Goal: Task Accomplishment & Management: Use online tool/utility

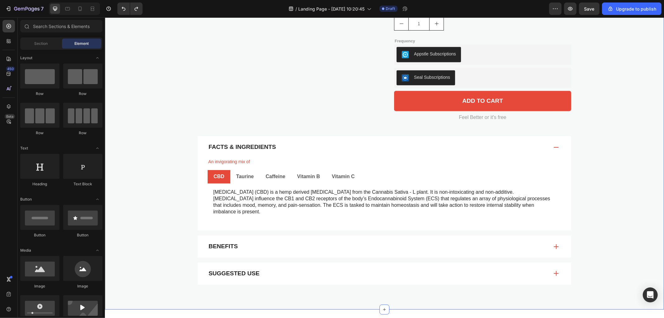
scroll to position [311, 0]
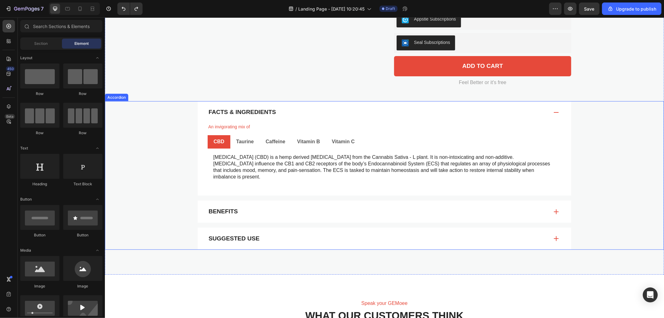
click at [241, 109] on p "Facts & Ingredients" at bounding box center [241, 112] width 67 height 8
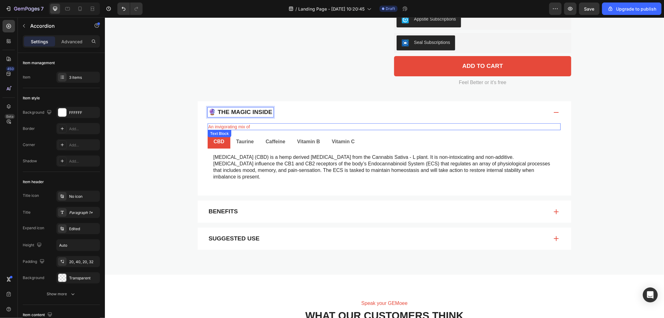
click at [281, 126] on p "An invigorating mix of" at bounding box center [384, 127] width 352 height 6
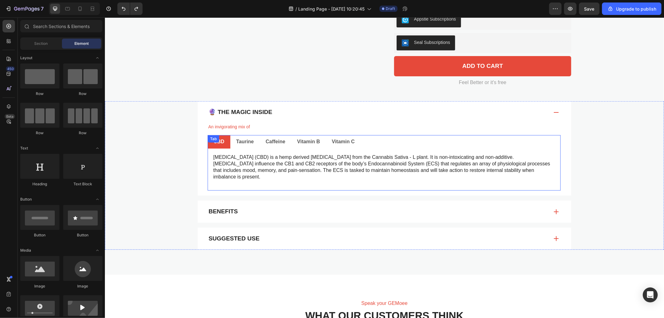
click at [368, 141] on ul "CBD Taurine Caffeine Vitamin B Vitamin C" at bounding box center [383, 141] width 353 height 13
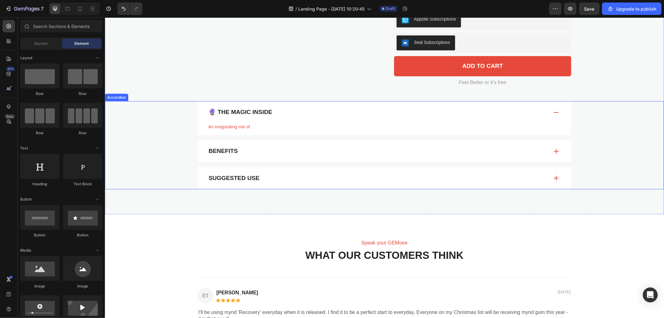
click at [271, 151] on div "Benefits" at bounding box center [377, 151] width 341 height 10
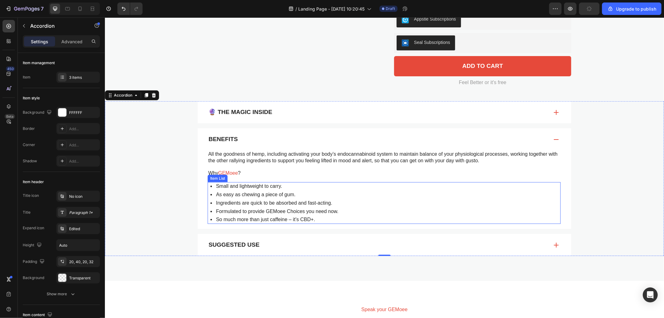
click at [380, 201] on div "Small and lightweight to carry. As easy as chewing a piece of gum. Ingredients …" at bounding box center [383, 203] width 353 height 42
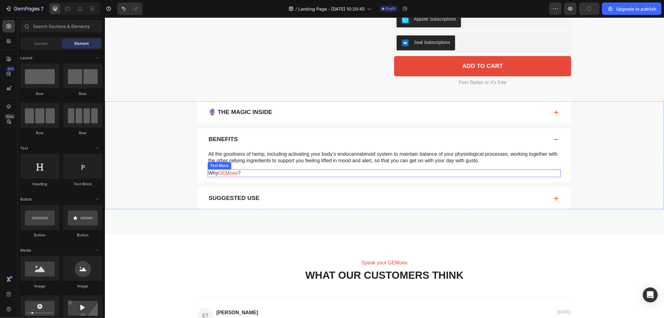
click at [254, 172] on p "Why GEMoee ?" at bounding box center [384, 173] width 352 height 7
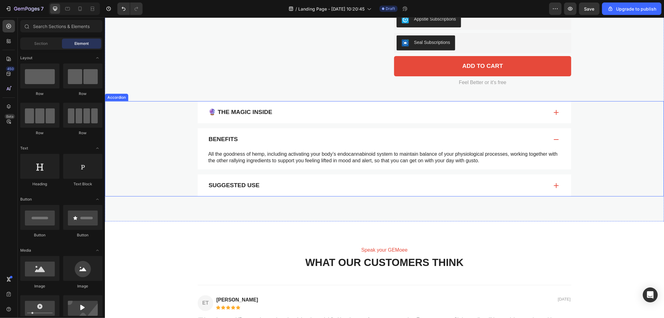
click at [292, 189] on div "Suggested Use" at bounding box center [377, 185] width 341 height 10
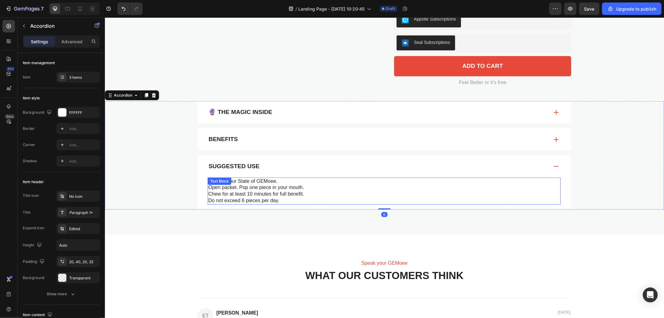
click at [301, 185] on p "Open packet. Pop one piece in your mouth." at bounding box center [384, 187] width 352 height 7
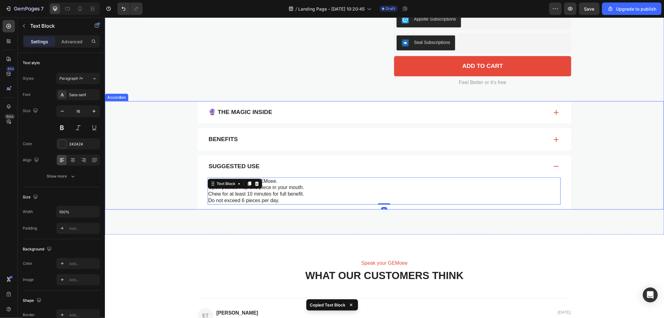
click at [291, 110] on div "🔮 The Magic Inside" at bounding box center [377, 112] width 341 height 10
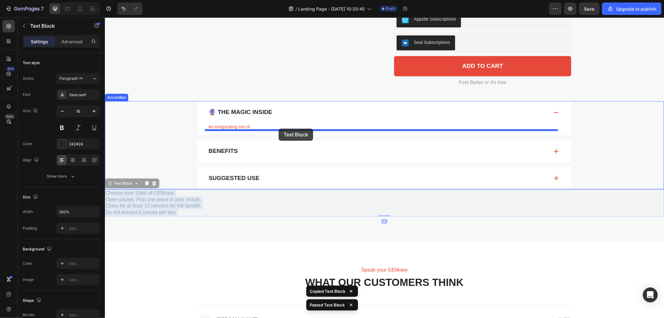
drag, startPoint x: 137, startPoint y: 208, endPoint x: 278, endPoint y: 128, distance: 162.6
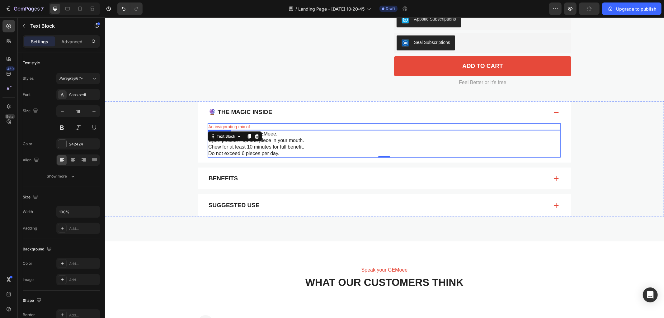
click at [260, 124] on p "An invigorating mix of" at bounding box center [384, 127] width 352 height 6
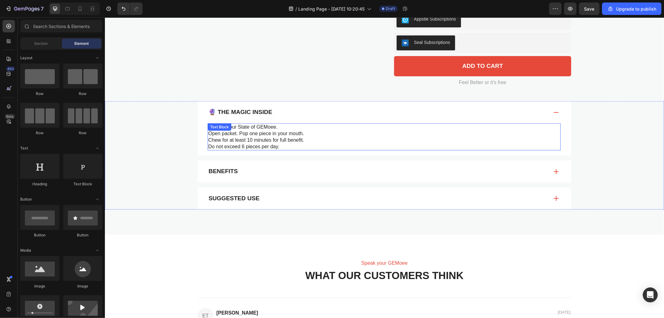
click at [266, 133] on p "Open packet. Pop one piece in your mouth." at bounding box center [384, 133] width 352 height 7
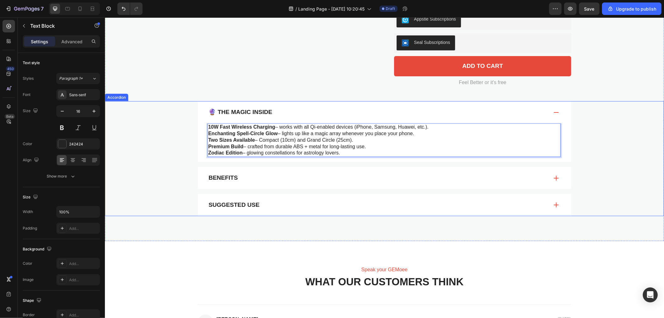
click at [291, 169] on div "Benefits" at bounding box center [383, 177] width 373 height 22
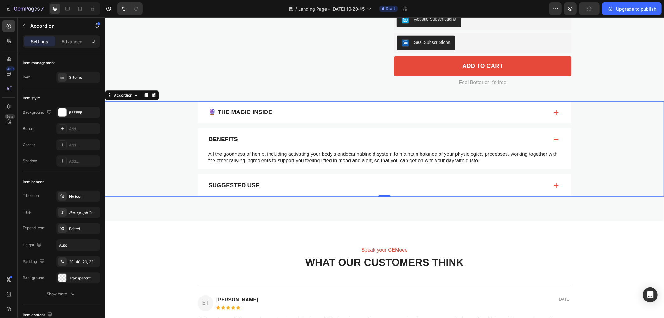
click at [227, 133] on div "Benefits" at bounding box center [383, 139] width 373 height 22
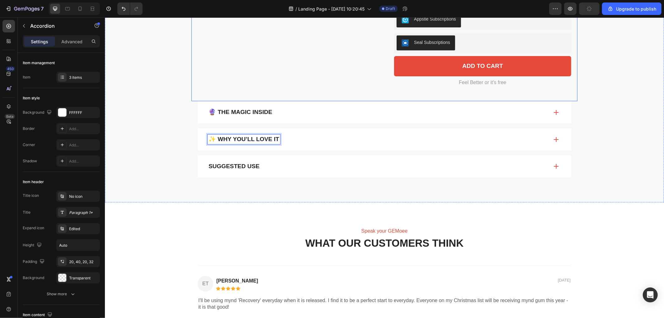
click at [307, 140] on div "✨ Why You’ll Love It" at bounding box center [377, 139] width 341 height 10
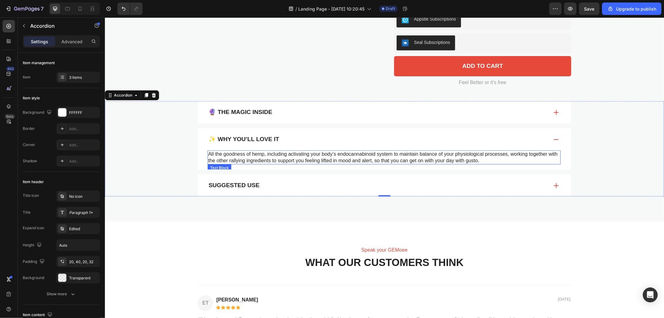
click at [271, 159] on p "All the goodness of hemp, including activating your body’s endocannabinoid syst…" at bounding box center [384, 157] width 352 height 13
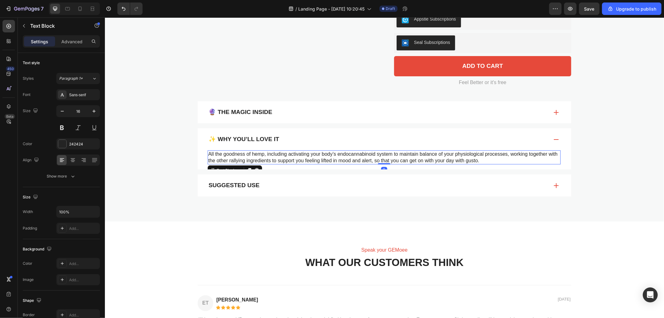
click at [271, 159] on p "All the goodness of hemp, including activating your body’s endocannabinoid syst…" at bounding box center [384, 157] width 352 height 13
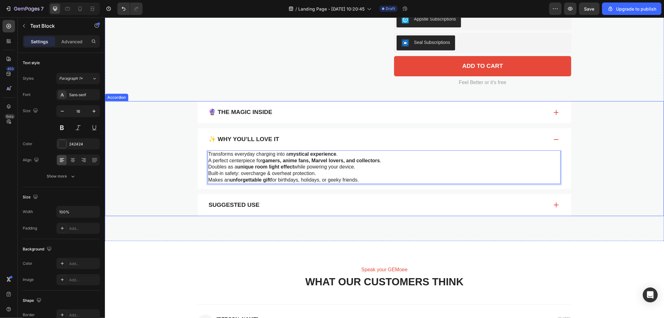
click at [245, 203] on p "Suggested Use" at bounding box center [233, 205] width 51 height 8
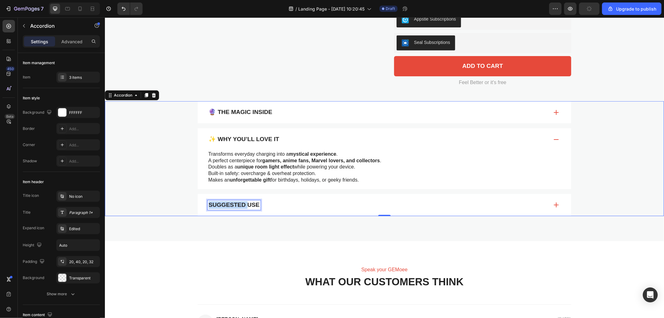
click at [235, 202] on p "Suggested Use" at bounding box center [233, 205] width 51 height 8
click at [313, 205] on div "📱 How to Cast the Spell" at bounding box center [377, 205] width 341 height 10
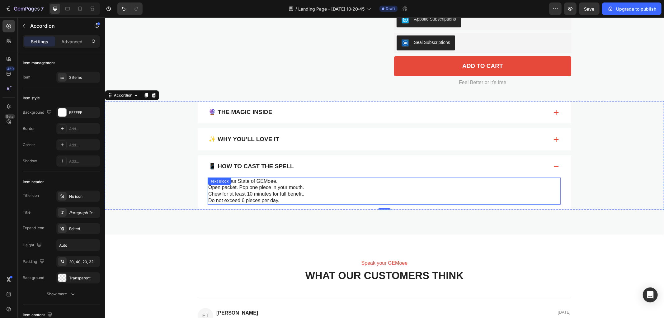
click at [238, 185] on p "Open packet. Pop one piece in your mouth." at bounding box center [384, 187] width 352 height 7
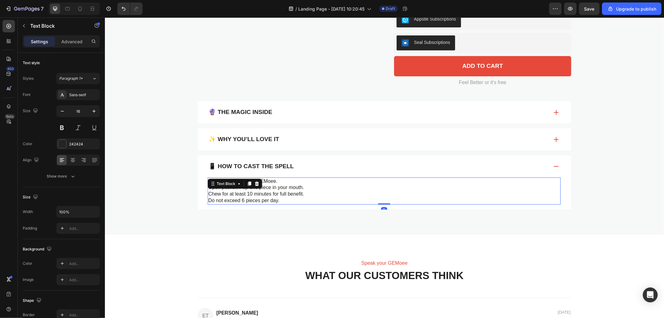
click at [238, 185] on div "Text Block" at bounding box center [226, 183] width 34 height 7
click at [301, 196] on p "Chew for at least 10 minutes for full benefit." at bounding box center [384, 193] width 352 height 7
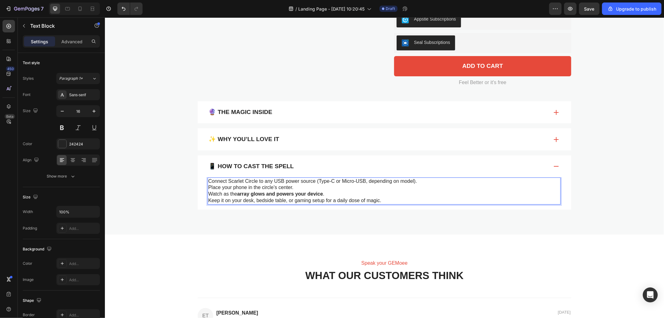
click at [207, 180] on div "Connect Scarlet Circle to any USB power source (Type-C or Micro-USB, depending …" at bounding box center [383, 190] width 353 height 27
click at [208, 185] on p "Place your phone in the circle’s center." at bounding box center [384, 187] width 352 height 7
click at [208, 187] on p "Place your phone in the circle’s center." at bounding box center [384, 187] width 352 height 7
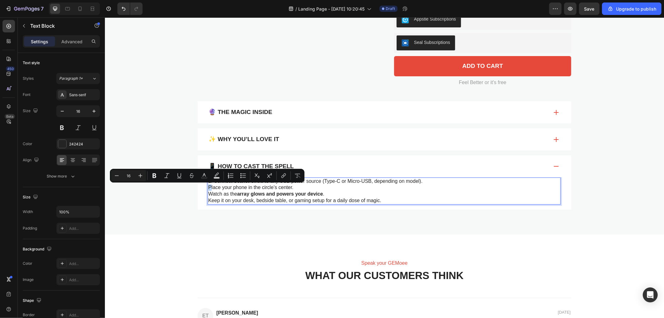
click at [208, 187] on p "Place your phone in the circle’s center." at bounding box center [384, 187] width 352 height 7
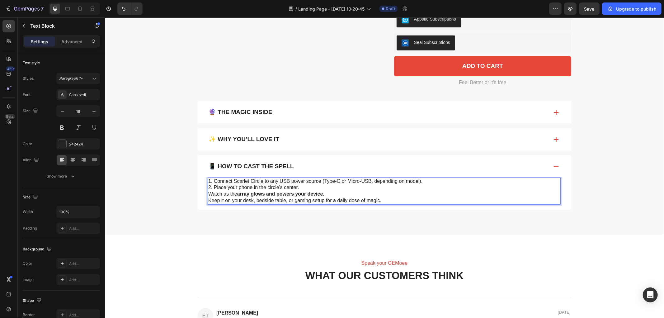
click at [208, 193] on p "Watch as the array glows and powers your device ." at bounding box center [384, 193] width 352 height 7
click at [208, 200] on p "Keep it on your desk, bedside table, or gaming setup for a daily dose of magic." at bounding box center [384, 200] width 352 height 7
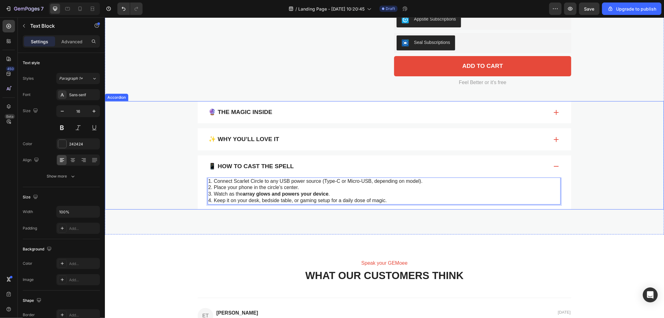
click at [286, 114] on div "🔮 The Magic Inside" at bounding box center [377, 112] width 341 height 10
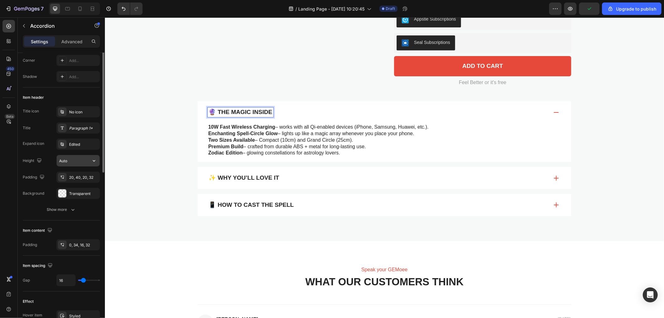
scroll to position [50, 0]
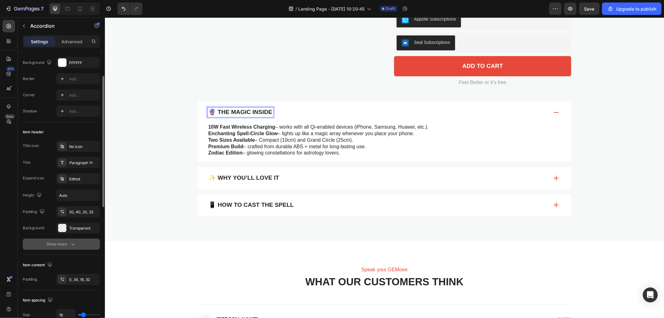
click at [71, 242] on icon "button" at bounding box center [73, 244] width 6 height 6
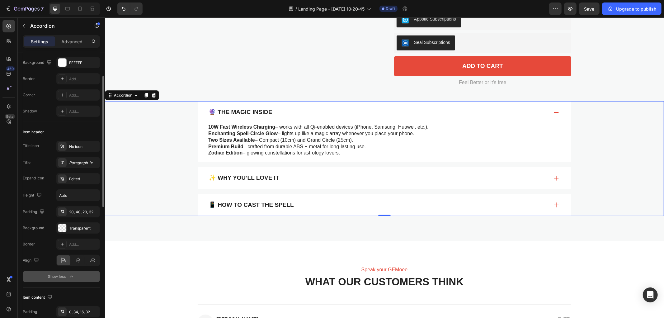
click at [235, 109] on p "🔮 The Magic Inside" at bounding box center [240, 112] width 64 height 8
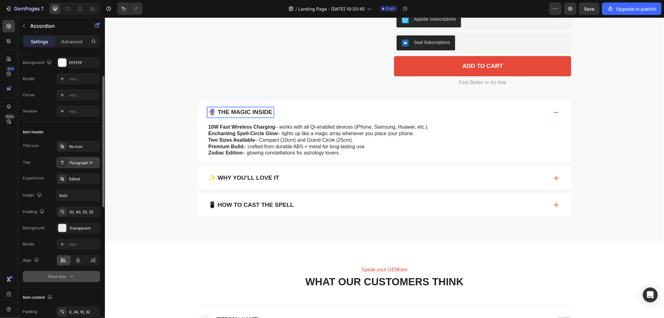
click at [76, 162] on div "Paragraph 1*" at bounding box center [83, 163] width 29 height 6
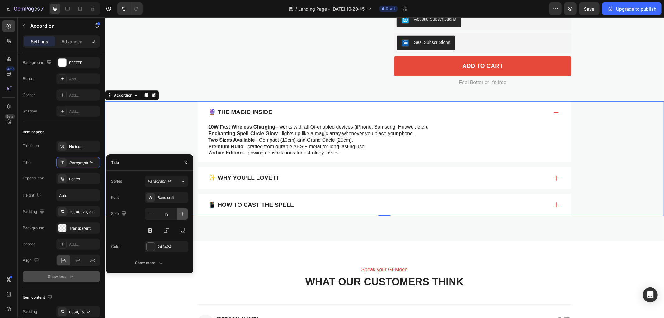
click at [184, 213] on icon "button" at bounding box center [182, 214] width 6 height 6
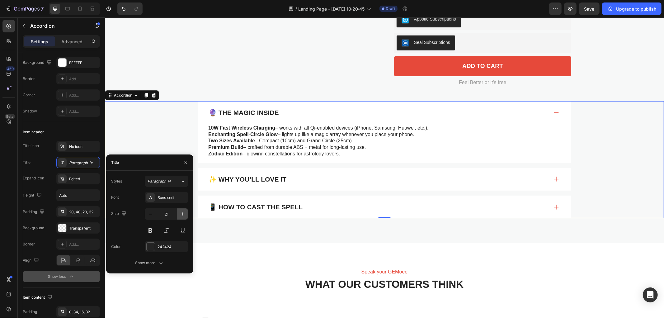
click at [184, 213] on icon "button" at bounding box center [182, 214] width 6 height 6
type input "23"
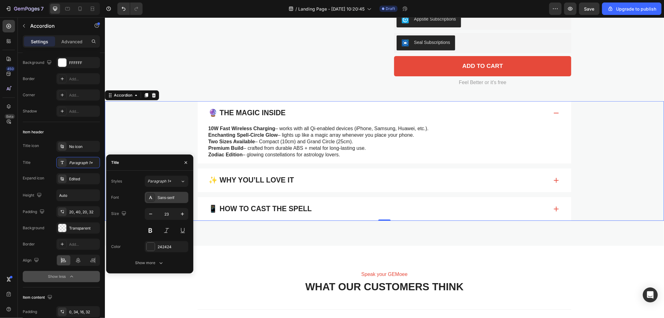
click at [166, 198] on div "Sans-serif" at bounding box center [171, 198] width 29 height 6
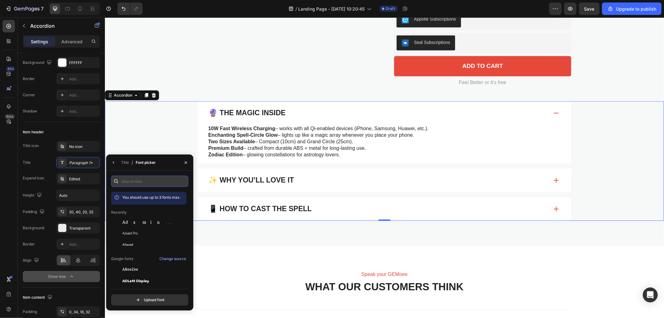
click at [144, 179] on input "text" at bounding box center [149, 180] width 77 height 11
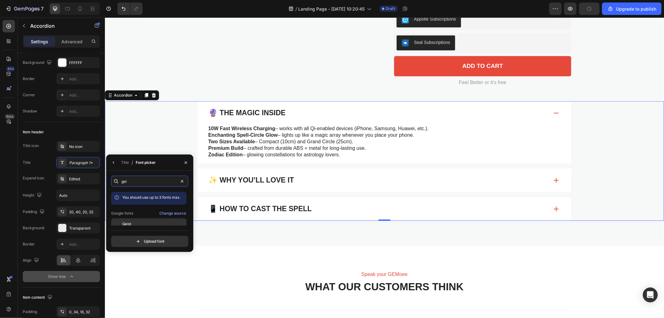
type input "gei"
click at [138, 221] on div "Geist" at bounding box center [153, 224] width 63 height 6
click at [149, 198] on span "You should use up to 3 fonts max." at bounding box center [151, 197] width 58 height 5
drag, startPoint x: 174, startPoint y: 198, endPoint x: 149, endPoint y: 199, distance: 24.9
click at [156, 199] on span "You should use up to 3 fonts max." at bounding box center [151, 197] width 58 height 5
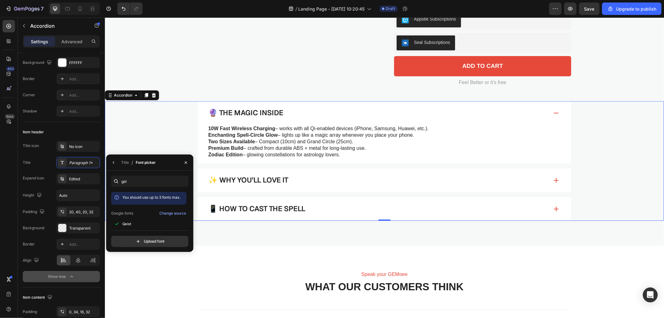
click at [149, 199] on span "You should use up to 3 fonts max." at bounding box center [151, 197] width 58 height 5
click at [141, 184] on input "gei" at bounding box center [149, 180] width 77 height 11
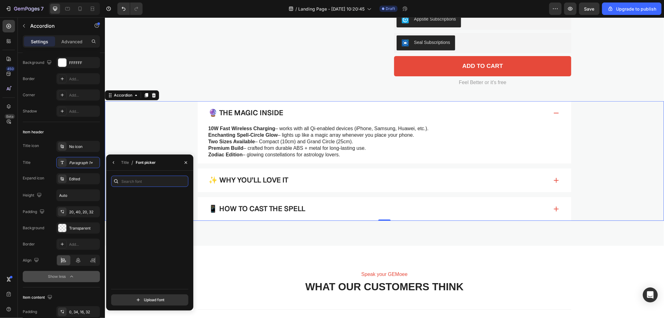
scroll to position [553, 0]
click at [160, 259] on div "Almendra" at bounding box center [153, 262] width 63 height 6
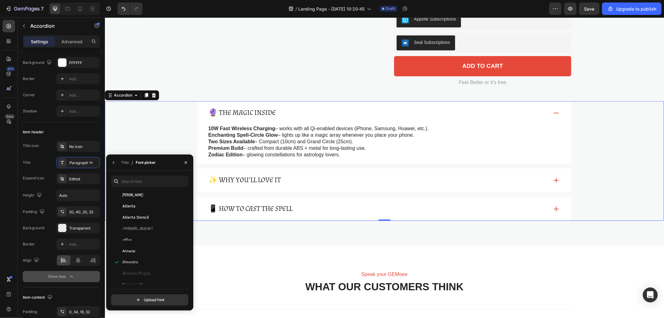
scroll to position [415, 0]
click at [116, 157] on button "button" at bounding box center [114, 162] width 10 height 10
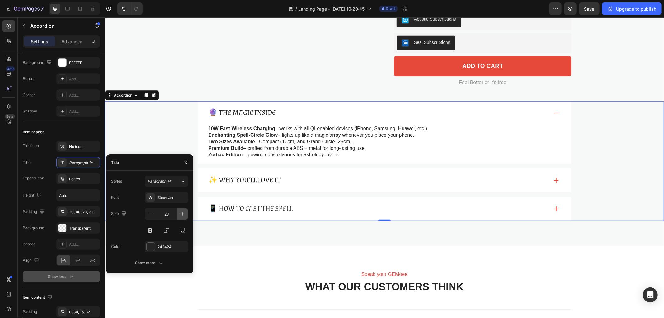
click at [181, 214] on icon "button" at bounding box center [182, 213] width 3 height 3
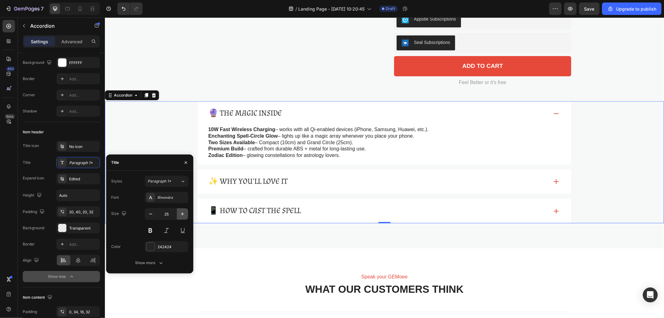
click at [181, 214] on icon "button" at bounding box center [182, 213] width 3 height 3
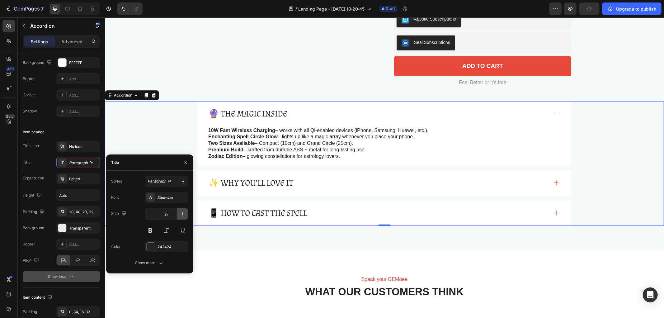
click at [181, 214] on icon "button" at bounding box center [182, 213] width 3 height 3
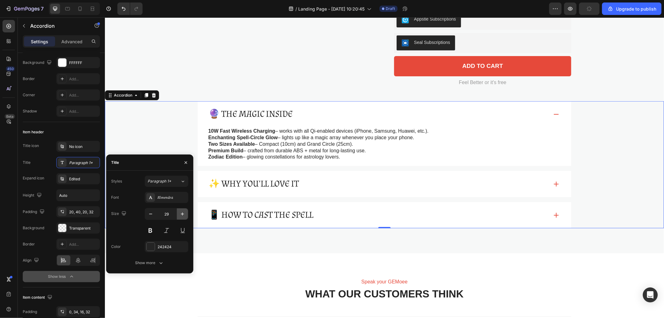
type input "30"
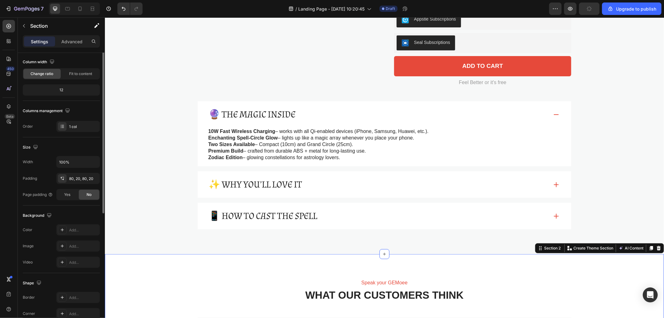
scroll to position [0, 0]
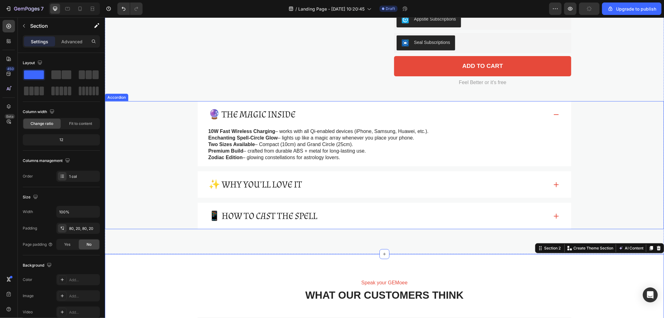
click at [536, 111] on div "🔮 The Magic Inside" at bounding box center [377, 114] width 341 height 14
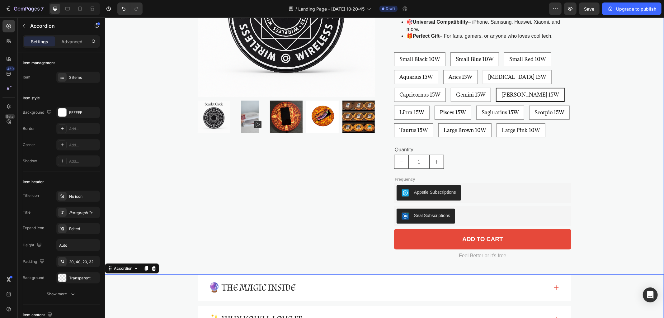
scroll to position [242, 0]
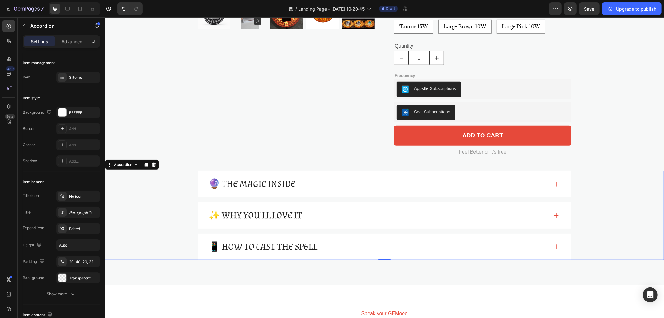
click at [463, 185] on div "🔮 The Magic Inside" at bounding box center [377, 183] width 341 height 14
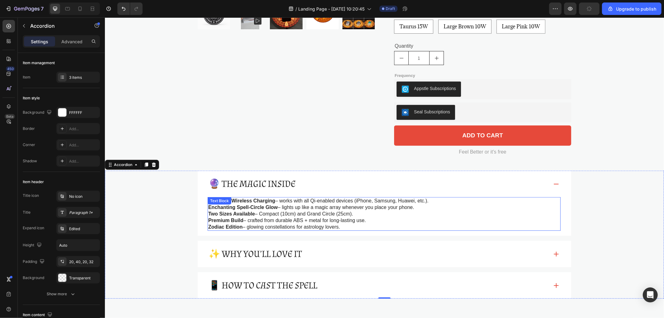
click at [240, 204] on p "Enchanting Spell-Circle Glow – lights up like a magic array whenever you place …" at bounding box center [384, 207] width 352 height 7
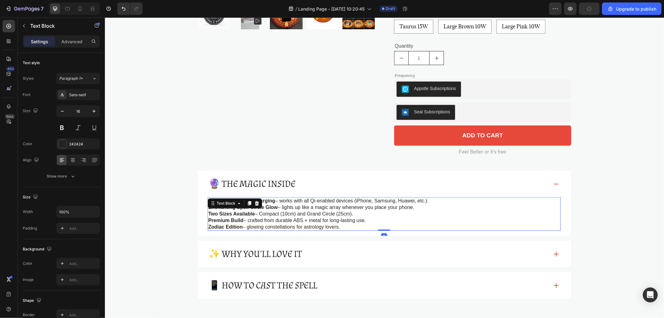
click at [240, 203] on div "Text Block" at bounding box center [226, 202] width 34 height 7
click at [301, 212] on p "Two Sizes Available – Compact (10cm) and Grand Circle (25cm)." at bounding box center [384, 213] width 352 height 7
click at [208, 200] on strong "10W Fast Wireless Charging" at bounding box center [241, 200] width 67 height 5
click at [374, 226] on p "- Zodiac Edition – glowing constellations for astrology lovers." at bounding box center [384, 226] width 352 height 7
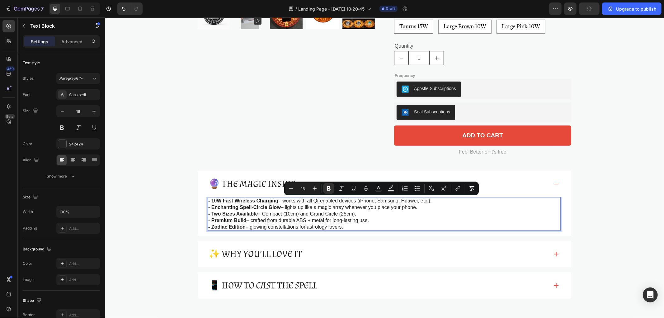
drag, startPoint x: 381, startPoint y: 225, endPoint x: 206, endPoint y: 201, distance: 177.1
click at [207, 201] on div "- 10W Fast Wireless Charging – works with all Qi-enabled devices (iPhone, Samsu…" at bounding box center [383, 214] width 353 height 34
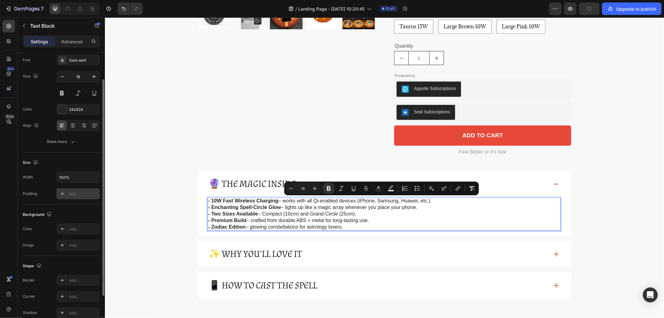
scroll to position [0, 0]
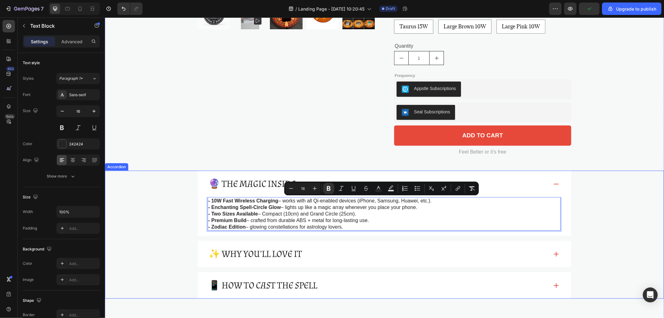
click at [236, 205] on strong "- Enchanting Spell-Circle Glow" at bounding box center [244, 206] width 72 height 5
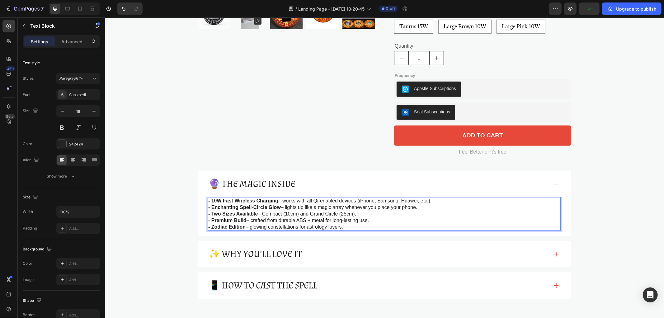
click at [461, 220] on p "- Premium Build – crafted from durable ABS + metal for long-lasting use." at bounding box center [384, 220] width 352 height 7
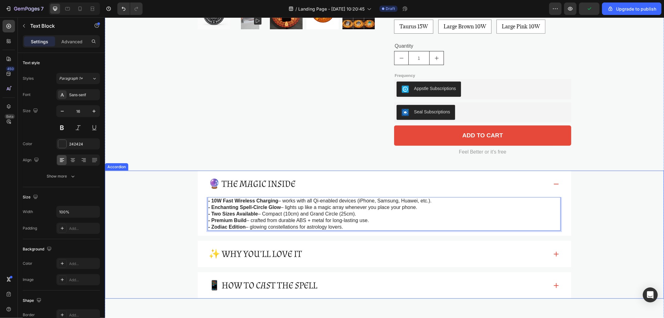
click at [143, 212] on div "🔮 The Magic Inside - 10W Fast Wireless Charging – works with all Qi-enabled dev…" at bounding box center [384, 202] width 546 height 65
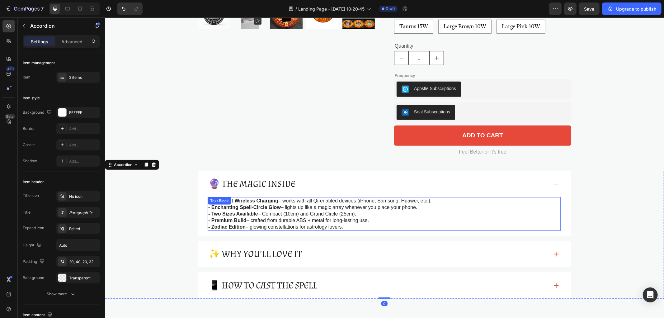
click at [394, 213] on p "- Two Sizes Available – Compact (10cm) and Grand Circle (25cm)." at bounding box center [384, 213] width 352 height 7
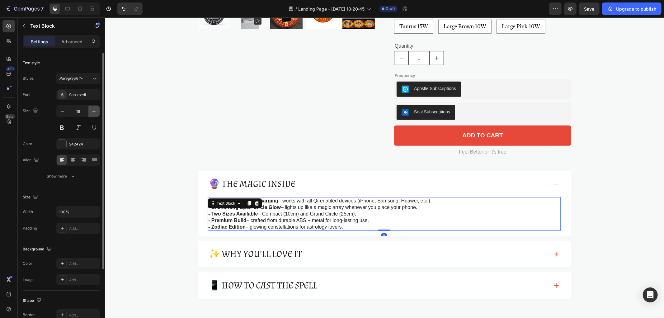
click at [95, 109] on icon "button" at bounding box center [94, 111] width 6 height 6
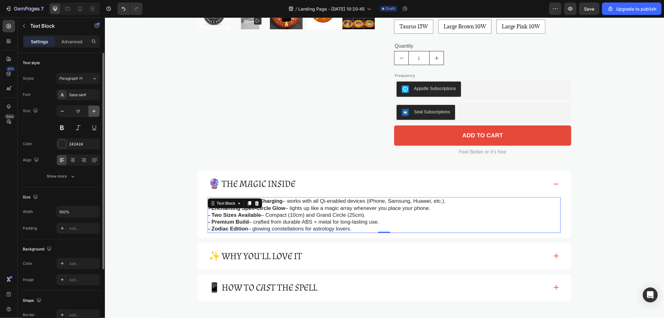
click at [94, 111] on icon "button" at bounding box center [94, 111] width 6 height 6
type input "18"
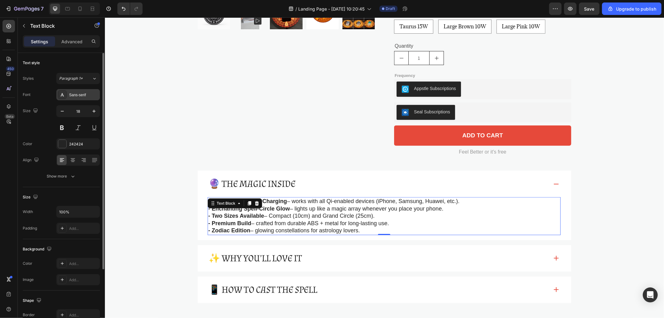
click at [79, 95] on div "Sans-serif" at bounding box center [83, 95] width 29 height 6
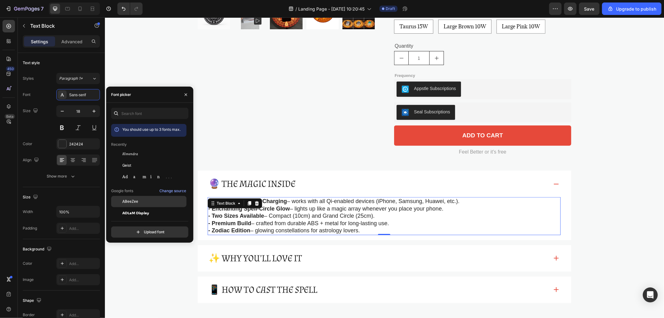
click at [144, 201] on div "ABeeZee" at bounding box center [153, 201] width 63 height 6
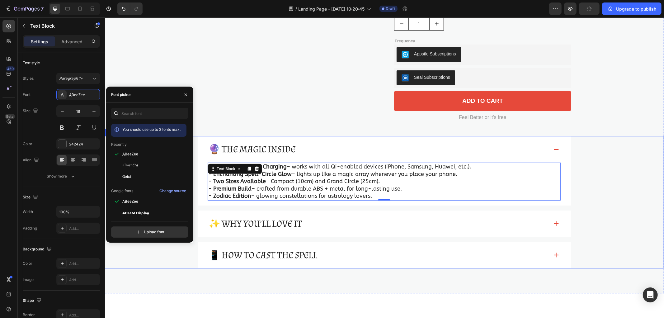
click at [383, 228] on div "✨ Why You’ll Love It" at bounding box center [377, 223] width 341 height 14
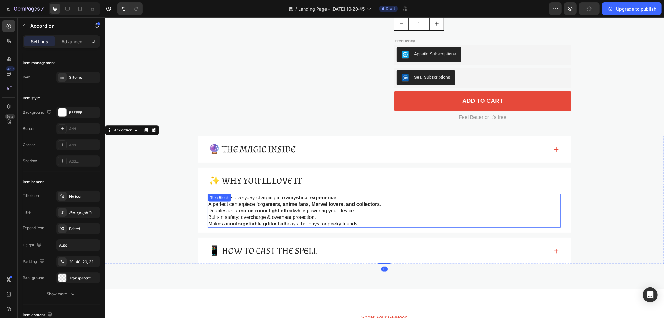
click at [282, 203] on strong "gamers, anime fans, Marvel lovers, and collectors" at bounding box center [321, 203] width 118 height 5
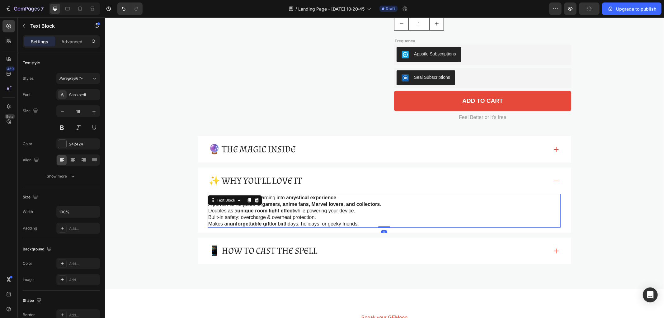
click at [277, 197] on p "Transforms everyday charging into a mystical experience ." at bounding box center [384, 197] width 352 height 7
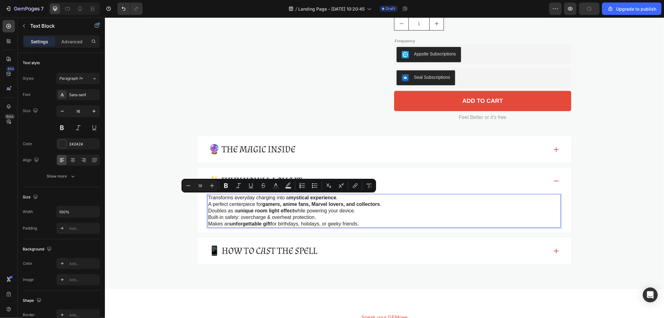
click at [208, 198] on p "Transforms everyday charging into a mystical experience ." at bounding box center [384, 197] width 352 height 7
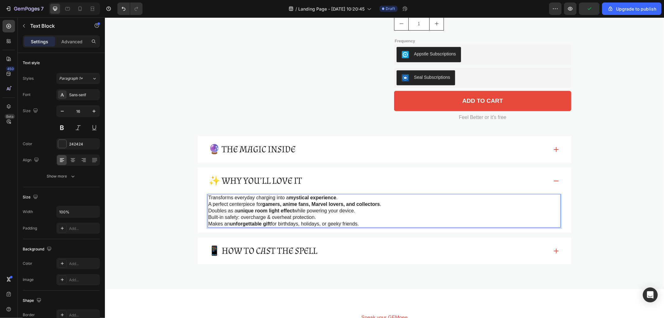
click at [208, 198] on p "Transforms everyday charging into a mystical experience ." at bounding box center [384, 197] width 352 height 7
drag, startPoint x: 372, startPoint y: 224, endPoint x: 206, endPoint y: 197, distance: 167.9
click at [207, 197] on div "Transforms everyday charging into a mystical experience . A perfect centerpiece…" at bounding box center [383, 211] width 353 height 34
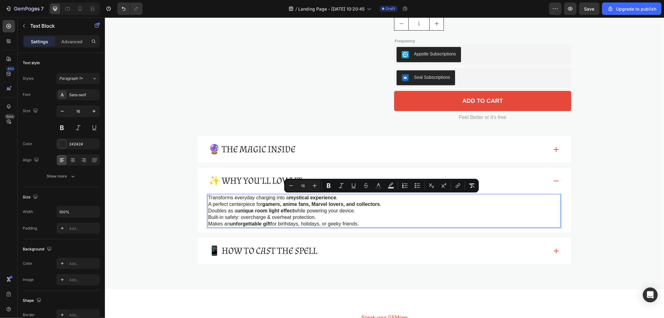
click at [466, 214] on p "Built-in safety: overcharge & overheat protection." at bounding box center [384, 217] width 352 height 7
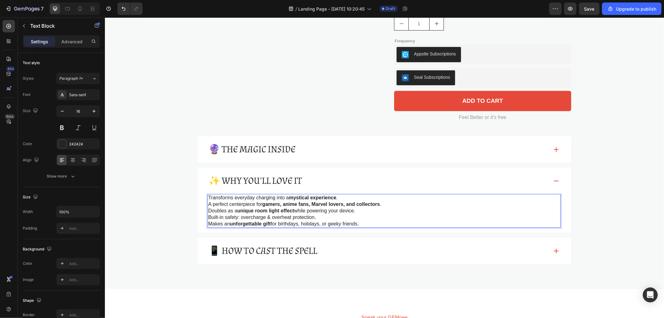
click at [631, 208] on div "✨ Why You’ll Love It Transforms everyday charging into a mystical experience . …" at bounding box center [384, 199] width 546 height 65
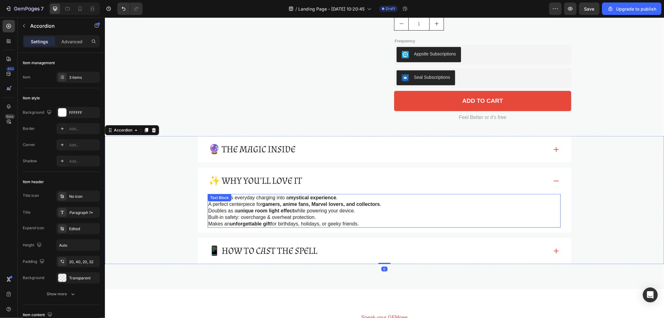
click at [493, 210] on p "Doubles as a unique room light effect while powering your device." at bounding box center [384, 210] width 352 height 7
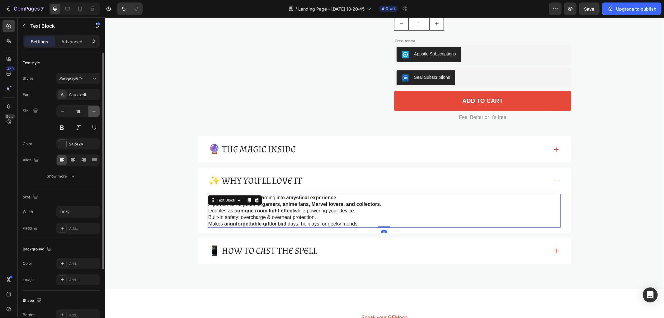
click at [91, 111] on icon "button" at bounding box center [94, 111] width 6 height 6
type input "18"
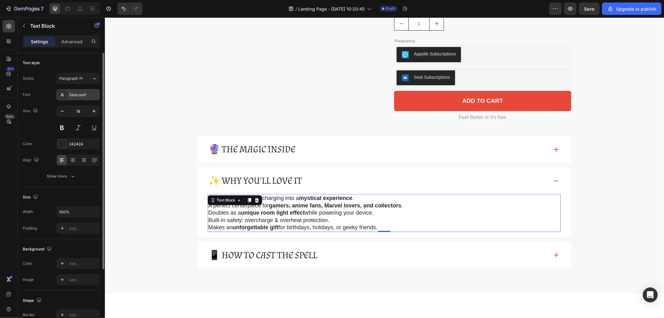
click at [84, 92] on div "Sans-serif" at bounding box center [83, 95] width 29 height 6
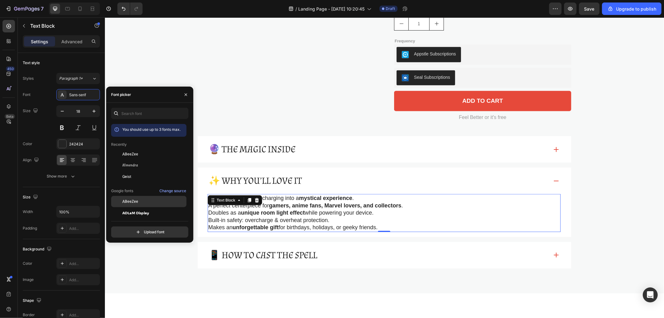
click at [140, 200] on div "ABeeZee" at bounding box center [153, 201] width 63 height 6
click at [535, 255] on div "📱 How to Cast the Spell" at bounding box center [377, 255] width 341 height 14
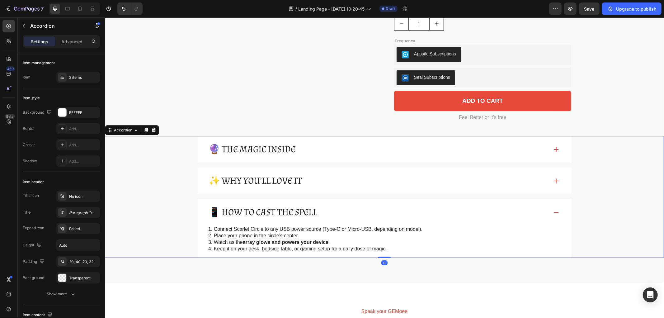
scroll to position [311, 0]
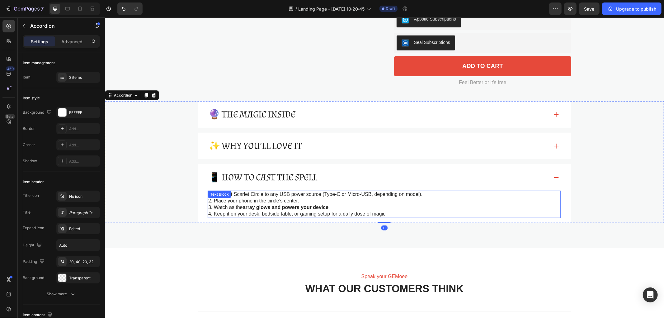
click at [340, 206] on p "3. Watch as the array glows and powers your device ." at bounding box center [384, 207] width 352 height 7
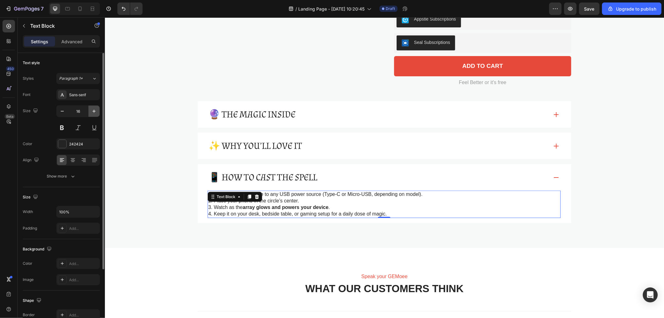
click at [92, 110] on icon "button" at bounding box center [94, 111] width 6 height 6
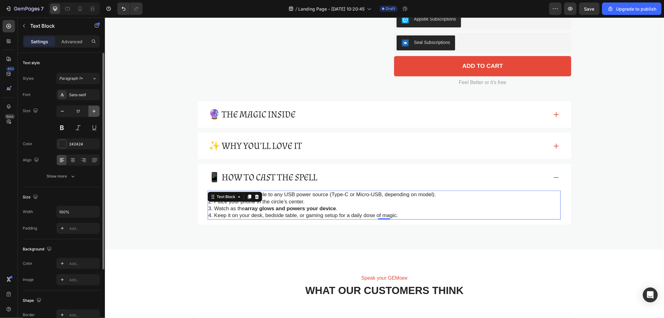
type input "18"
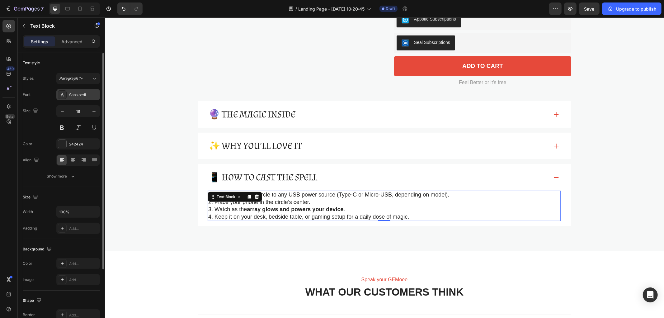
click at [85, 94] on div "Sans-serif" at bounding box center [83, 95] width 29 height 6
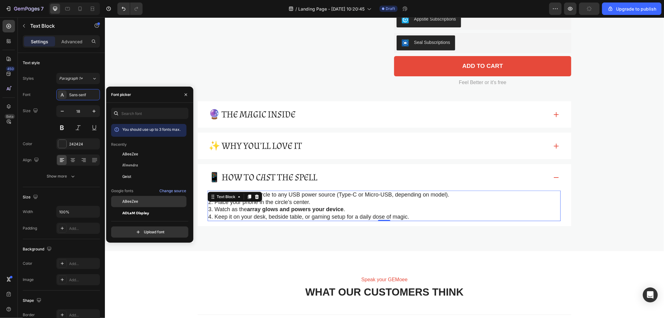
click at [135, 199] on span "ABeeZee" at bounding box center [130, 201] width 16 height 6
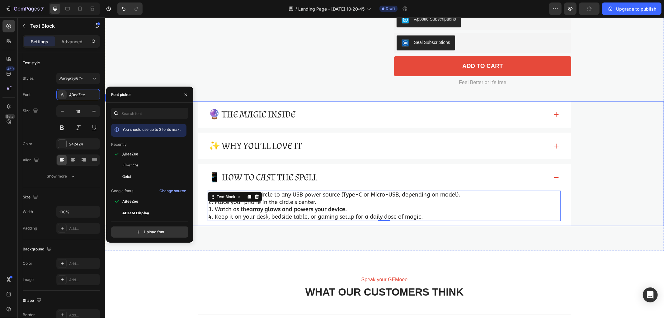
click at [608, 207] on div "📱 How to Cast the Spell 1. Connect Scarlet Circle to any USB power source (Type…" at bounding box center [384, 195] width 546 height 62
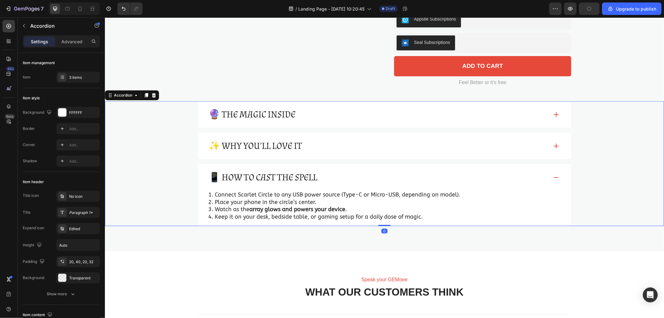
click at [344, 113] on div "🔮 The Magic Inside" at bounding box center [377, 114] width 341 height 14
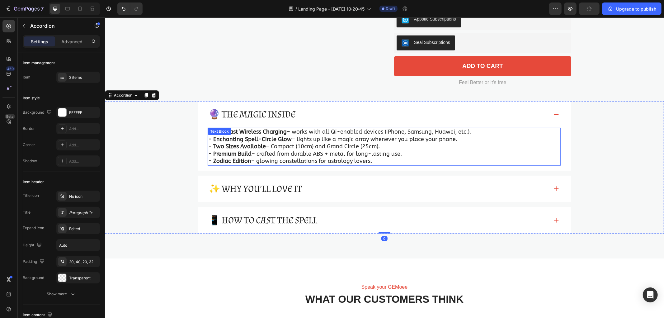
click at [315, 137] on p "- Enchanting Spell-Circle Glow – lights up like a magic array whenever you plac…" at bounding box center [384, 138] width 352 height 7
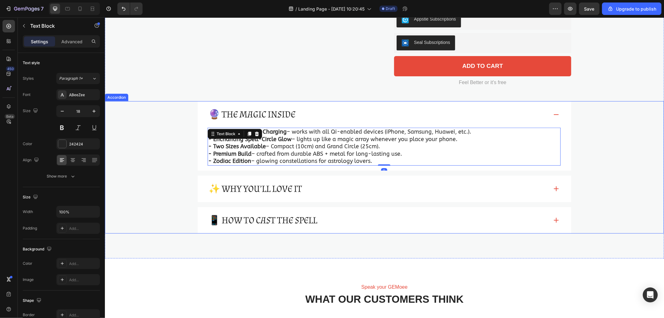
click at [623, 166] on div "🔮 The Magic Inside - 10W Fast Wireless Charging – works with all Qi-enabled dev…" at bounding box center [384, 135] width 546 height 69
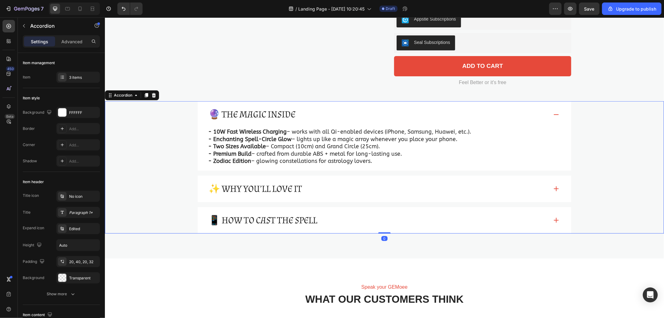
click at [544, 114] on div "🔮 The Magic Inside" at bounding box center [377, 114] width 341 height 14
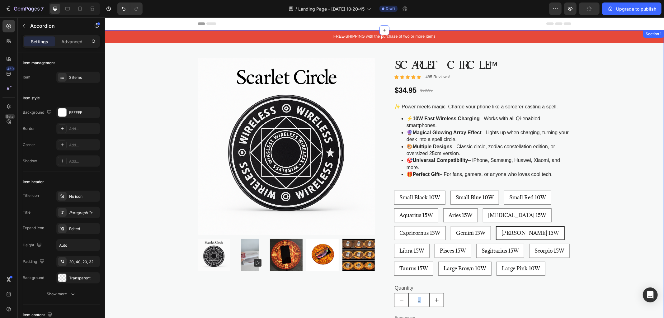
scroll to position [104, 0]
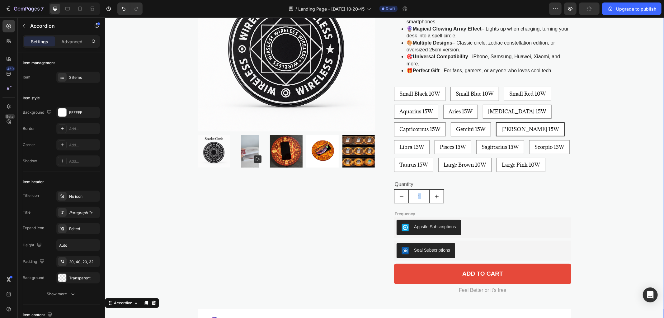
click at [627, 163] on div "FREE-SHIPPING with the purchase of two or more items Text Block Product Images …" at bounding box center [384, 161] width 559 height 471
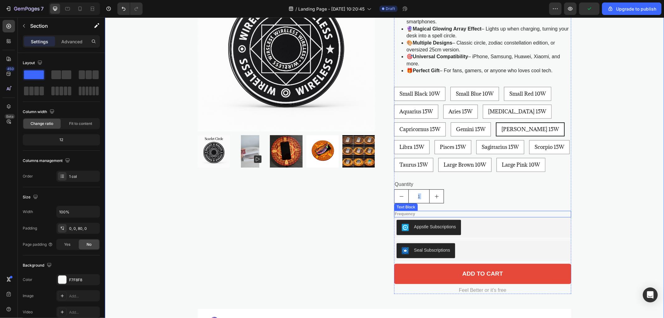
click at [497, 210] on div "Frequency" at bounding box center [482, 213] width 177 height 7
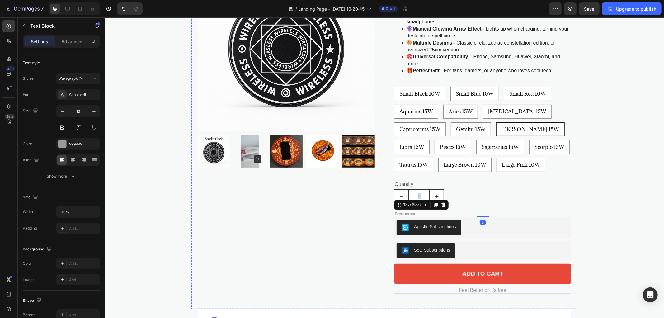
click at [634, 199] on div "FREE-SHIPPING with the purchase of two or more items Text Block Product Images …" at bounding box center [384, 161] width 559 height 471
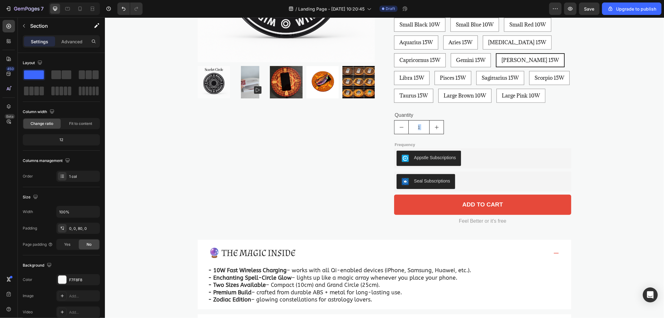
scroll to position [0, 0]
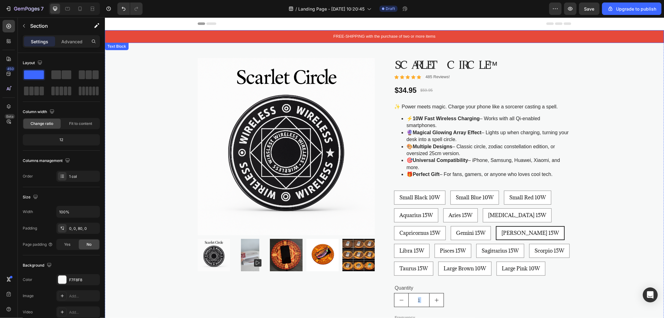
click at [473, 36] on p "FREE-SHIPPING with the purchase of two or more items" at bounding box center [384, 36] width 558 height 5
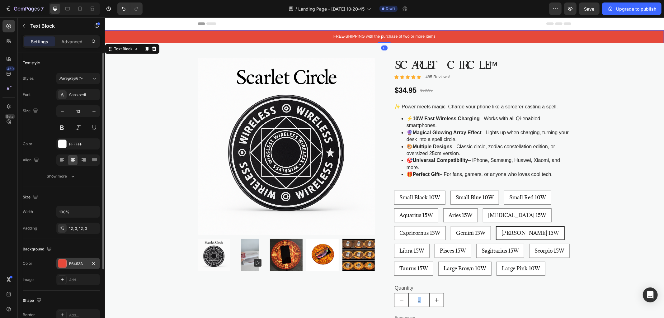
click at [75, 262] on div "E6493A" at bounding box center [78, 264] width 18 height 6
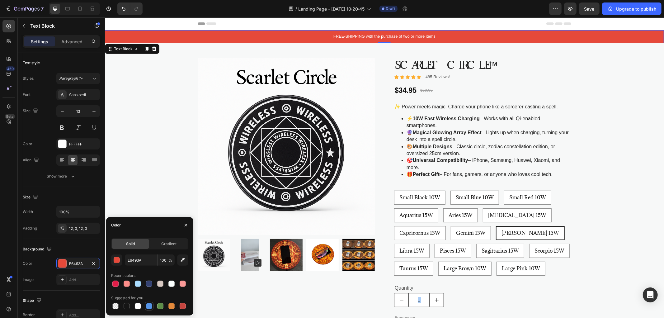
click at [151, 305] on div at bounding box center [149, 306] width 6 height 6
type input "5594E7"
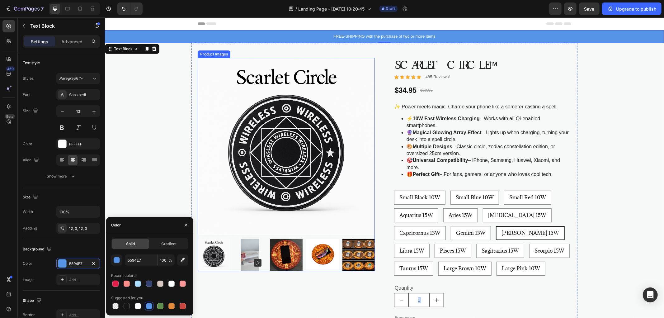
click at [319, 257] on img at bounding box center [322, 254] width 32 height 32
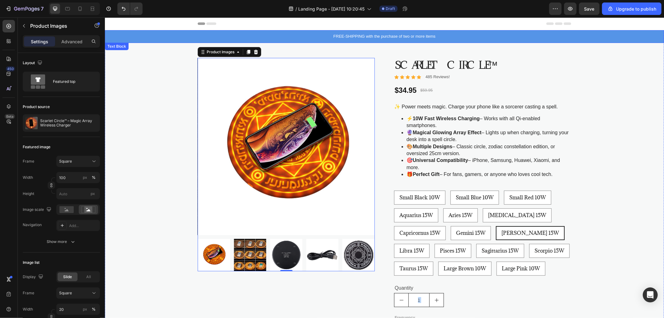
click at [270, 36] on p "FREE-SHIPPING with the purchase of two or more items" at bounding box center [384, 36] width 558 height 5
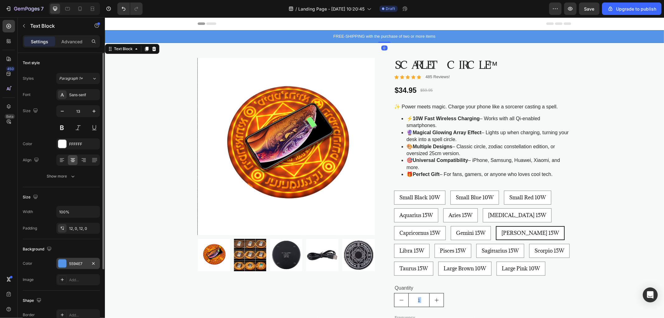
click at [82, 264] on div "5594E7" at bounding box center [78, 264] width 18 height 6
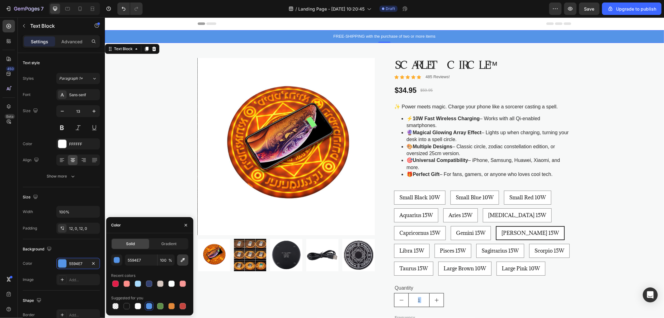
click at [184, 258] on icon "button" at bounding box center [183, 260] width 4 height 4
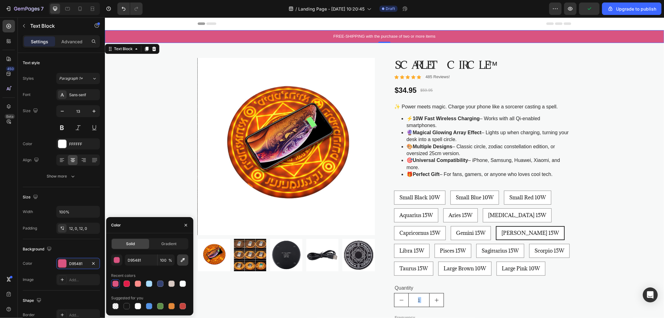
click at [182, 259] on icon "button" at bounding box center [183, 260] width 4 height 4
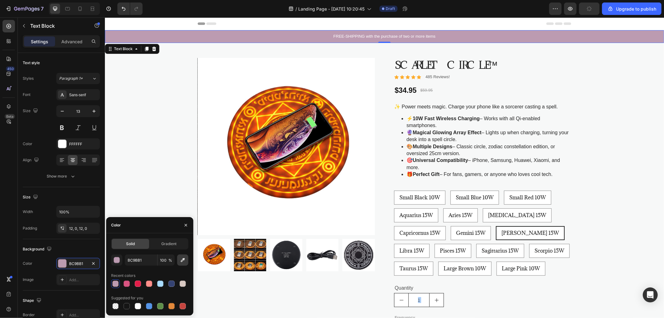
click at [184, 259] on icon "button" at bounding box center [183, 260] width 6 height 6
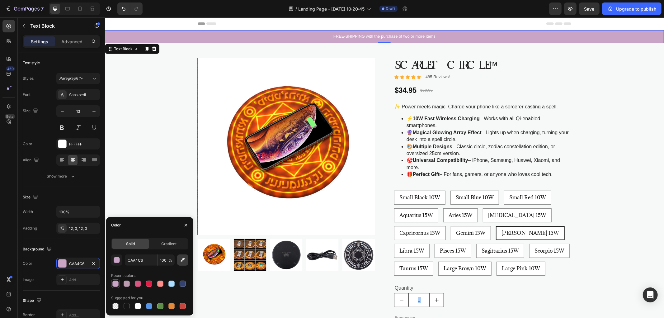
click at [185, 254] on button "button" at bounding box center [182, 259] width 11 height 11
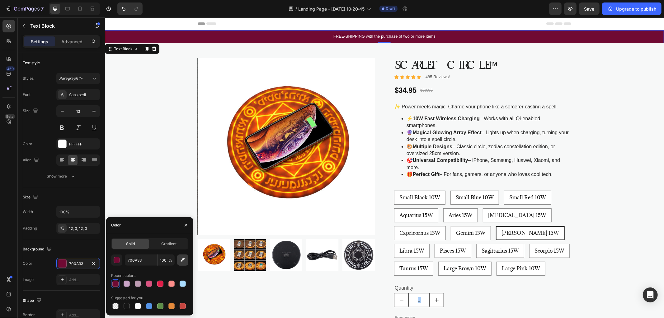
click at [182, 259] on icon "button" at bounding box center [183, 260] width 4 height 4
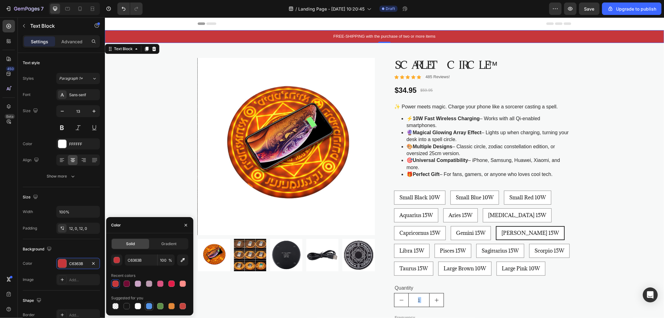
click at [147, 308] on div at bounding box center [149, 306] width 6 height 6
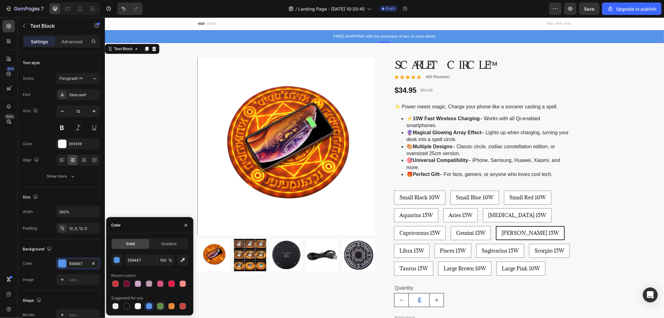
click at [159, 307] on div at bounding box center [160, 306] width 6 height 6
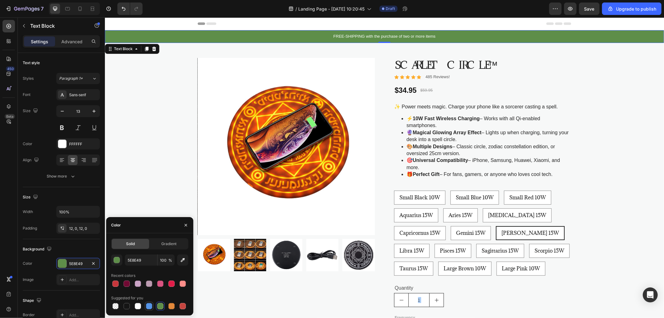
click at [151, 305] on div at bounding box center [149, 306] width 6 height 6
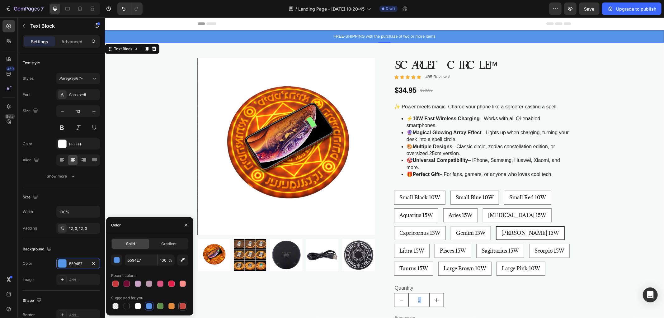
click at [179, 306] on div at bounding box center [182, 305] width 7 height 7
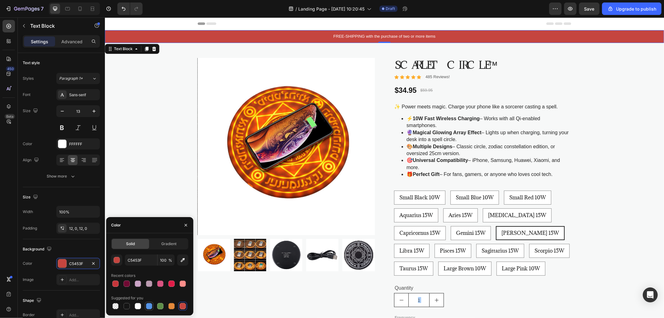
click at [147, 307] on div at bounding box center [149, 306] width 6 height 6
type input "5594E7"
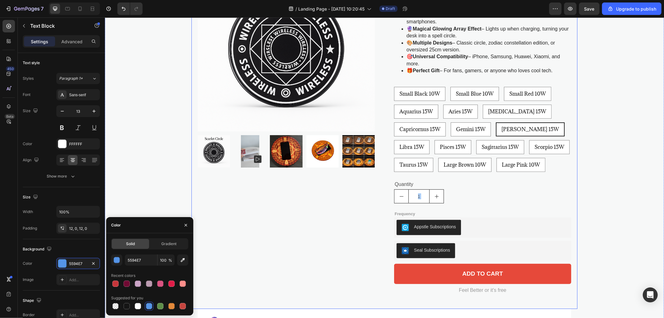
scroll to position [138, 0]
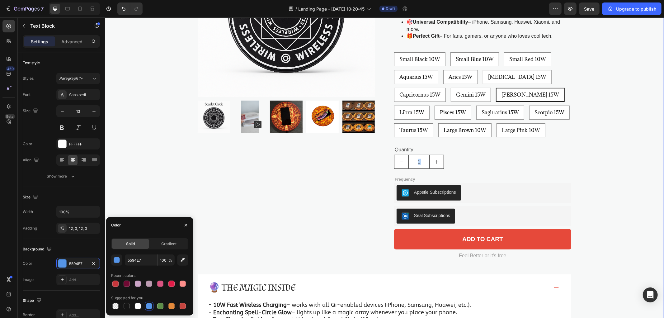
click at [599, 159] on div "FREE-SHIPPING with the purchase of two or more items Text Block Product Images …" at bounding box center [384, 149] width 559 height 514
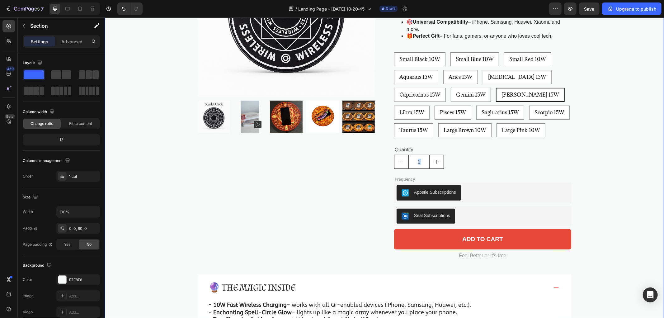
click at [595, 124] on div "FREE-SHIPPING with the purchase of two or more items Text Block Product Images …" at bounding box center [384, 149] width 559 height 514
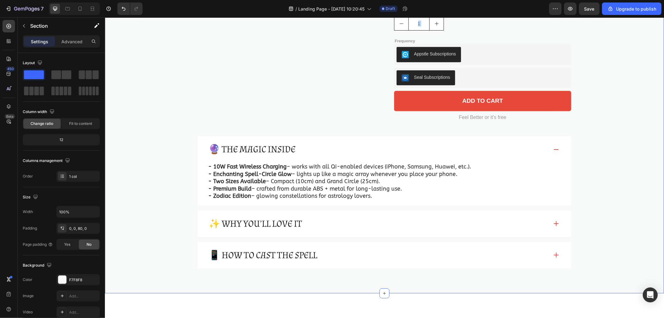
scroll to position [311, 0]
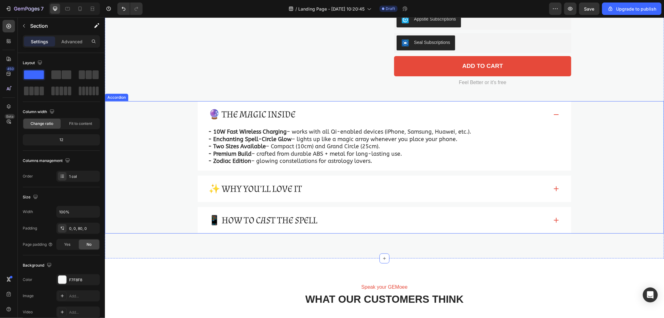
click at [524, 116] on div "🔮 The Magic Inside" at bounding box center [377, 114] width 341 height 14
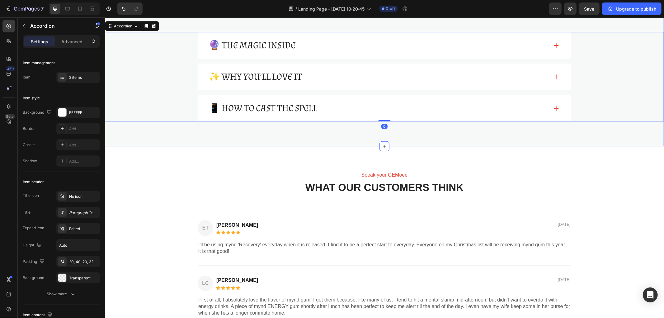
scroll to position [415, 0]
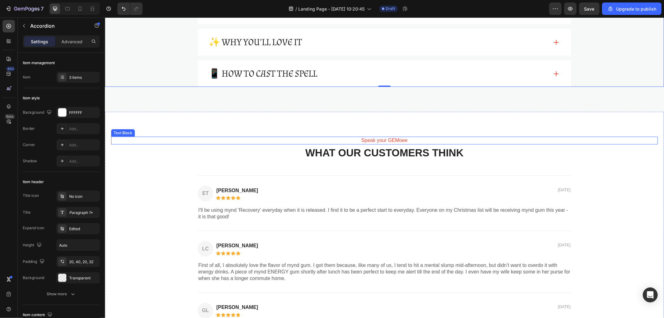
click at [401, 140] on p "Speak your GEMoee" at bounding box center [384, 140] width 372 height 7
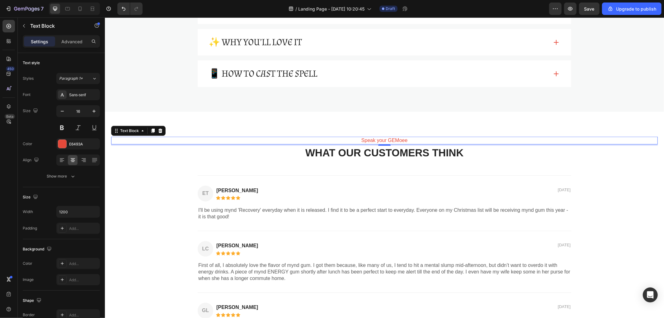
click at [410, 139] on p "Speak your GEMoee" at bounding box center [384, 140] width 372 height 7
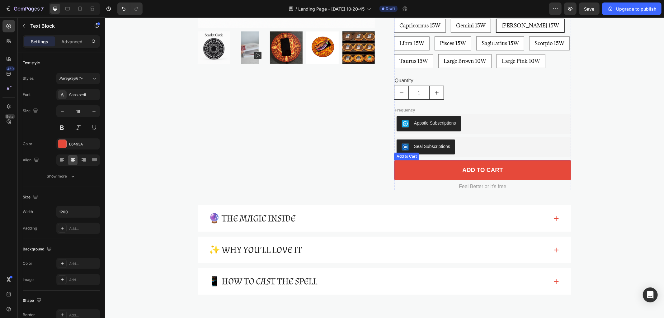
scroll to position [276, 0]
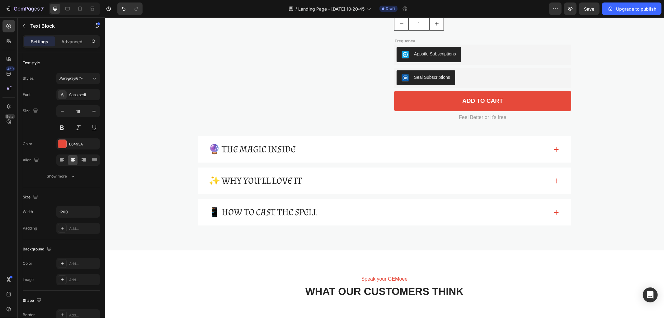
click at [396, 276] on p "Speak your GEMoee" at bounding box center [384, 278] width 372 height 7
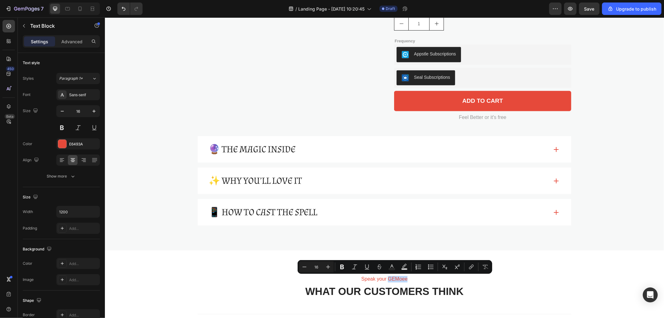
click at [406, 278] on p "Speak your GEMoee" at bounding box center [384, 278] width 372 height 7
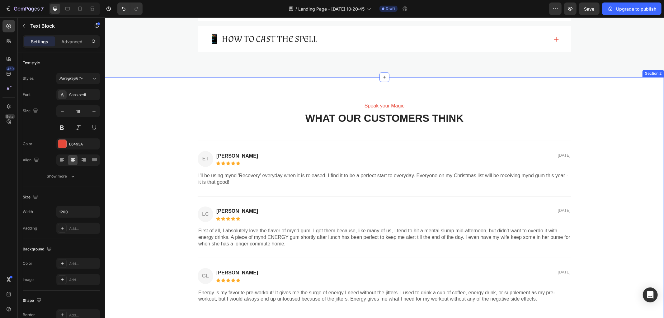
scroll to position [484, 0]
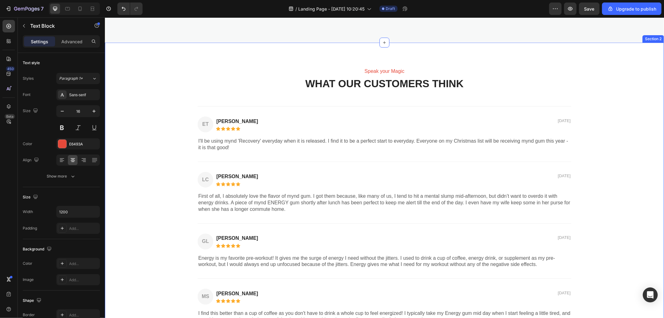
click at [626, 204] on div "Speak your Magic Text Block WHAT OUR CUSTOMERS THINK Heading ET Text Block [PER…" at bounding box center [384, 200] width 546 height 266
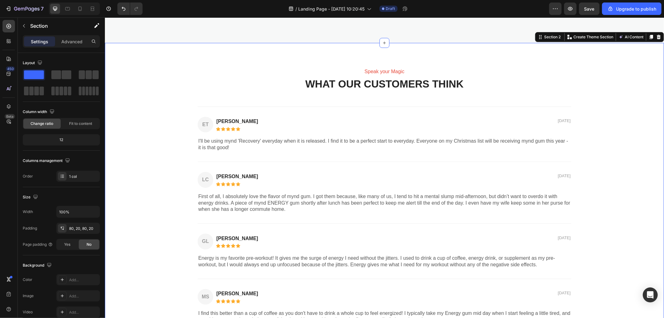
scroll to position [518, 0]
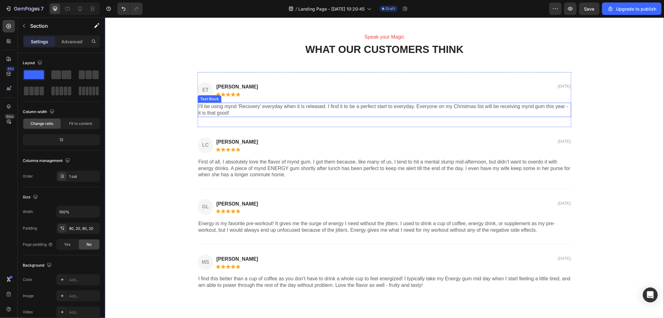
click at [213, 107] on p "I'll be using mynd 'Recovery' everyday when it is released. I find it to be a p…" at bounding box center [384, 109] width 372 height 13
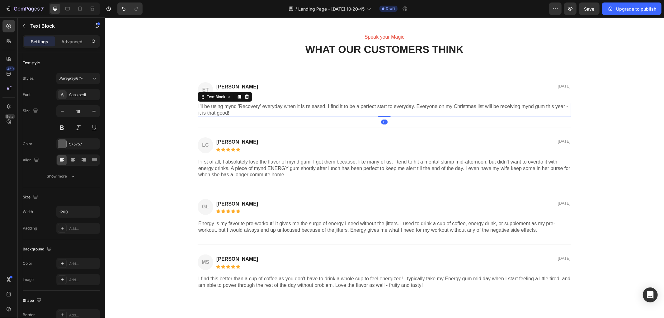
click at [213, 107] on p "I'll be using mynd 'Recovery' everyday when it is released. I find it to be a p…" at bounding box center [384, 109] width 372 height 13
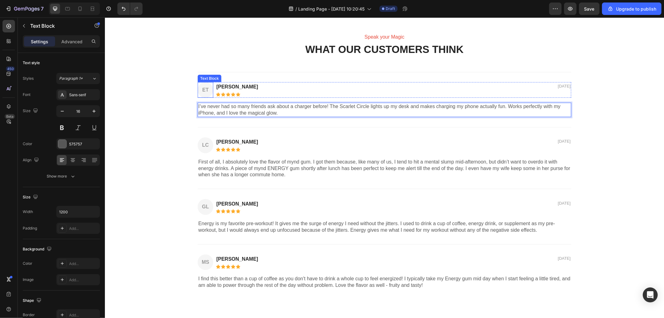
click at [219, 85] on p "[PERSON_NAME]" at bounding box center [303, 86] width 175 height 7
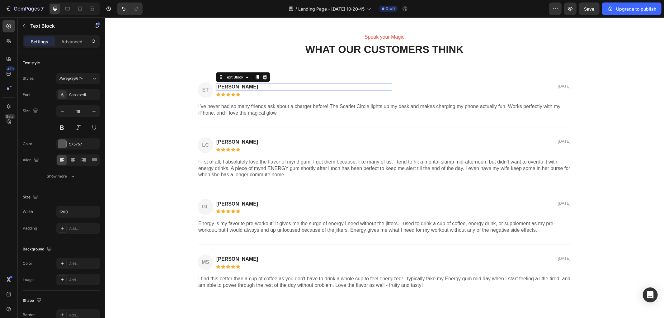
click at [219, 85] on p "[PERSON_NAME]" at bounding box center [303, 86] width 175 height 7
click at [226, 162] on p "First of all, I absolutely love the flavor of mynd gum. I got them because, lik…" at bounding box center [384, 167] width 372 height 19
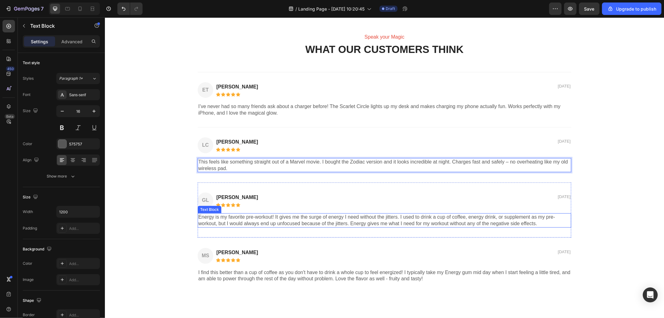
click at [212, 219] on p "Energy is my favorite pre-workout! It gives me the surge of energy I need witho…" at bounding box center [384, 219] width 372 height 13
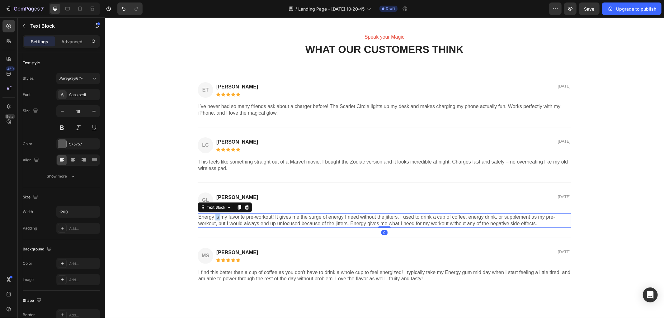
click at [212, 219] on p "Energy is my favorite pre-workout! It gives me the surge of energy I need witho…" at bounding box center [384, 219] width 372 height 13
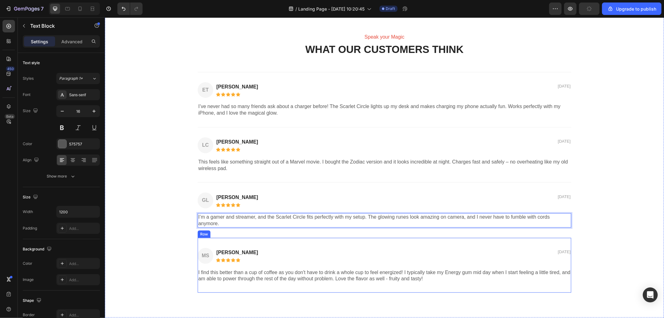
click at [225, 271] on p "I find this better than a cup of coffee as you don't have to drink a whole cup …" at bounding box center [384, 275] width 372 height 13
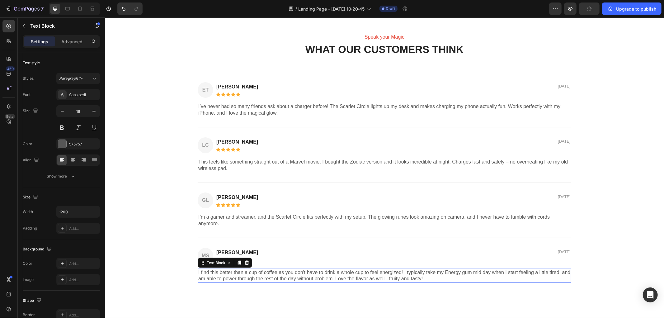
click at [225, 271] on p "I find this better than a cup of coffee as you don't have to drink a whole cup …" at bounding box center [384, 275] width 372 height 13
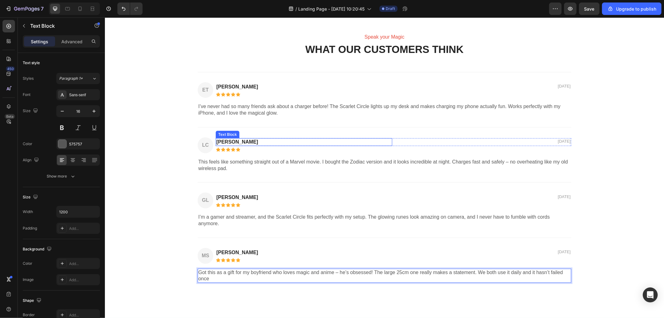
click at [218, 140] on p "[PERSON_NAME]" at bounding box center [303, 141] width 175 height 7
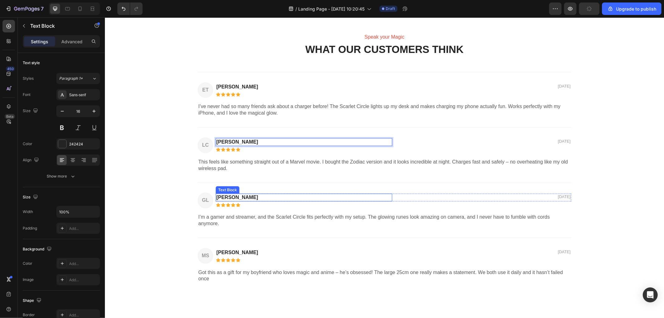
click at [229, 194] on p "[PERSON_NAME]" at bounding box center [303, 197] width 175 height 7
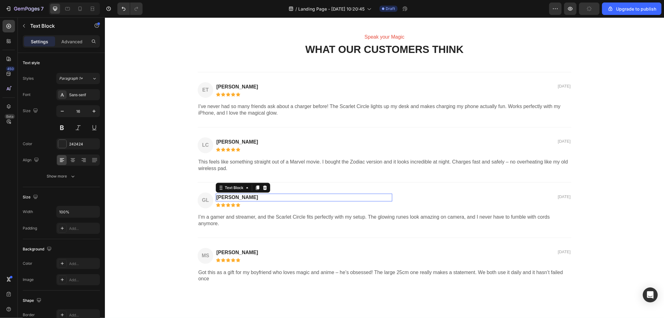
click at [229, 194] on p "[PERSON_NAME]" at bounding box center [303, 197] width 175 height 7
click at [229, 142] on p "[PERSON_NAME]" at bounding box center [303, 141] width 175 height 7
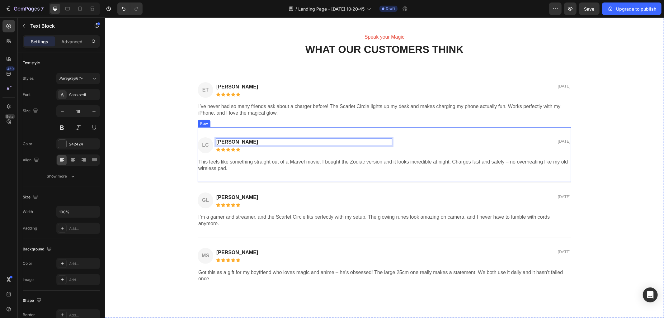
scroll to position [553, 0]
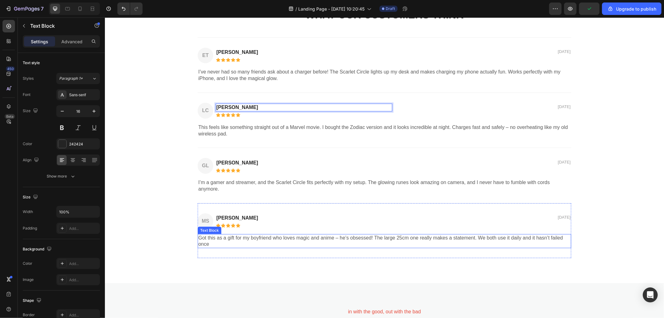
click at [215, 238] on p "Got this as a gift for my boyfriend who loves magic and anime – he’s obsessed! …" at bounding box center [384, 240] width 372 height 13
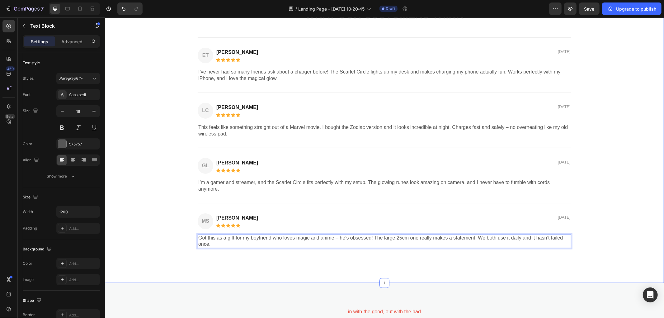
click at [610, 218] on div "Speak your Magic Text Block WHAT OUR CUSTOMERS THINK Heading ET Text Block [PER…" at bounding box center [384, 127] width 546 height 259
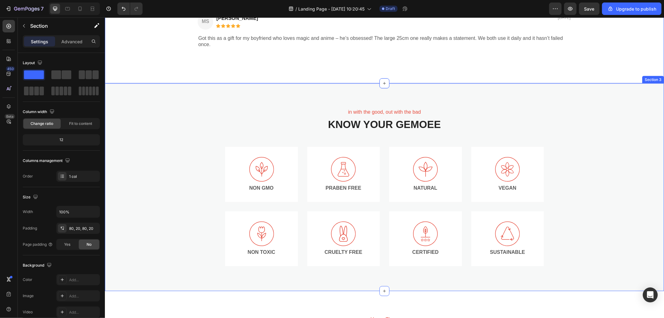
scroll to position [829, 0]
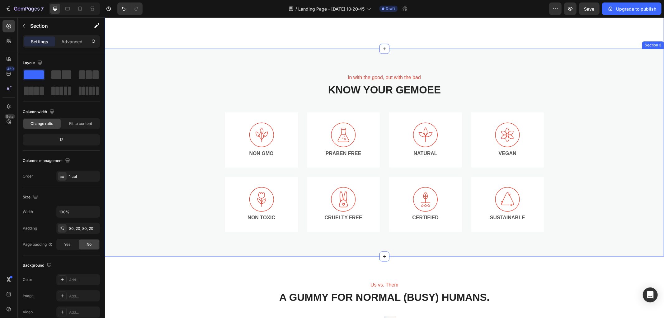
click at [593, 65] on div "in with the good, out with the bad Text Block KNOW YOUR GEMOEE Heading Icon NON…" at bounding box center [384, 153] width 559 height 208
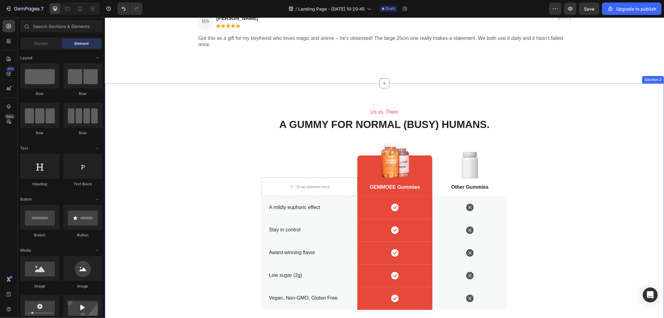
scroll to position [760, 0]
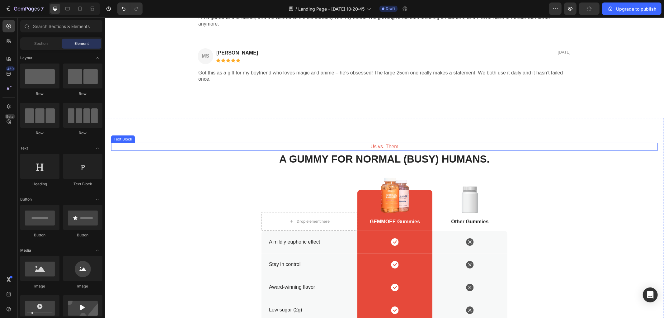
click at [376, 147] on p "Us vs. Them" at bounding box center [384, 146] width 372 height 7
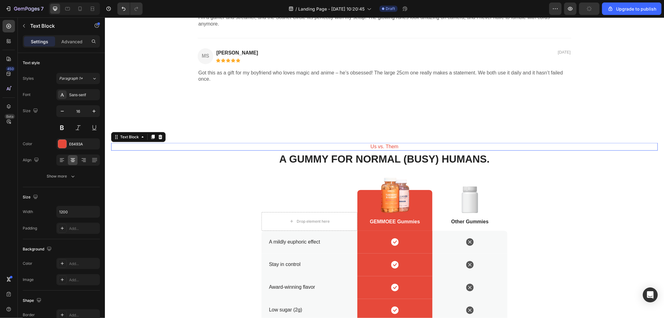
click at [376, 147] on p "Us vs. Them" at bounding box center [384, 146] width 372 height 7
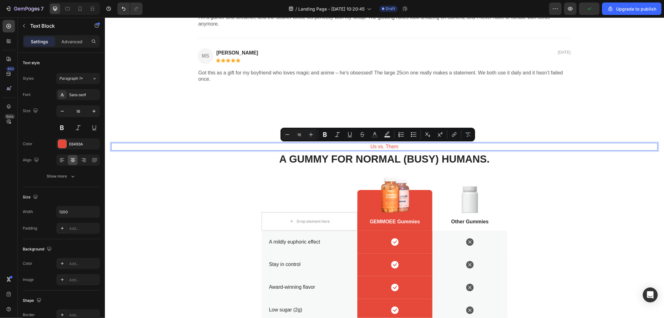
click at [394, 147] on p "Us vs. Them" at bounding box center [384, 146] width 372 height 7
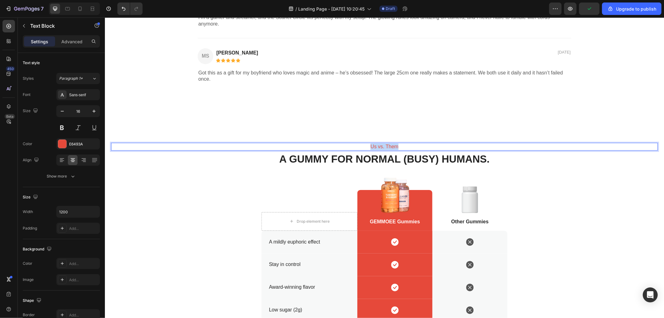
drag, startPoint x: 400, startPoint y: 147, endPoint x: 369, endPoint y: 147, distance: 31.1
click at [369, 147] on p "Us vs. Them" at bounding box center [384, 146] width 372 height 7
click at [606, 182] on div "Scarlet vs other charger Text Block 4 A gummy for normal (busy) humans. Heading…" at bounding box center [384, 242] width 546 height 201
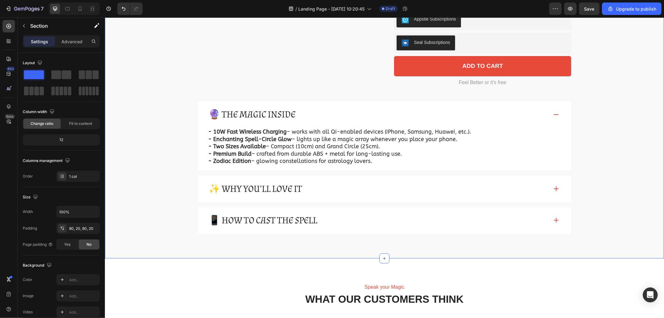
scroll to position [276, 0]
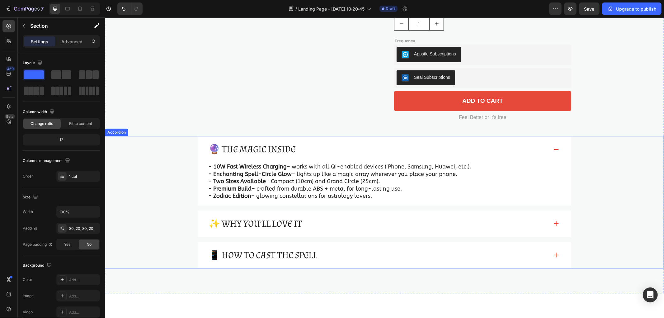
click at [538, 142] on div "🔮 The Magic Inside" at bounding box center [377, 149] width 341 height 14
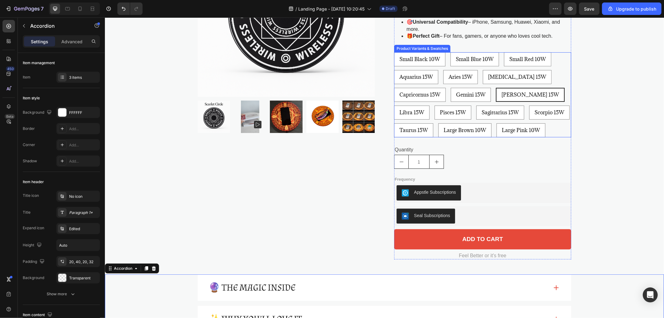
scroll to position [0, 0]
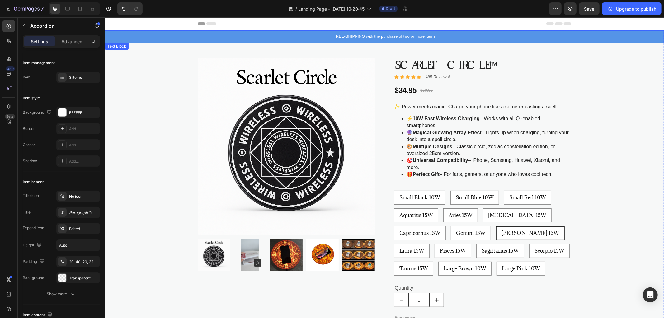
click at [508, 40] on div "FREE-SHIPPING with the purchase of two or more items" at bounding box center [384, 36] width 559 height 13
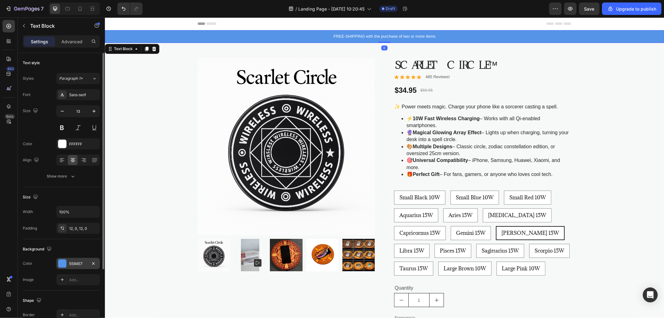
click at [83, 266] on div "5594E7" at bounding box center [78, 263] width 44 height 11
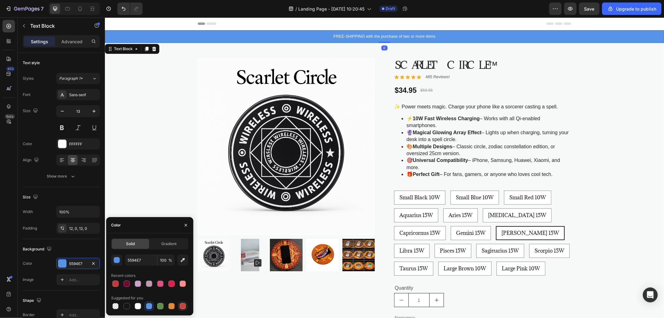
click at [185, 302] on div at bounding box center [182, 305] width 7 height 7
type input "C5453F"
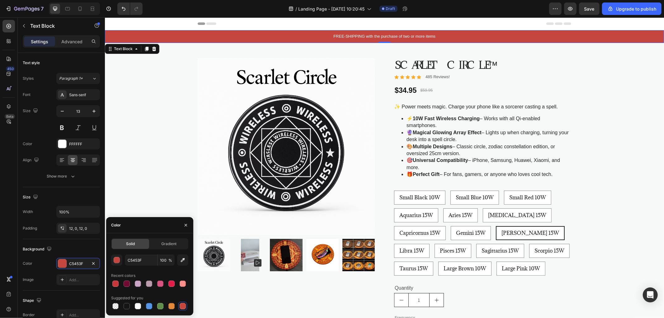
click at [156, 164] on div "FREE-SHIPPING with the purchase of two or more items Text Block 0 Product Image…" at bounding box center [384, 265] width 559 height 471
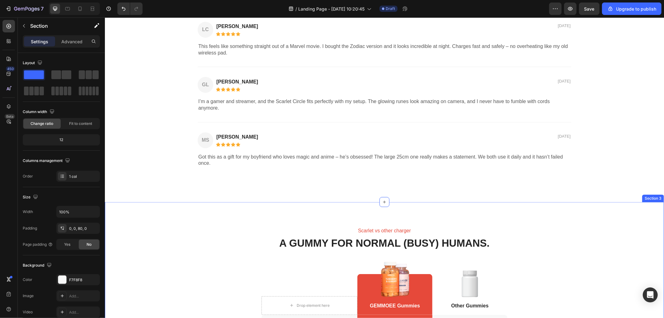
scroll to position [814, 0]
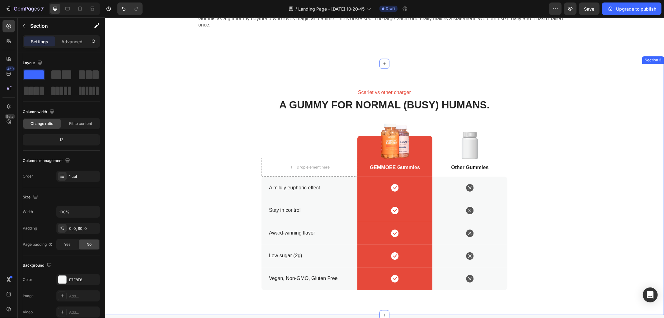
click at [554, 122] on div "Scarlet vs other charger Text Block A gummy for normal (busy) humans. Heading D…" at bounding box center [384, 188] width 546 height 201
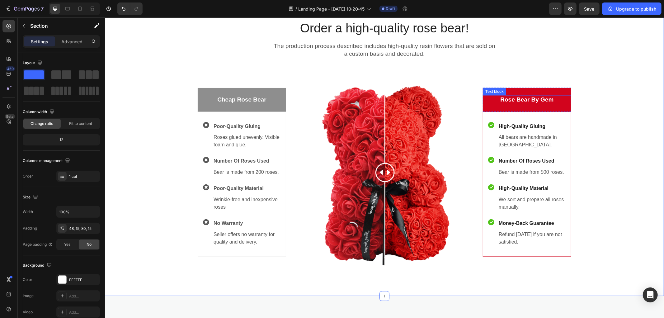
scroll to position [849, 0]
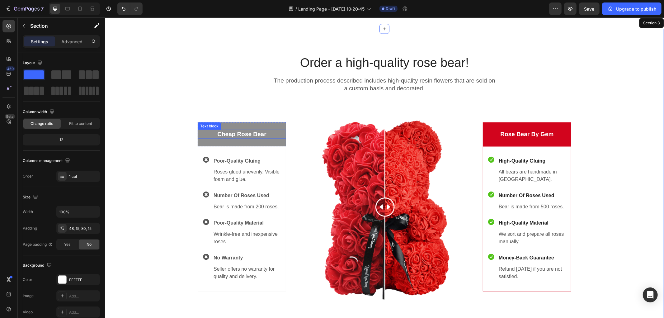
click at [243, 135] on p "Cheap Rose Bear" at bounding box center [241, 134] width 87 height 8
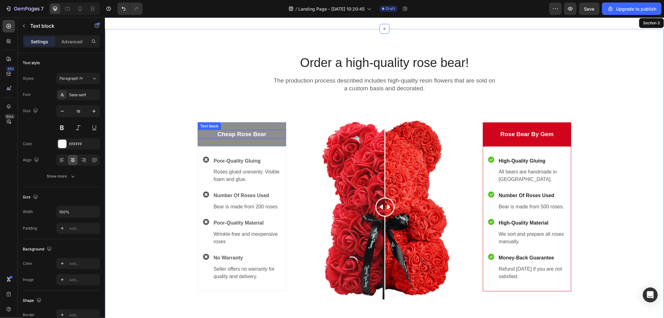
click at [243, 135] on p "Cheap Rose Bear" at bounding box center [241, 134] width 87 height 8
click at [528, 132] on p "Rose Bear By Gem" at bounding box center [526, 134] width 87 height 8
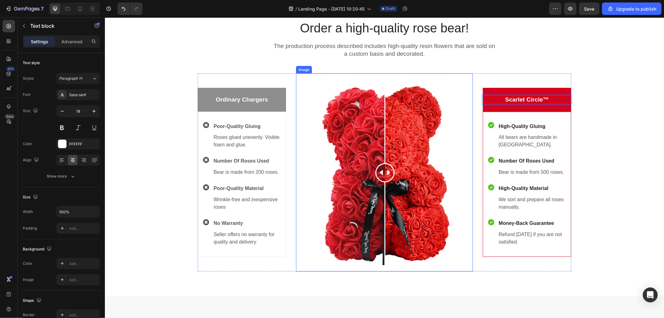
scroll to position [918, 0]
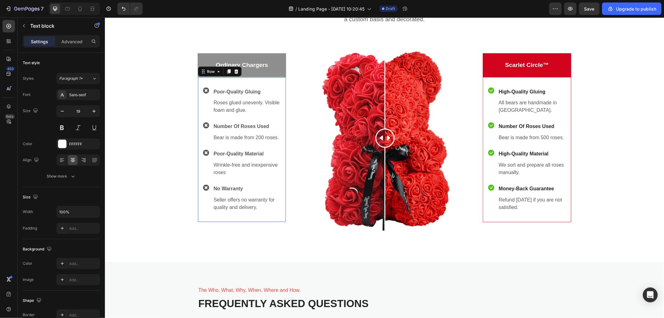
click at [279, 112] on div "Icon Poor-Quality Gluing Text block Roses glued unevenly. Visible foam and glue…" at bounding box center [241, 149] width 88 height 145
click at [261, 91] on p "Poor-Quality Gluing" at bounding box center [246, 91] width 67 height 7
click at [280, 133] on div "Icon Poor-Quality Gluing Text block 0 Roses glued unevenly. Visible foam and gl…" at bounding box center [241, 149] width 88 height 145
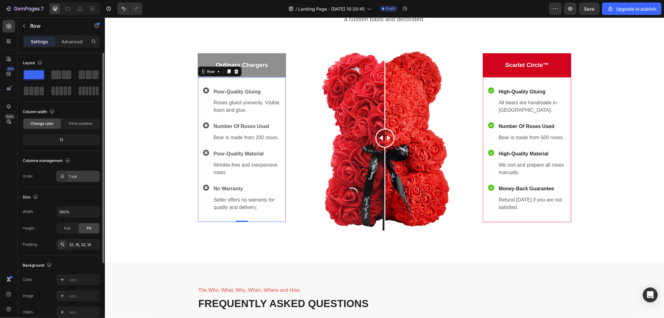
click at [87, 176] on div "1 col" at bounding box center [83, 177] width 29 height 6
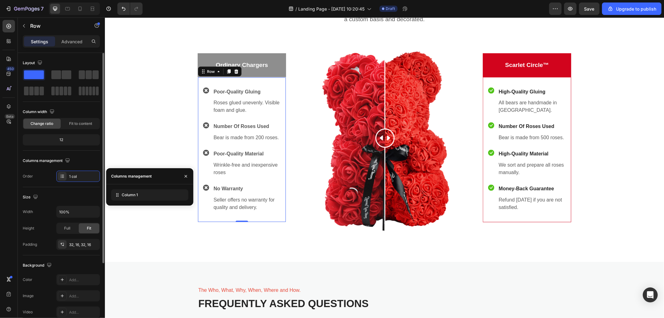
click at [75, 189] on div "Size Width 100% Height Full Fit Padding 32, 16, 32, 16" at bounding box center [61, 221] width 77 height 68
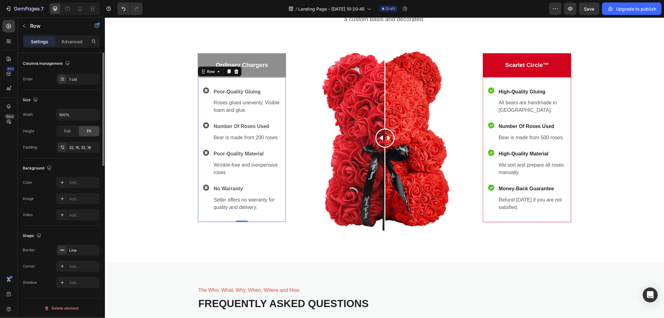
scroll to position [0, 0]
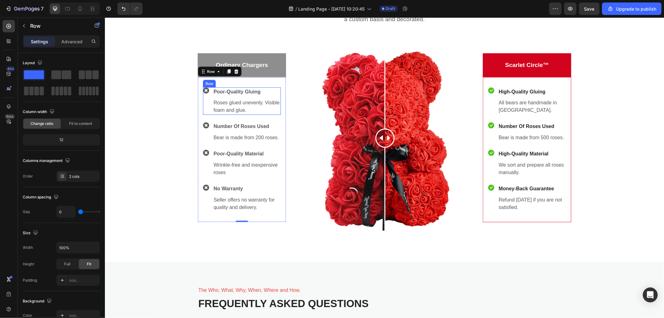
click at [205, 106] on div "Icon" at bounding box center [206, 100] width 6 height 27
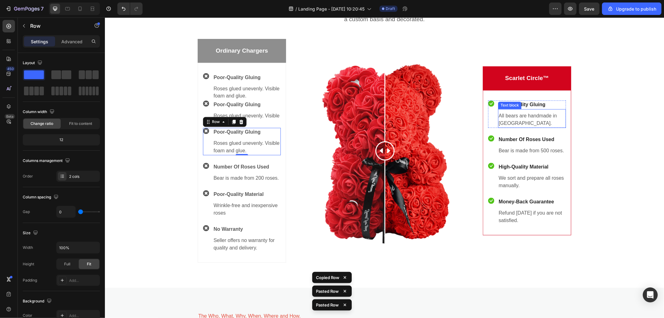
click at [553, 104] on p "High-Quality Gluing" at bounding box center [531, 104] width 67 height 7
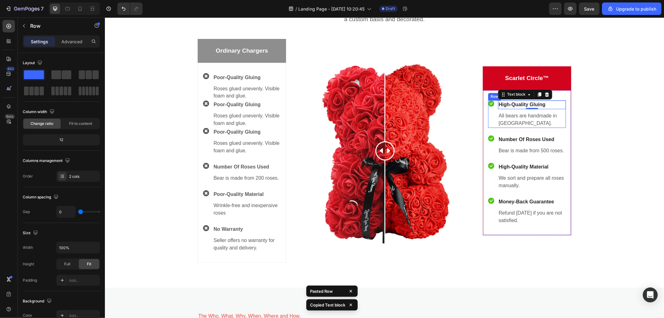
click at [489, 116] on div "Icon" at bounding box center [491, 113] width 6 height 27
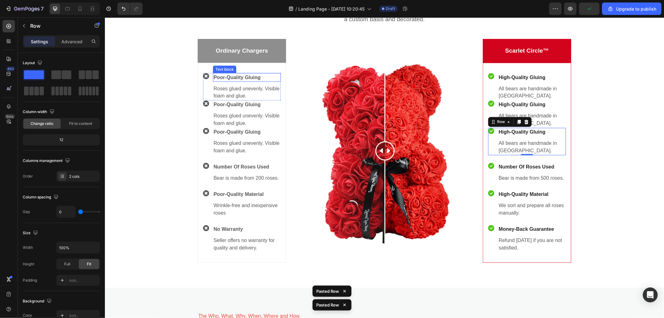
click at [234, 76] on p "Poor-Quality Gluing" at bounding box center [246, 76] width 67 height 7
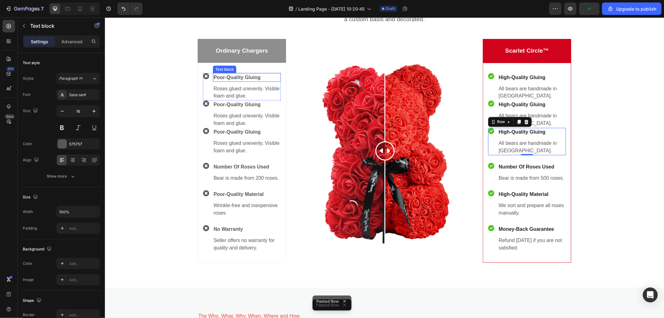
click at [234, 76] on p "Poor-Quality Gluing" at bounding box center [246, 76] width 67 height 7
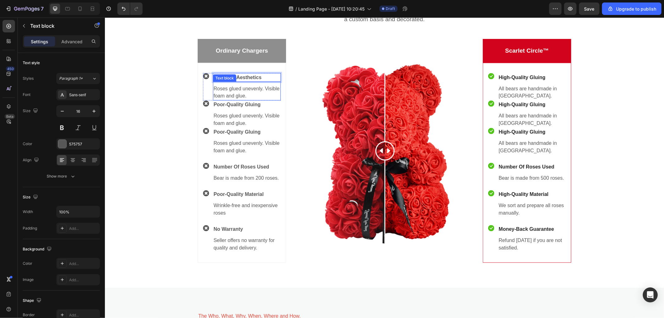
click at [231, 91] on p "Roses glued unevenly. Visible foam and glue." at bounding box center [246, 92] width 67 height 15
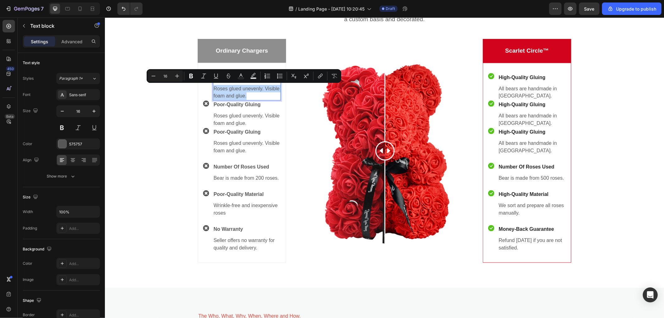
scroll to position [922, 0]
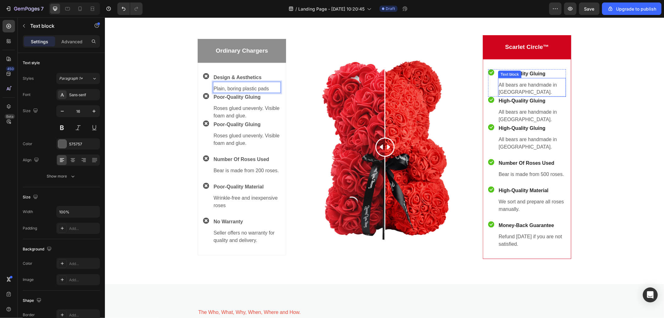
click at [539, 87] on p "All bears are handmade in [GEOGRAPHIC_DATA]." at bounding box center [531, 88] width 67 height 15
click at [540, 87] on p "All bears are handmade in [GEOGRAPHIC_DATA]." at bounding box center [531, 88] width 67 height 15
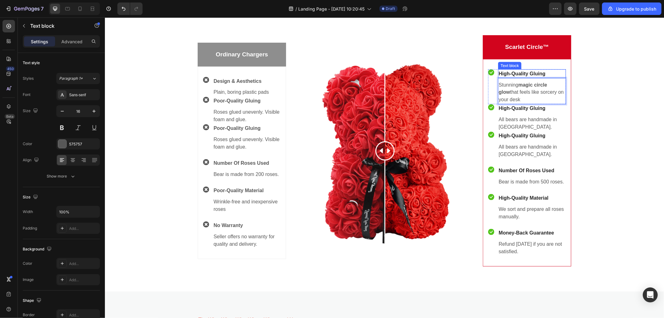
click at [530, 73] on p "High-Quality Gluing" at bounding box center [531, 73] width 67 height 7
click at [268, 91] on p "Plain, boring plastic pads" at bounding box center [246, 91] width 67 height 7
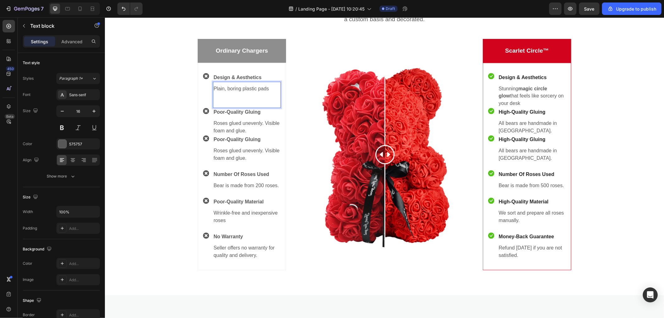
scroll to position [915, 0]
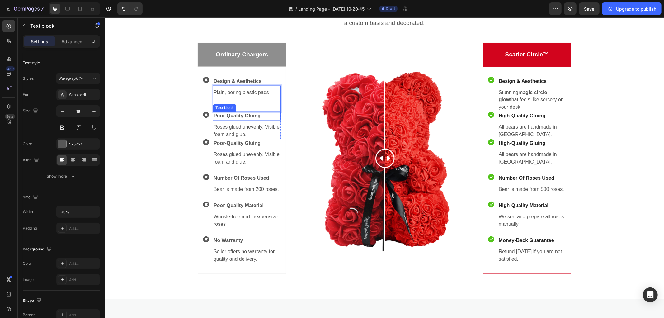
click at [264, 116] on p "Poor-Quality Gluing" at bounding box center [246, 115] width 67 height 7
click at [250, 115] on p "Poor-Quality Gluing" at bounding box center [246, 115] width 67 height 7
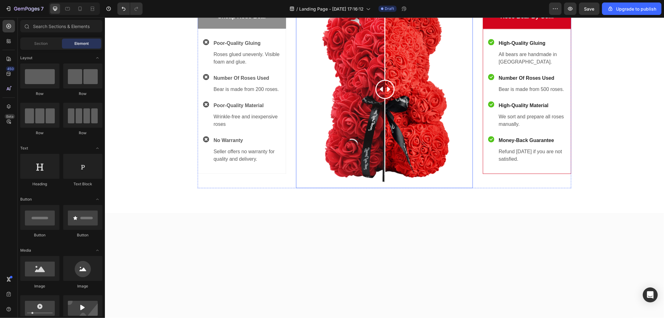
scroll to position [1279, 0]
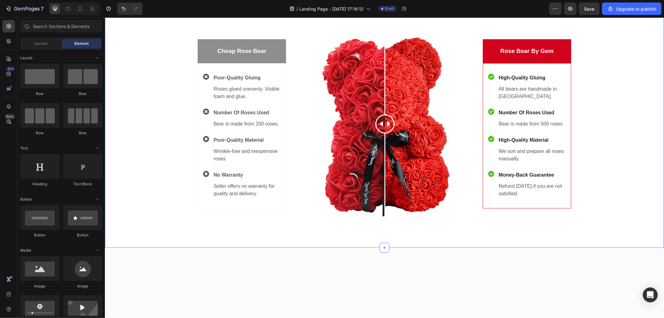
click at [560, 84] on div "Order a high-quality rose bear! Heading The production process described includ…" at bounding box center [383, 91] width 549 height 262
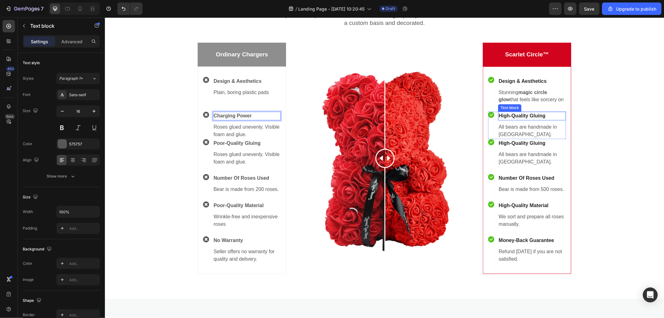
click at [519, 115] on p "High-Quality Gluing" at bounding box center [531, 115] width 67 height 7
click at [236, 126] on p "Roses glued unevenly. Visible foam and glue." at bounding box center [246, 130] width 67 height 15
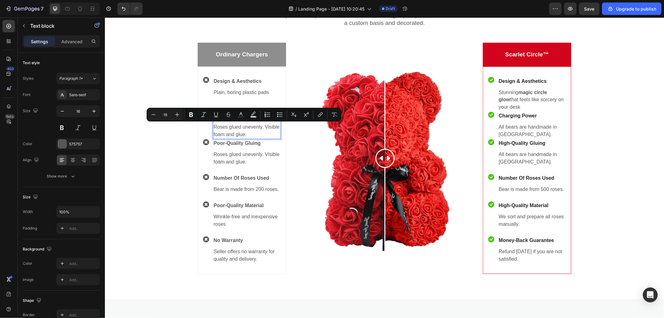
scroll to position [918, 0]
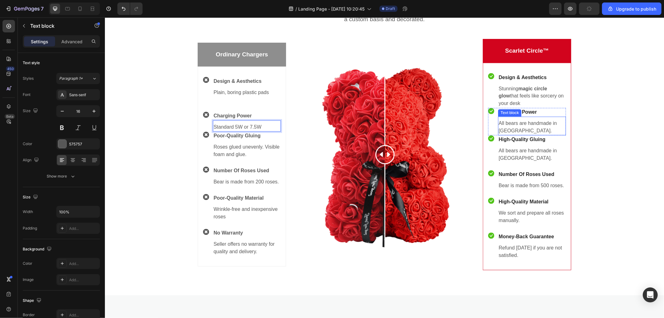
click at [514, 122] on p "All bears are handmade in [GEOGRAPHIC_DATA]." at bounding box center [531, 126] width 67 height 15
click at [265, 127] on p "Standard 5W or 7.5W" at bounding box center [246, 126] width 67 height 7
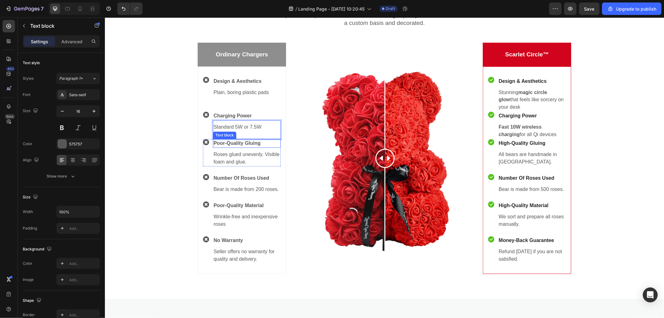
click at [236, 143] on p "Poor-Quality Gluing" at bounding box center [246, 142] width 67 height 7
click at [514, 143] on p "High-Quality Gluing" at bounding box center [531, 142] width 67 height 7
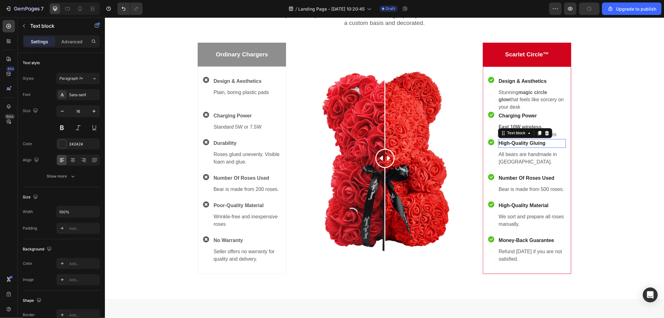
click at [514, 143] on p "High-Quality Gluing" at bounding box center [531, 142] width 67 height 7
click at [230, 160] on p "Roses glued unevenly. Visible foam and glue." at bounding box center [246, 158] width 67 height 15
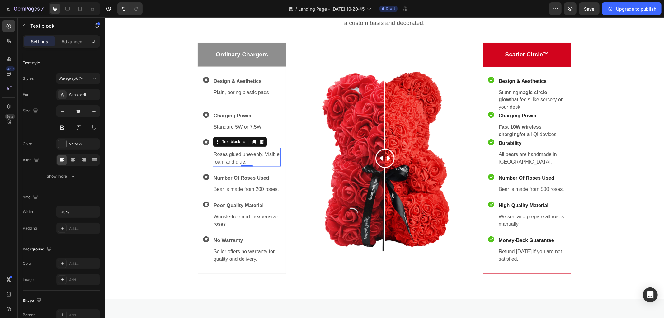
click at [230, 160] on p "Roses glued unevenly. Visible foam and glue." at bounding box center [246, 158] width 67 height 15
click at [512, 155] on p "All bears are handmade in [GEOGRAPHIC_DATA]." at bounding box center [531, 158] width 67 height 15
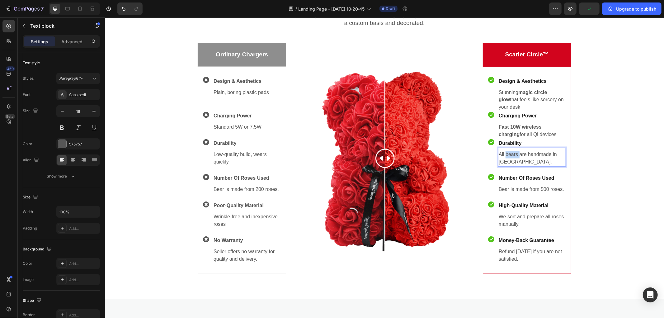
click at [512, 155] on p "All bears are handmade in [GEOGRAPHIC_DATA]." at bounding box center [531, 158] width 67 height 15
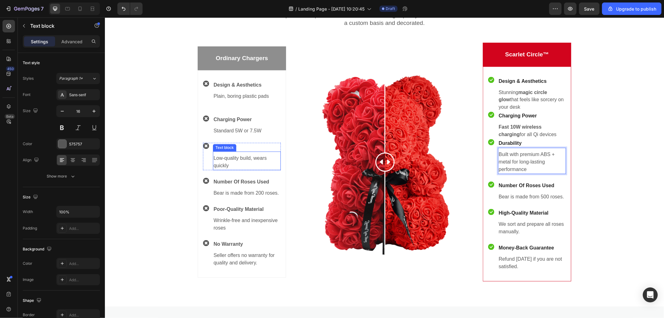
click at [247, 168] on p "Low-quality build, wears quickly" at bounding box center [246, 161] width 67 height 15
click at [247, 169] on div at bounding box center [246, 169] width 12 height 1
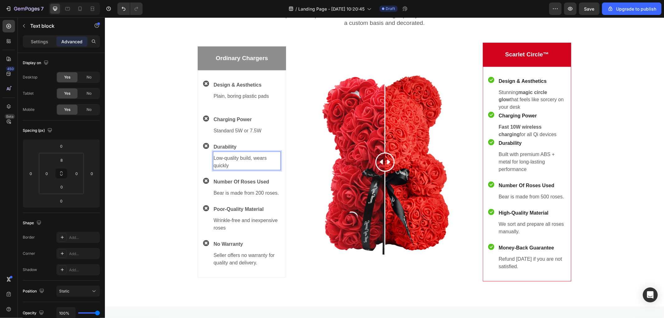
scroll to position [911, 0]
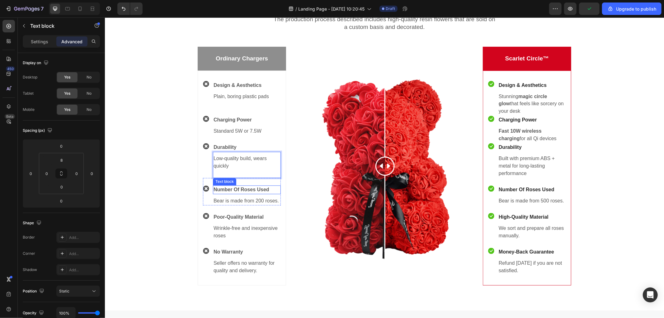
click at [235, 188] on p "Number Of Roses Used" at bounding box center [246, 189] width 67 height 7
click at [511, 190] on p "Number Of Roses Used" at bounding box center [531, 189] width 67 height 7
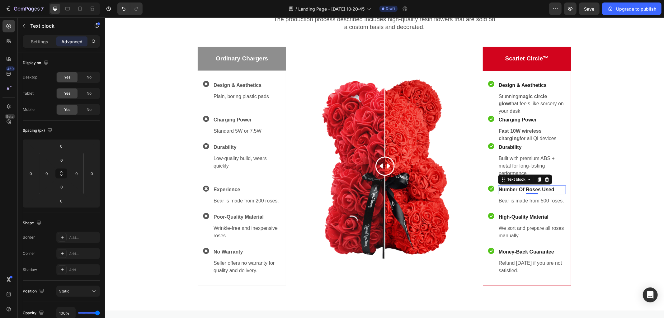
click at [511, 190] on p "Number Of Roses Used" at bounding box center [531, 189] width 67 height 7
click at [228, 198] on p "Bear is made from 200 roses." at bounding box center [246, 200] width 67 height 7
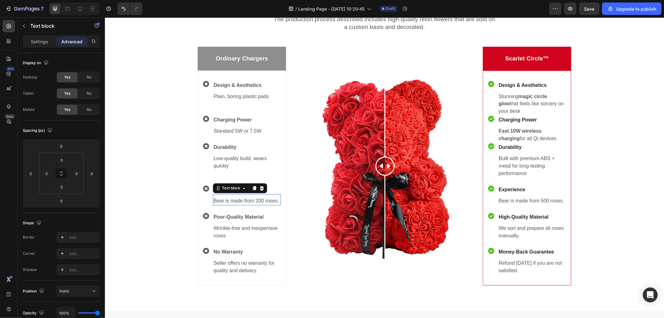
click at [228, 198] on p "Bear is made from 200 roses." at bounding box center [246, 200] width 67 height 7
click at [513, 198] on p "Bear is made from 500 roses." at bounding box center [531, 200] width 67 height 7
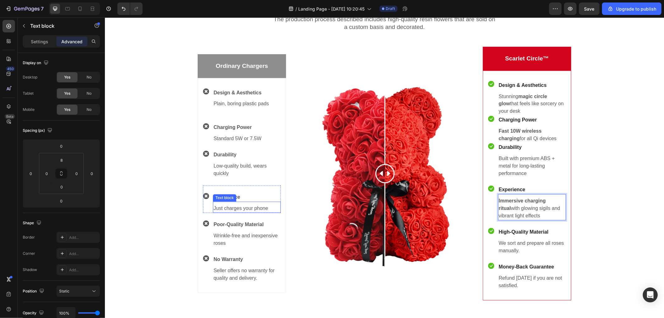
click at [265, 203] on div "Just charges your phone Text block" at bounding box center [246, 206] width 68 height 11
click at [267, 204] on p "Just charges your phone" at bounding box center [246, 207] width 67 height 7
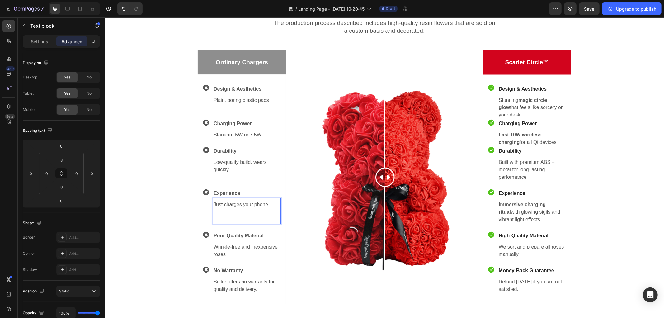
scroll to position [903, 0]
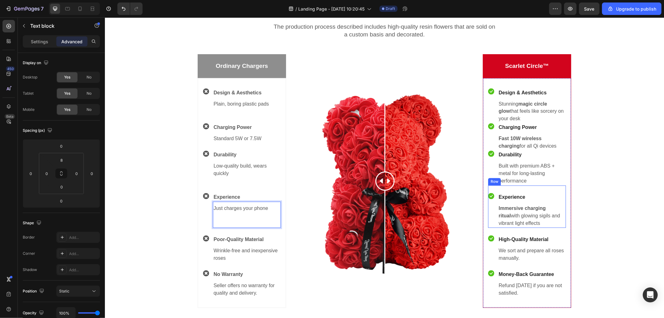
click at [524, 190] on div "Icon Experience Text block Immersive charging ritual with glowing sigils and vi…" at bounding box center [527, 206] width 78 height 42
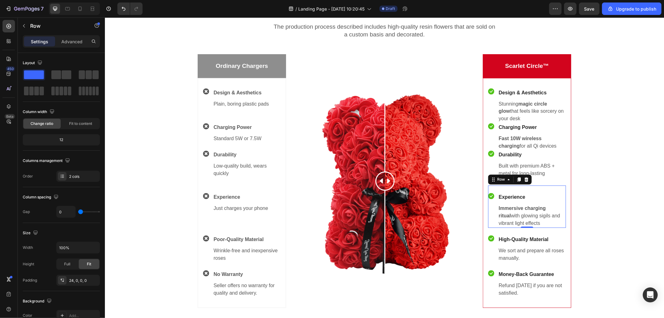
click at [496, 191] on div "Icon Experience Text block Immersive charging ritual with glowing sigils and vi…" at bounding box center [527, 206] width 78 height 42
click at [500, 187] on div "Icon Experience Text block Immersive charging ritual with glowing sigils and vi…" at bounding box center [527, 206] width 78 height 42
click at [490, 187] on div "Icon Experience Text block Immersive charging ritual with glowing sigils and vi…" at bounding box center [527, 206] width 78 height 42
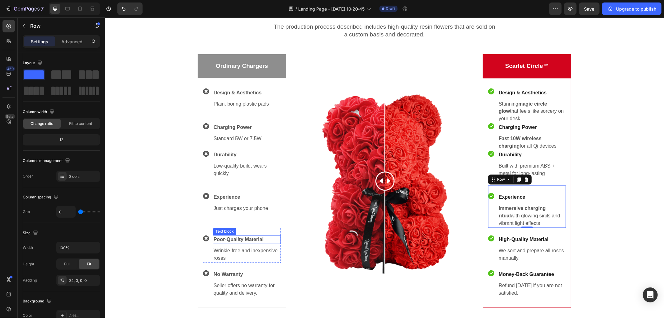
click at [224, 236] on p "Poor-Quality Material" at bounding box center [246, 239] width 67 height 7
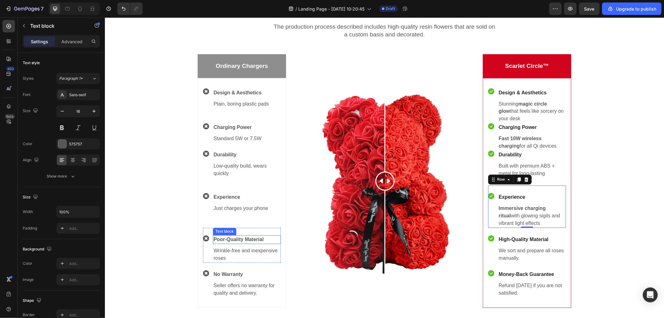
click at [224, 236] on p "Poor-Quality Material" at bounding box center [246, 239] width 67 height 7
click at [514, 235] on div "High-Quality Material" at bounding box center [531, 239] width 68 height 9
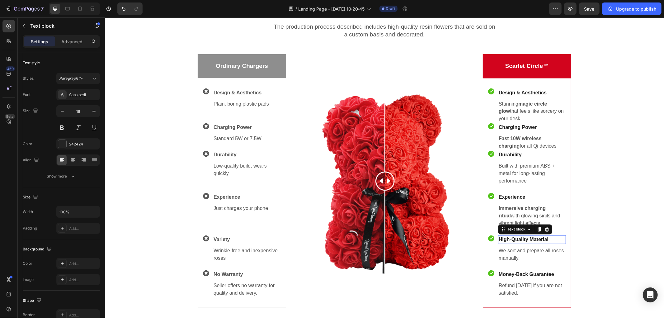
click at [514, 235] on div "High-Quality Material" at bounding box center [531, 239] width 68 height 9
click at [229, 250] on p "Wrinkle-free and inexpensive roses" at bounding box center [246, 254] width 67 height 15
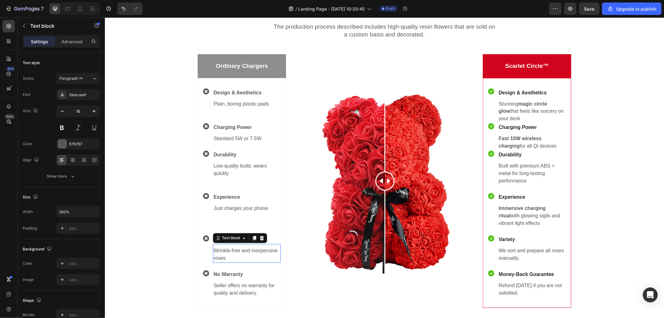
click at [229, 250] on p "Wrinkle-free and inexpensive roses" at bounding box center [246, 254] width 67 height 15
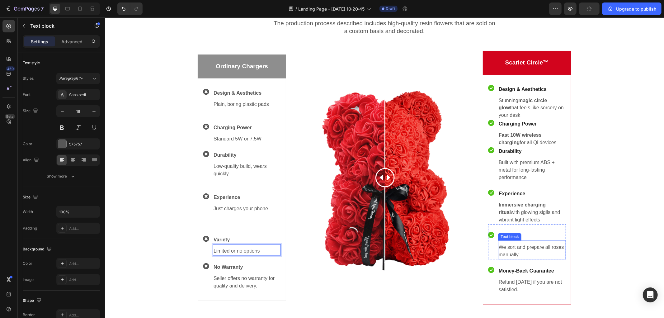
click at [506, 245] on p "We sort and prepare all roses manually." at bounding box center [531, 250] width 67 height 15
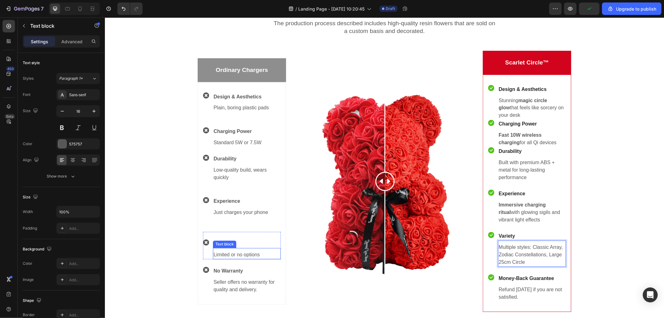
click at [256, 254] on p "Limited or no options" at bounding box center [246, 254] width 67 height 7
click at [263, 253] on p "Limited or no options" at bounding box center [246, 254] width 67 height 7
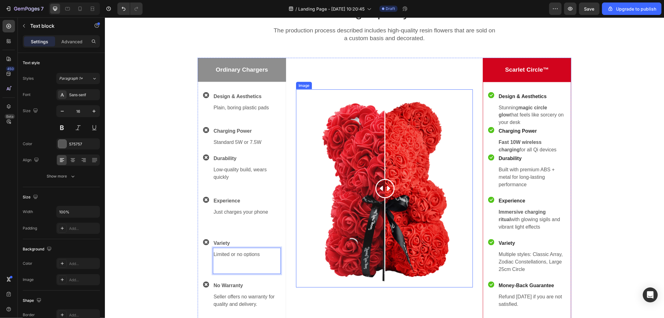
scroll to position [934, 0]
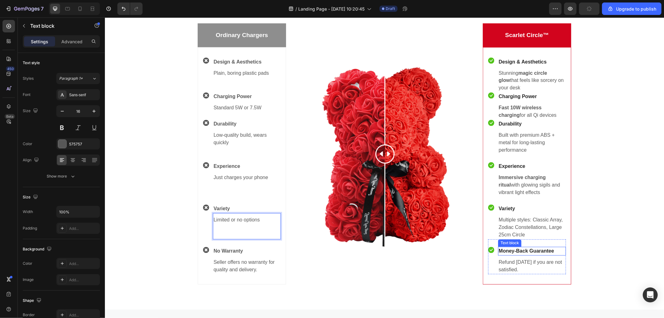
click at [511, 250] on p "Money-Back Guarantee" at bounding box center [531, 250] width 67 height 7
click at [231, 252] on p "No Warranty" at bounding box center [246, 250] width 67 height 7
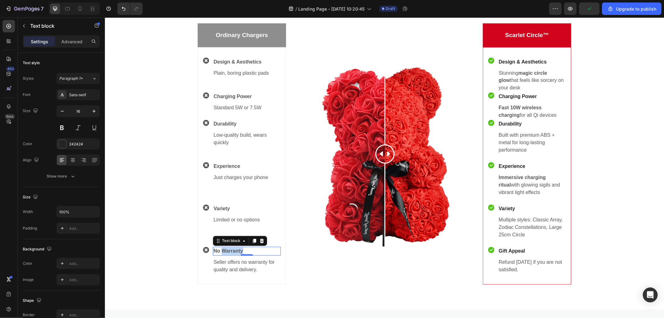
click at [231, 252] on p "No Warranty" at bounding box center [246, 250] width 67 height 7
click at [250, 262] on p "Seller offers no warranty for quality and delivery." at bounding box center [246, 265] width 67 height 15
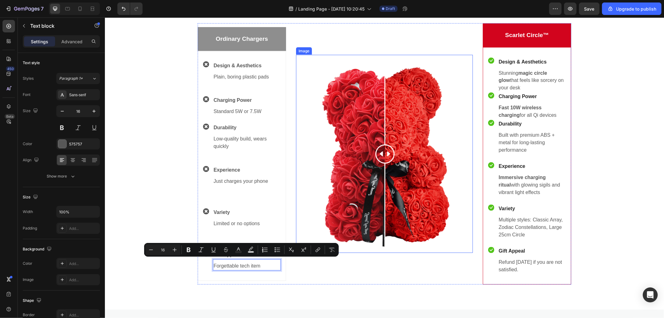
scroll to position [938, 0]
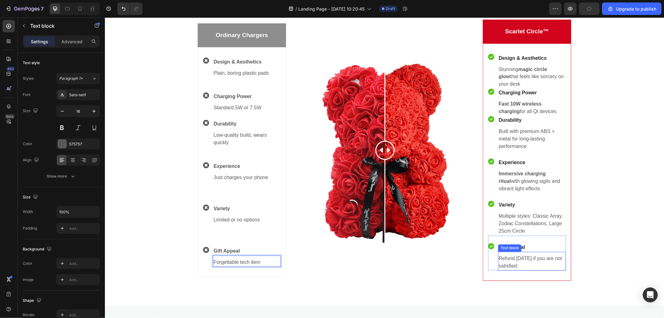
click at [520, 259] on p "Refund [DATE] if you are not satisfied." at bounding box center [531, 261] width 67 height 15
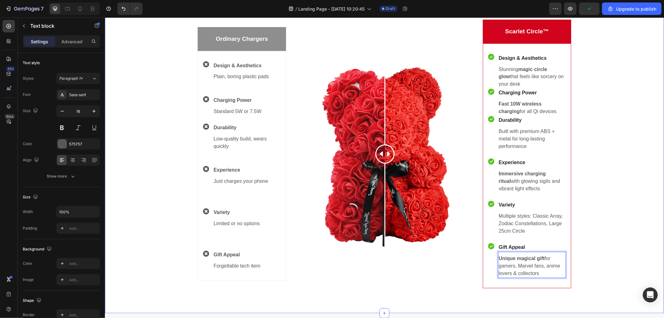
click at [634, 211] on div "Order a high-quality rose bear! Heading The production process described includ…" at bounding box center [383, 121] width 549 height 332
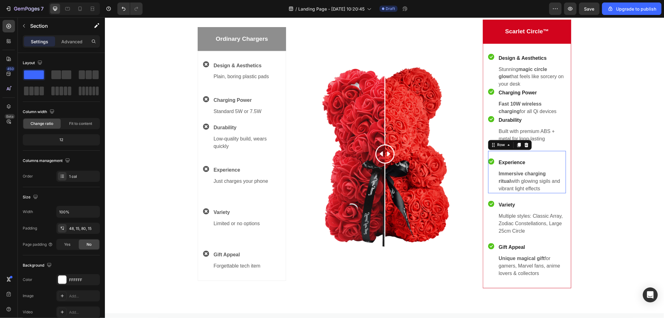
click at [536, 153] on div "Icon Experience Text block Immersive charging ritual with glowing sigils and vi…" at bounding box center [527, 172] width 78 height 42
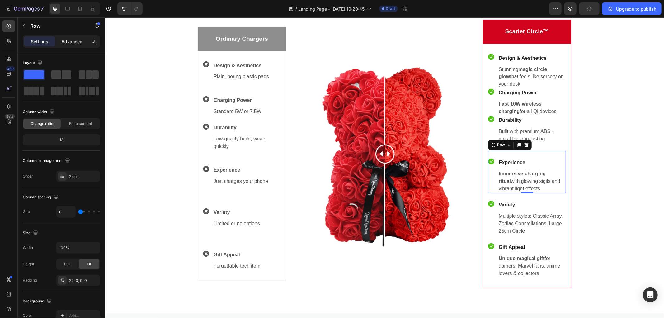
click at [80, 42] on p "Advanced" at bounding box center [71, 41] width 21 height 7
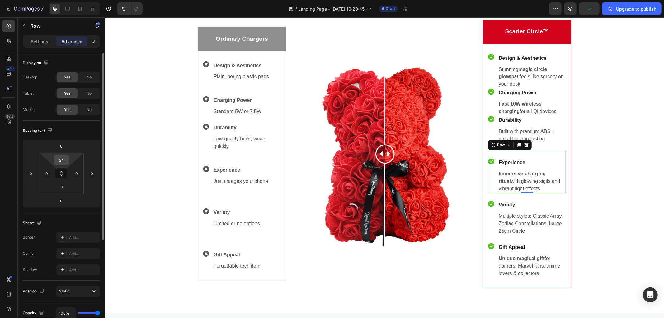
click at [62, 162] on input "24" at bounding box center [61, 159] width 12 height 9
type input "0"
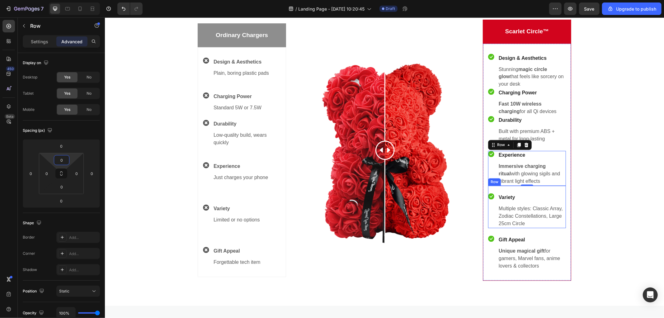
click at [532, 190] on div "Icon Variety Text block Multiple styles: Classic Array, Zodiac Constellations, …" at bounding box center [527, 206] width 78 height 42
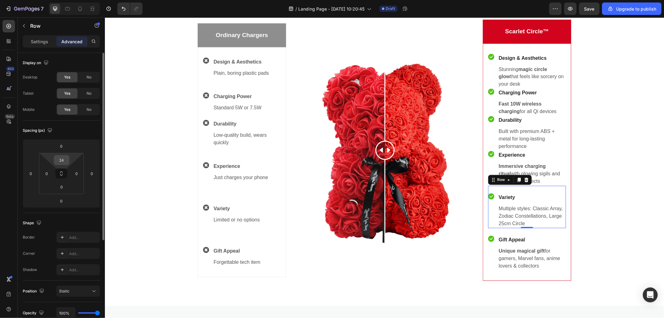
click at [64, 161] on input "24" at bounding box center [61, 159] width 12 height 9
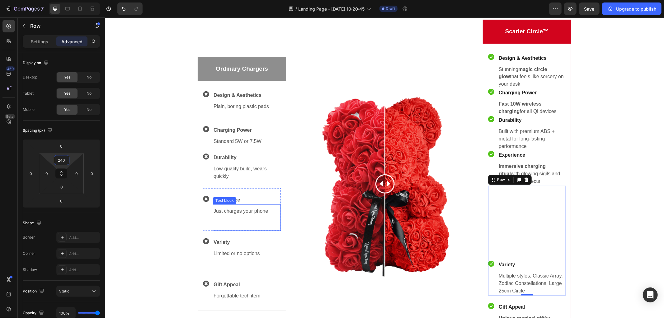
type input "0"
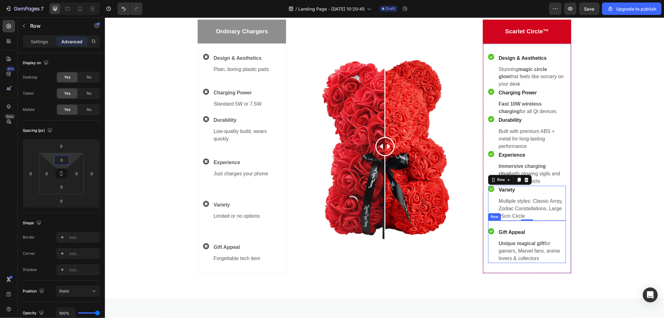
click at [519, 226] on div "Icon Gift Appeal Text block Unique magical gift for gamers, Marvel fans, anime …" at bounding box center [527, 241] width 78 height 42
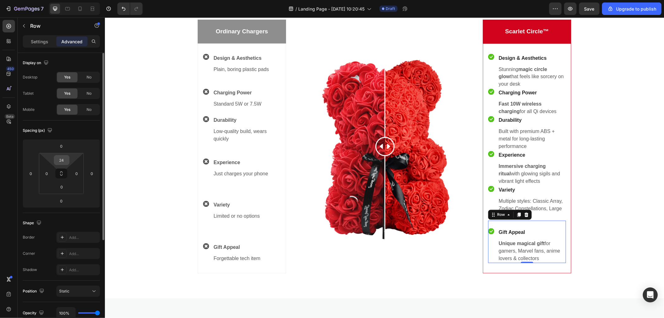
click at [64, 161] on input "24" at bounding box center [61, 159] width 12 height 9
type input "0"
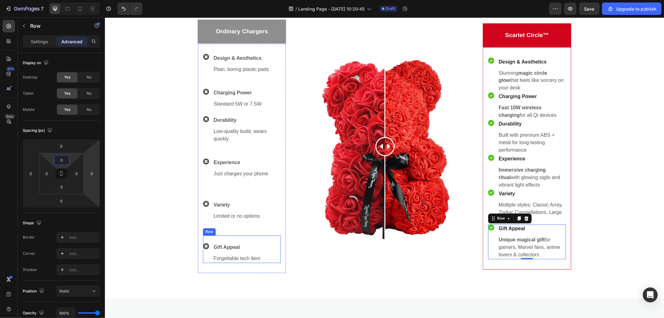
click at [230, 236] on div "Icon Gift Appeal Text block Forgettable tech item Text block Row" at bounding box center [242, 248] width 78 height 27
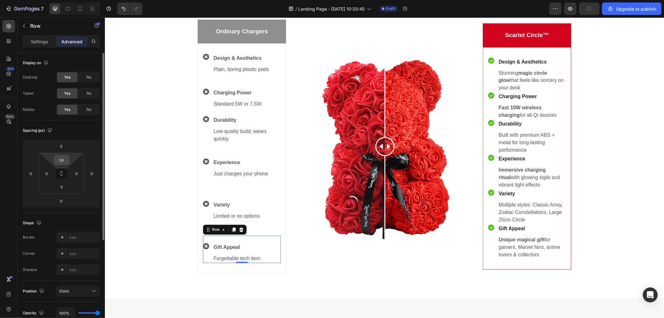
click at [60, 161] on input "24" at bounding box center [61, 159] width 12 height 9
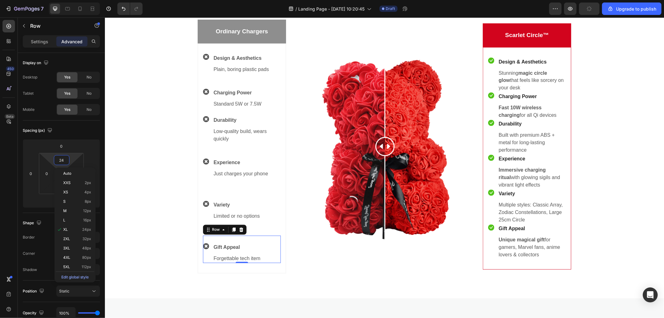
type input "0"
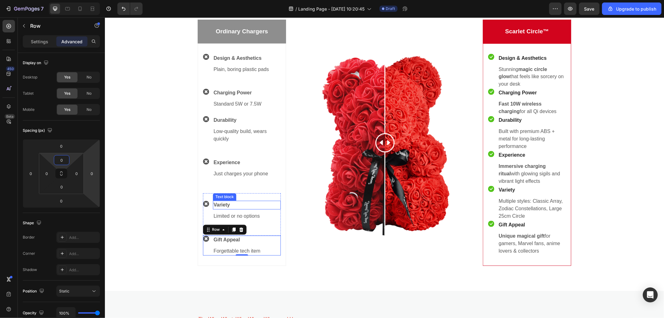
click at [232, 199] on div "Text block" at bounding box center [223, 196] width 23 height 7
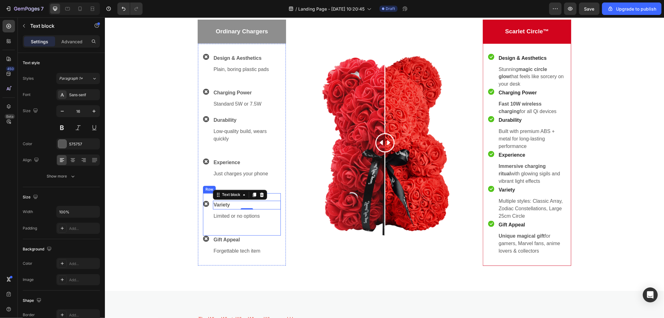
click at [203, 193] on div "Icon Variety Text block 0 Limited or no options Text block Row" at bounding box center [242, 214] width 78 height 42
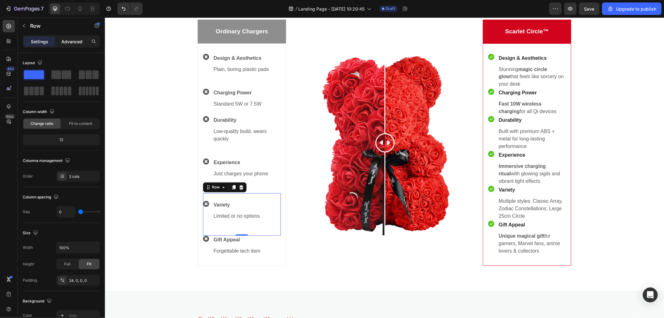
click at [69, 42] on p "Advanced" at bounding box center [71, 41] width 21 height 7
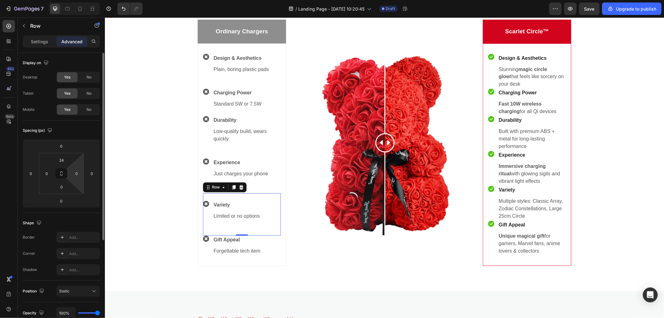
click at [64, 163] on input "24" at bounding box center [61, 159] width 12 height 9
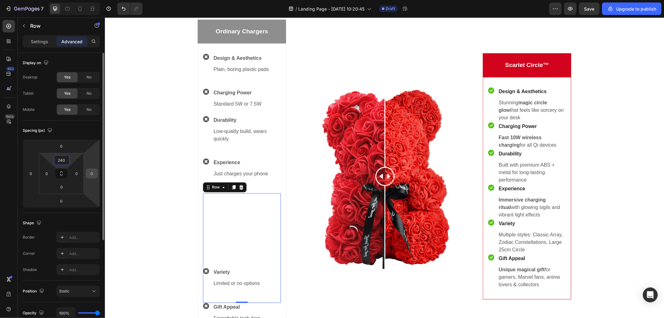
type input "0"
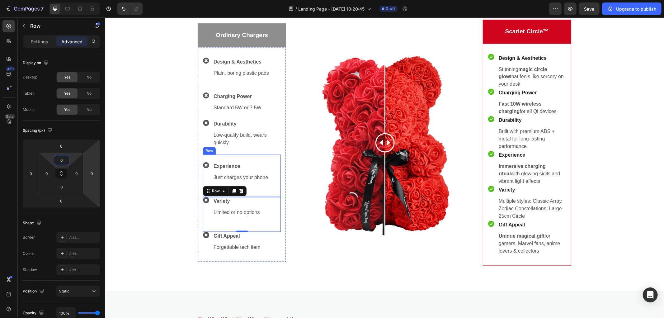
click at [204, 157] on div "Icon Experience Text block Just charges your phone Text block Row" at bounding box center [242, 175] width 78 height 42
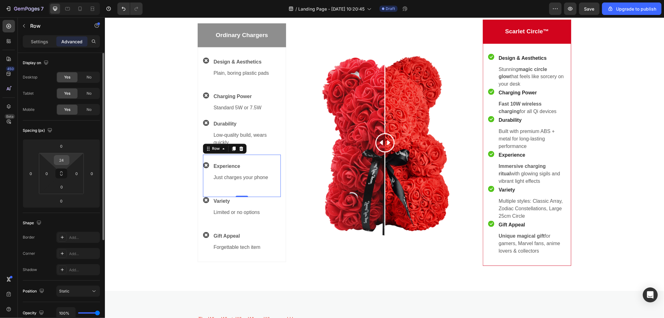
click at [63, 159] on input "24" at bounding box center [61, 159] width 12 height 9
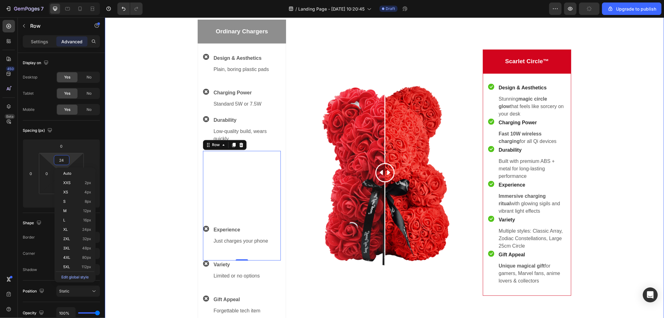
type input "240"
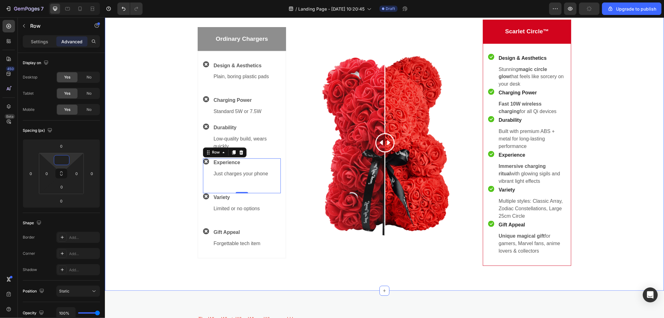
type input "0"
click at [149, 173] on div "Order a high-quality rose bear! Heading The production process described includ…" at bounding box center [383, 110] width 549 height 310
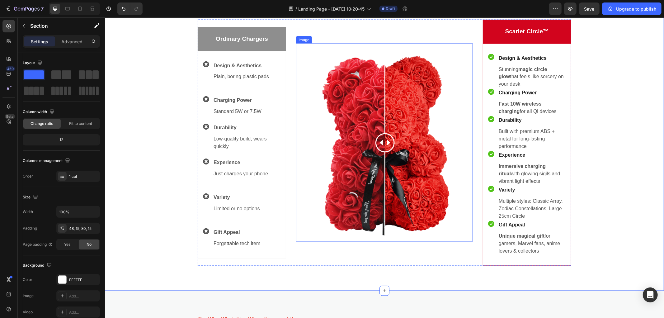
scroll to position [903, 0]
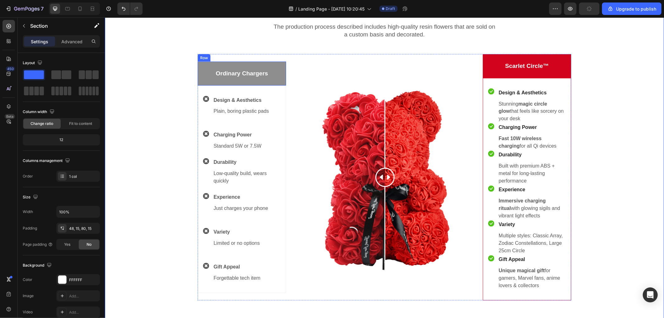
click at [278, 64] on div "Ordinary Chargers Text block Row" at bounding box center [241, 73] width 88 height 24
click at [72, 40] on p "Advanced" at bounding box center [71, 41] width 21 height 7
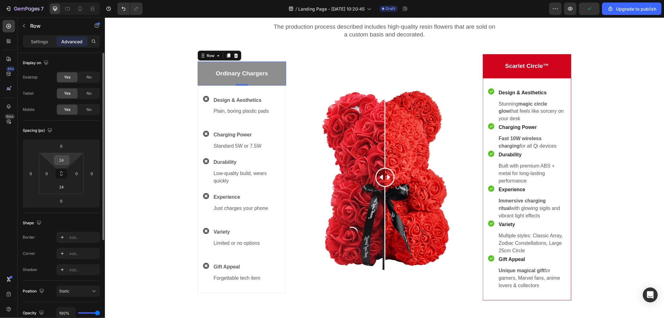
click at [60, 157] on input "24" at bounding box center [61, 159] width 12 height 9
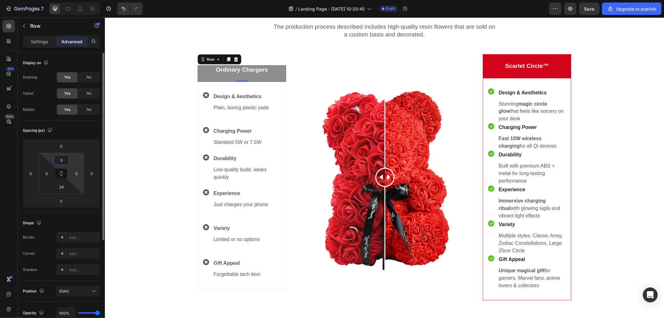
type input "24"
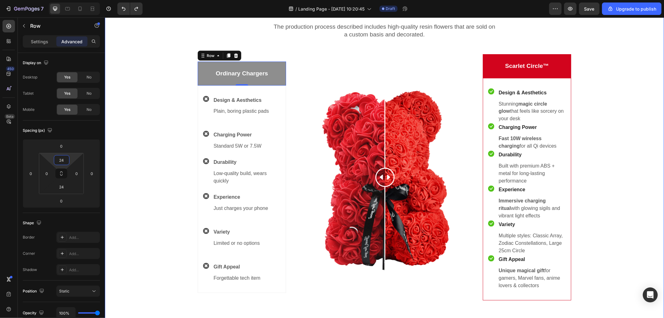
click at [259, 54] on div "Ordinary Chargers Text block Row 0 Icon Design & Aesthetics Text block Plain, b…" at bounding box center [241, 177] width 88 height 246
click at [269, 56] on div "Ordinary Chargers Text block Row Icon Design & Aesthetics Text block Plain, bor…" at bounding box center [241, 177] width 88 height 246
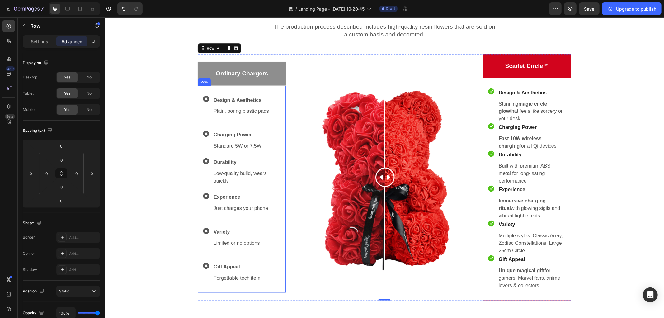
click at [237, 89] on div "Icon Design & Aesthetics Text block Plain, boring plastic pads Text block Row I…" at bounding box center [241, 188] width 88 height 207
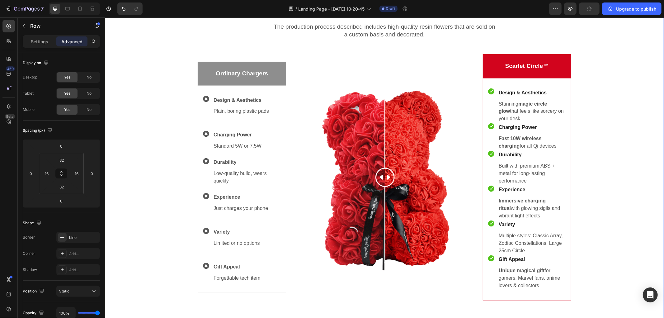
click at [640, 166] on div "Order a high-quality rose bear! Heading The production process described includ…" at bounding box center [383, 145] width 549 height 310
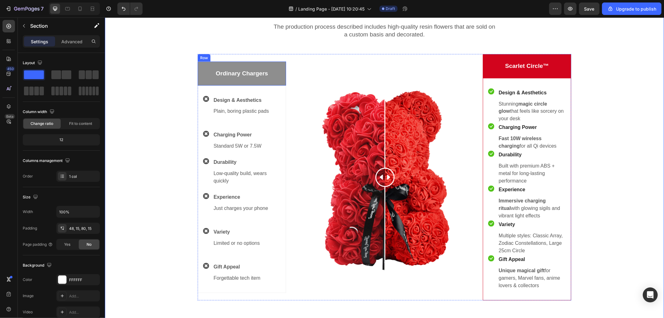
click at [276, 64] on div "Ordinary Chargers Text block Row" at bounding box center [241, 73] width 88 height 24
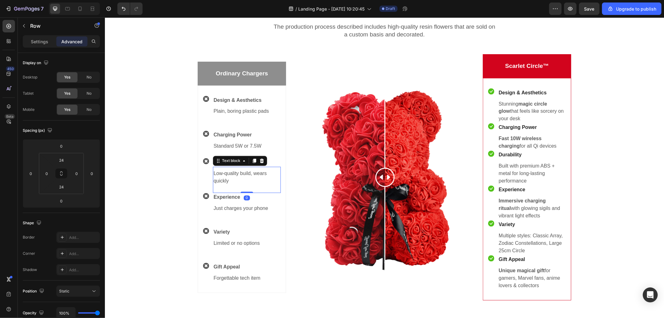
click at [272, 167] on div "Low-quality build, wears quickly Text block 0" at bounding box center [246, 179] width 68 height 26
click at [276, 192] on div "Low-quality build, wears quickly" at bounding box center [246, 181] width 68 height 24
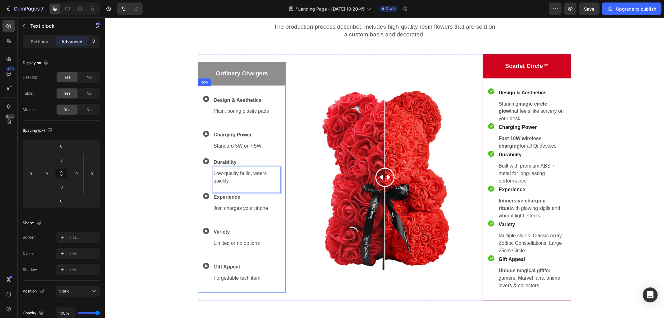
click at [279, 194] on div "Icon Design & Aesthetics Text block Plain, boring plastic pads Text block Row I…" at bounding box center [241, 188] width 88 height 207
click at [483, 109] on div "Icon Design & Aesthetics Text block Stunning magic circle glow that feels like …" at bounding box center [526, 189] width 88 height 222
click at [279, 145] on div "Icon Design & Aesthetics Text block Plain, boring plastic pads Text block Row I…" at bounding box center [241, 188] width 88 height 207
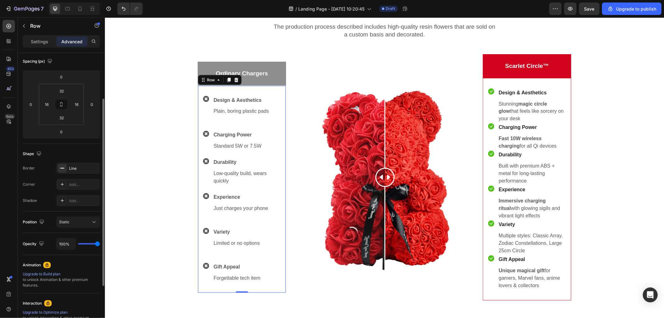
scroll to position [0, 0]
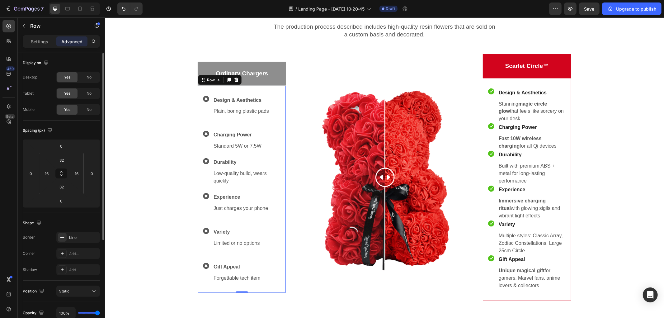
click at [41, 35] on div "Settings Advanced" at bounding box center [61, 41] width 77 height 12
click at [40, 41] on p "Settings" at bounding box center [39, 41] width 17 height 7
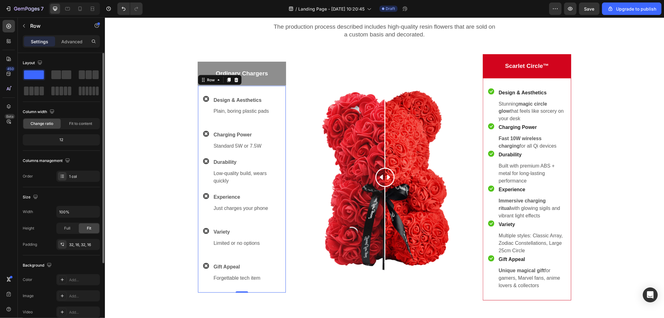
scroll to position [35, 0]
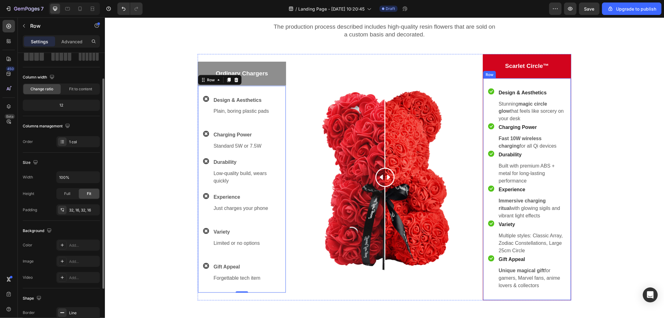
click at [483, 113] on div "Icon Design & Aesthetics Text block Stunning magic circle glow that feels like …" at bounding box center [526, 189] width 88 height 222
click at [279, 141] on div "Icon Design & Aesthetics Text block Plain, boring plastic pads Text block Row I…" at bounding box center [241, 188] width 88 height 207
click at [483, 105] on div "Icon Design & Aesthetics Text block Stunning magic circle glow that feels like …" at bounding box center [526, 189] width 88 height 222
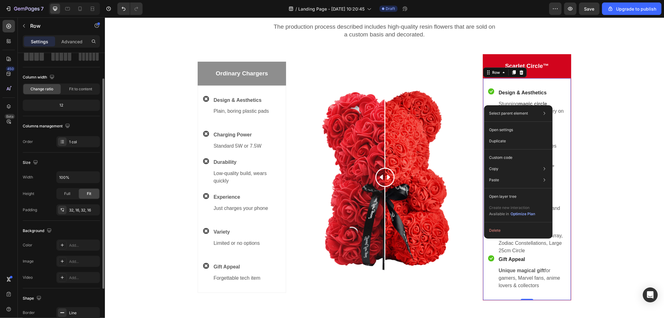
click at [562, 85] on div "Icon Design & Aesthetics Text block Stunning magic circle glow that feels like …" at bounding box center [526, 189] width 88 height 222
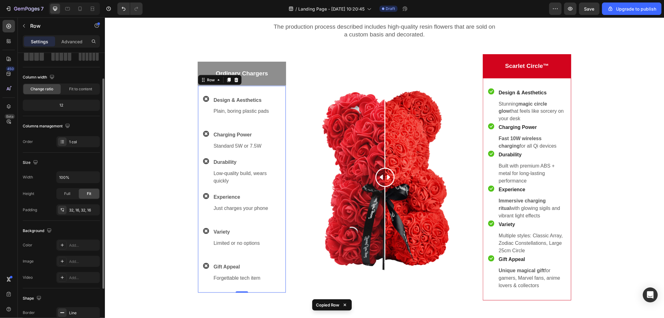
click at [279, 102] on div "Icon Design & Aesthetics Text block Plain, boring plastic pads Text block Row I…" at bounding box center [241, 188] width 88 height 207
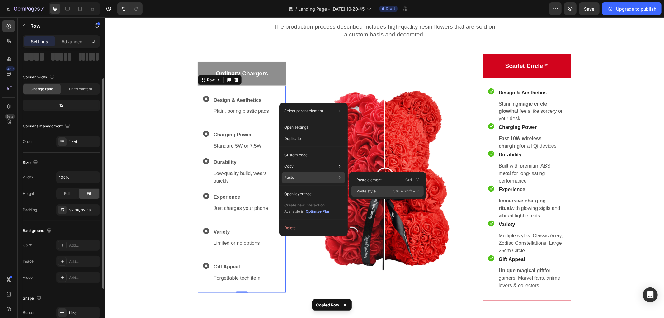
click at [381, 190] on div "Paste style Ctrl + Shift + V" at bounding box center [387, 190] width 72 height 11
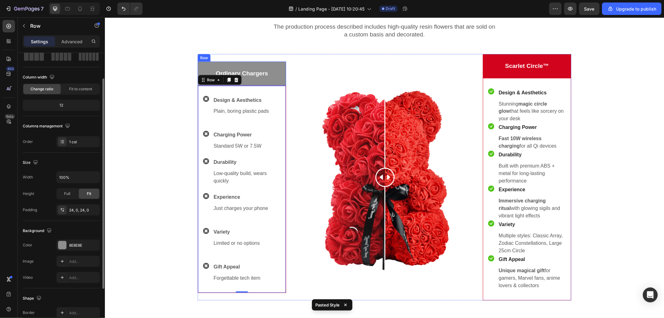
click at [278, 66] on div "Ordinary Chargers Text block Row" at bounding box center [241, 73] width 88 height 24
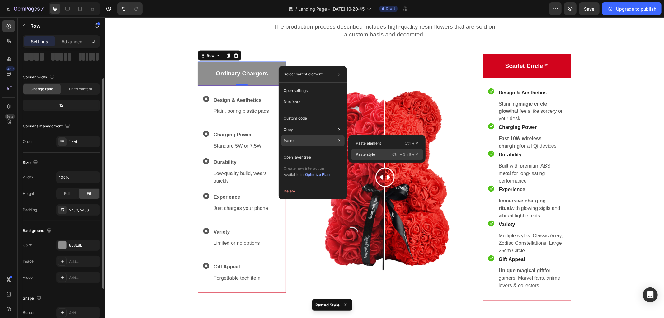
click at [382, 156] on div "Paste style Ctrl + Shift + V" at bounding box center [387, 154] width 72 height 11
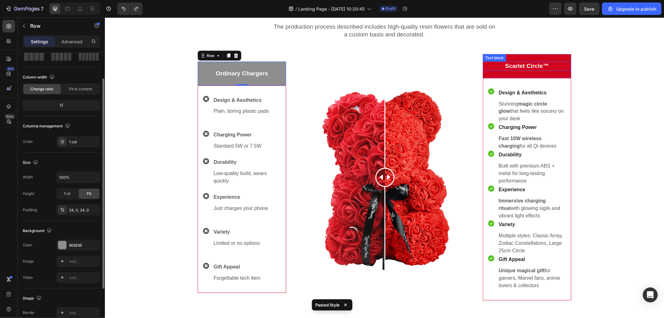
click at [485, 67] on p "Scarlet Circle™" at bounding box center [526, 66] width 87 height 8
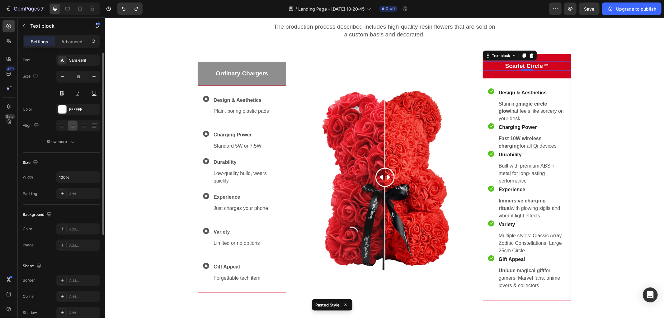
scroll to position [0, 0]
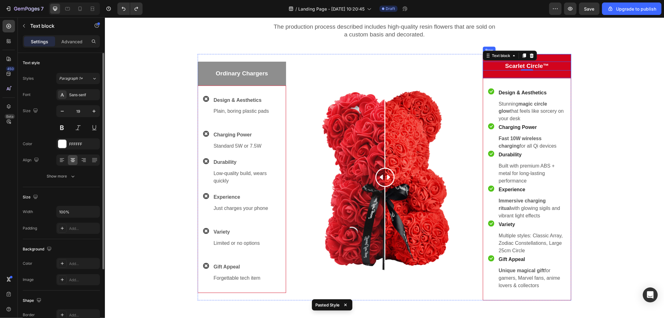
click at [486, 71] on div "Scarlet Circle™ Text block 0 Row" at bounding box center [526, 66] width 88 height 24
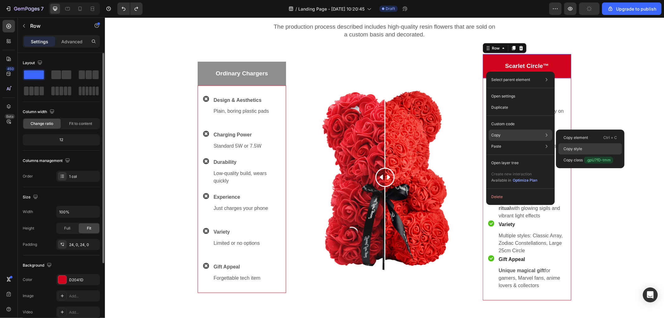
click at [574, 147] on p "Copy style" at bounding box center [572, 149] width 19 height 6
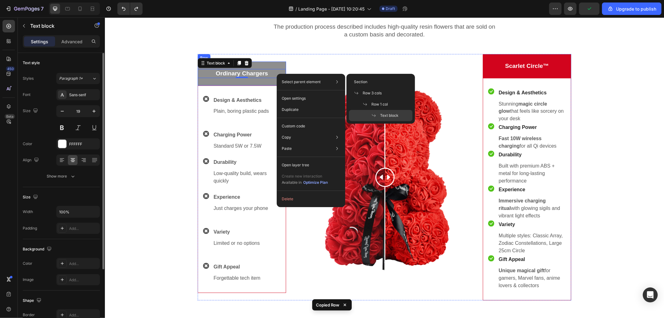
click at [271, 83] on div "Ordinary Chargers Text block 0 Row" at bounding box center [241, 73] width 88 height 24
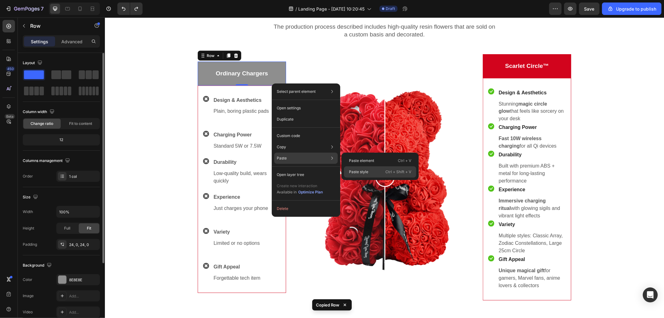
click at [368, 168] on div "Paste style Ctrl + Shift + V" at bounding box center [380, 171] width 72 height 11
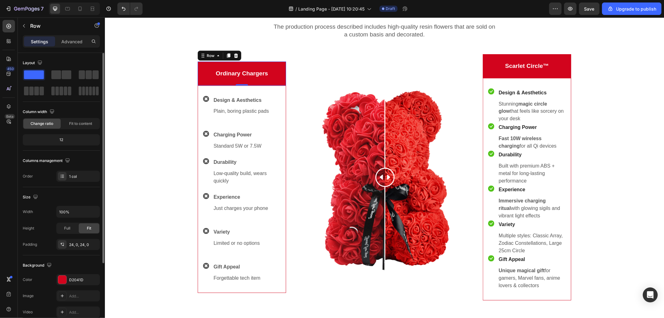
click at [279, 64] on div "Ordinary Chargers Text block Row 0" at bounding box center [241, 73] width 88 height 24
click at [69, 44] on p "Advanced" at bounding box center [71, 41] width 21 height 7
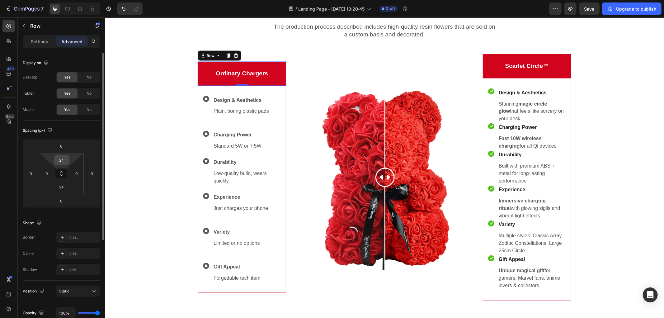
click at [64, 161] on input "24" at bounding box center [61, 159] width 12 height 9
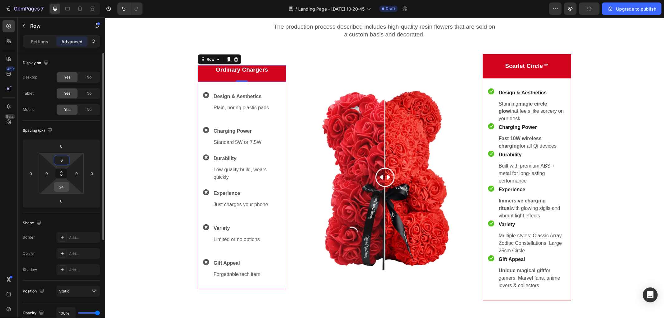
type input "0"
click at [64, 186] on input "24" at bounding box center [61, 186] width 12 height 9
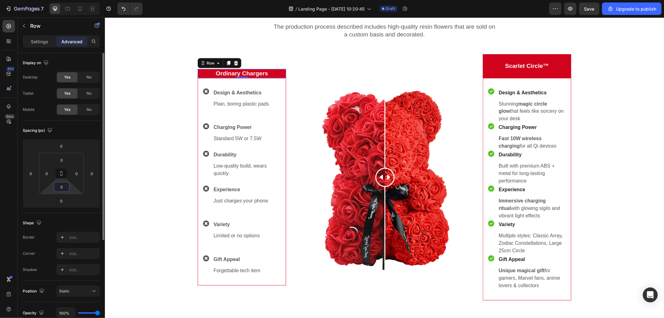
type input "24"
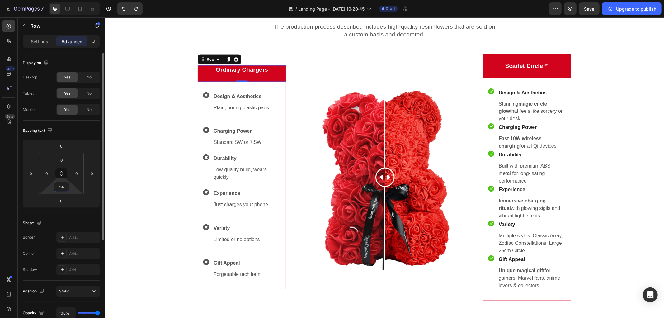
type input "24"
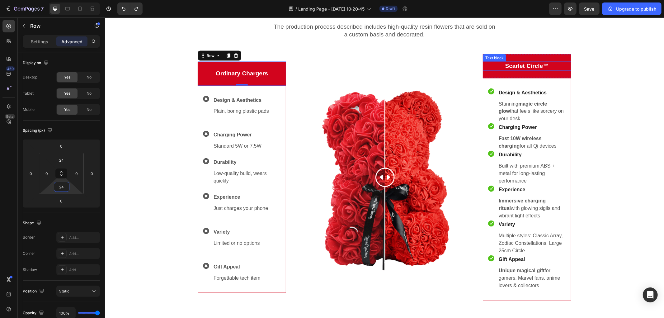
click at [483, 58] on div "Text block" at bounding box center [493, 58] width 21 height 6
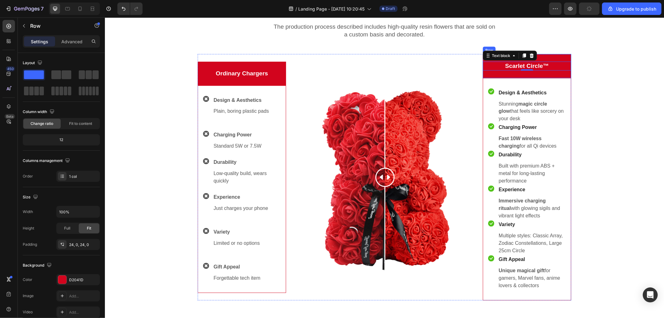
click at [557, 57] on div "Scarlet Circle™ Text block 0 Row" at bounding box center [526, 66] width 88 height 24
click at [70, 38] on p "Advanced" at bounding box center [71, 41] width 21 height 7
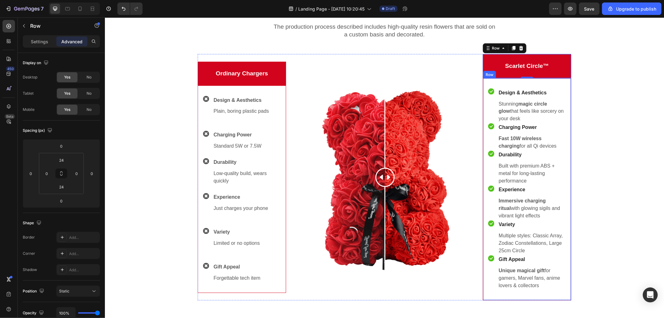
scroll to position [938, 0]
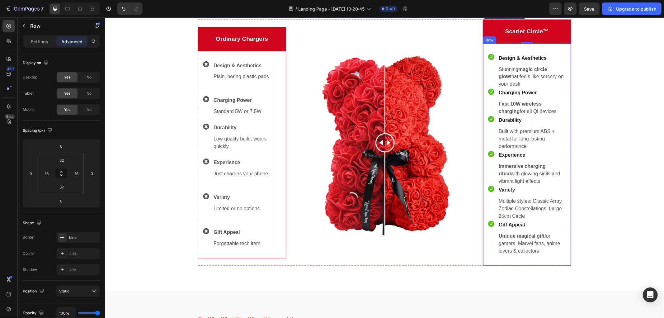
click at [496, 257] on div "Icon Design & Aesthetics Text block Stunning magic circle glow that feels like …" at bounding box center [526, 154] width 88 height 222
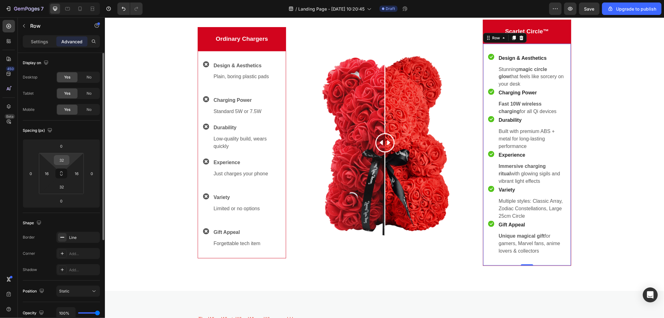
click at [66, 161] on input "32" at bounding box center [61, 159] width 12 height 9
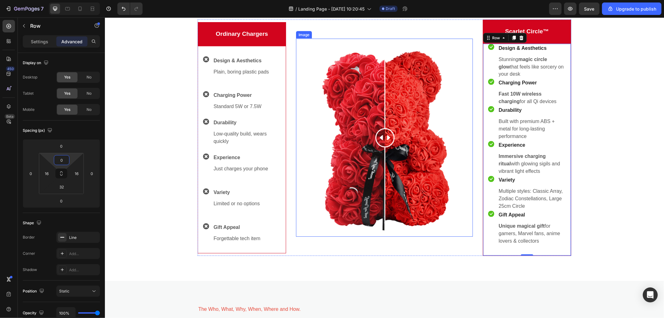
scroll to position [903, 0]
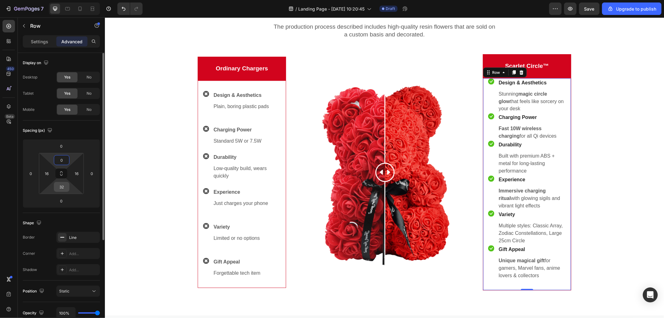
type input "0"
click at [63, 186] on input "32" at bounding box center [61, 186] width 12 height 9
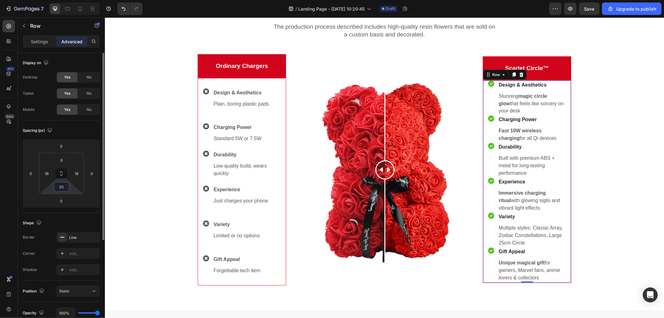
type input "010"
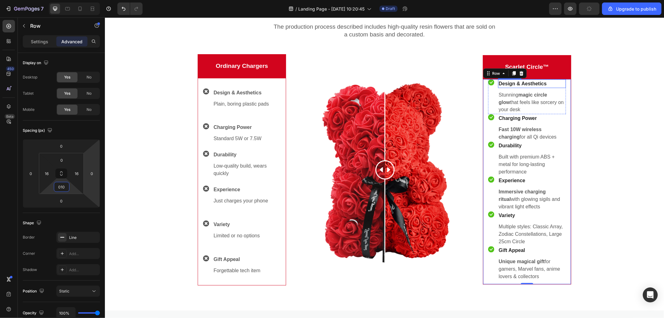
click at [558, 82] on p "Design & Aesthetics" at bounding box center [531, 83] width 67 height 7
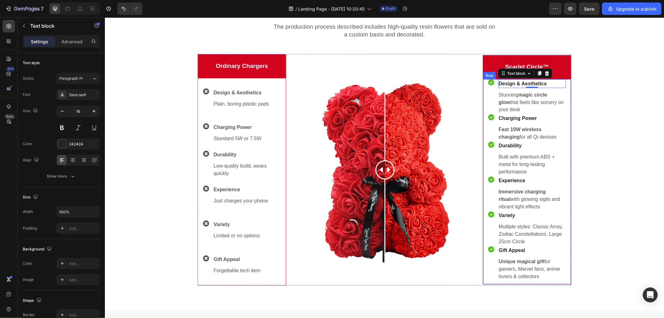
click at [567, 83] on div "Icon Design & Aesthetics Text block 0 Stunning magic circle glow that feels lik…" at bounding box center [526, 181] width 88 height 205
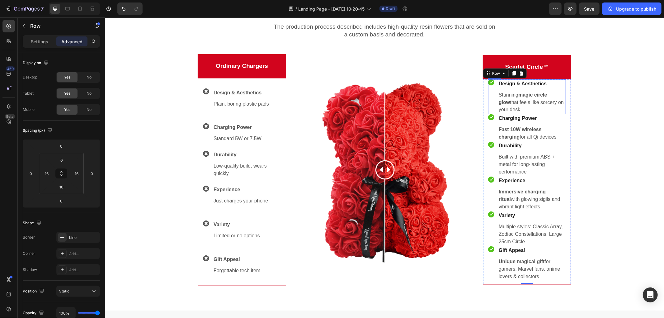
click at [490, 96] on div "Icon" at bounding box center [491, 96] width 6 height 35
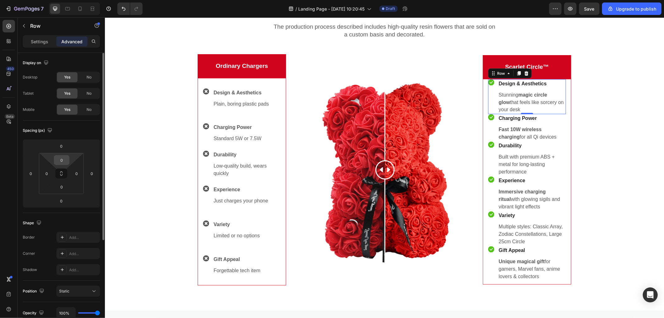
click at [62, 162] on input "0" at bounding box center [61, 159] width 12 height 9
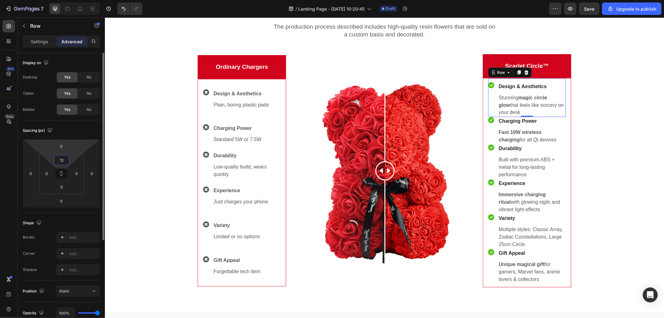
type input "1"
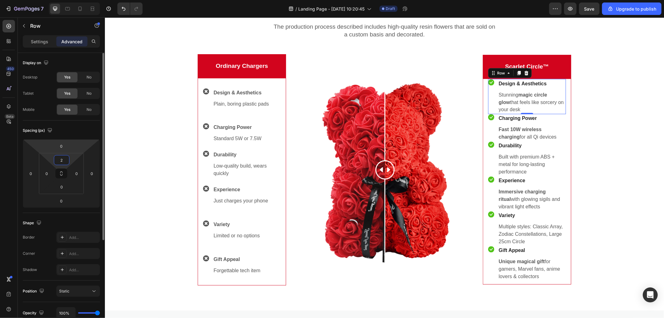
type input "24"
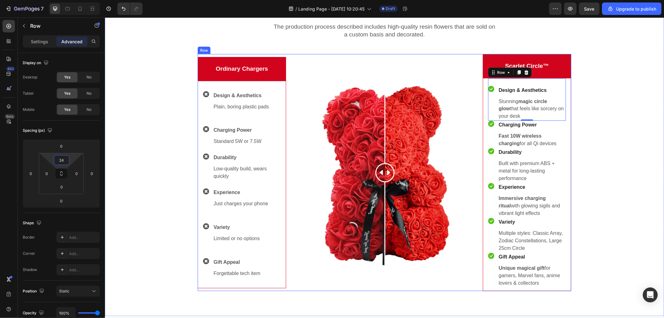
click at [452, 59] on div "Image" at bounding box center [384, 172] width 177 height 237
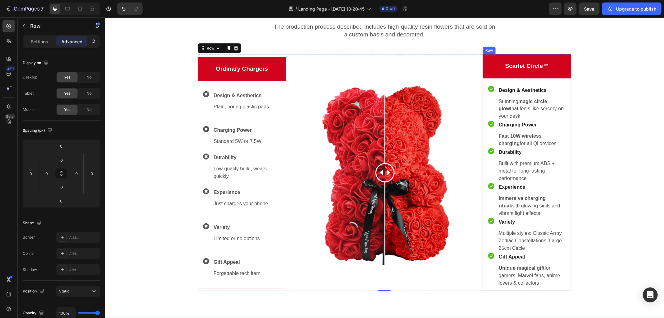
click at [563, 58] on div "Scarlet Circle™ Text block Row" at bounding box center [526, 66] width 88 height 24
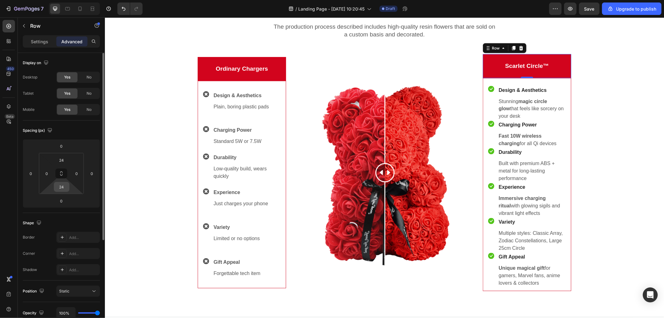
click at [63, 185] on input "24" at bounding box center [61, 186] width 12 height 9
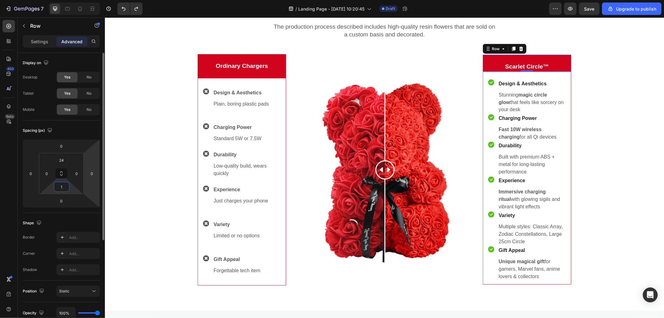
type input "24"
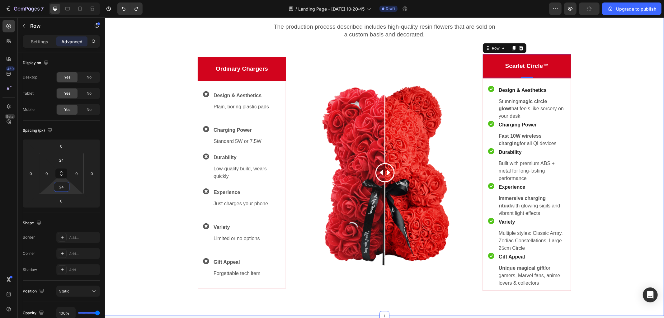
click at [127, 204] on div "Order a high-quality rose bear! Heading The production process described includ…" at bounding box center [383, 140] width 549 height 301
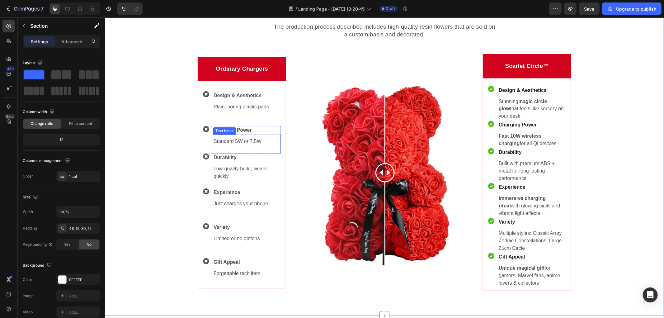
click at [267, 145] on p "Rich Text Editor. Editing area: main" at bounding box center [246, 148] width 67 height 7
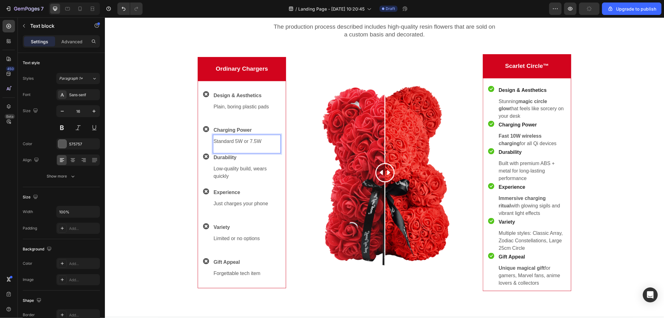
scroll to position [900, 0]
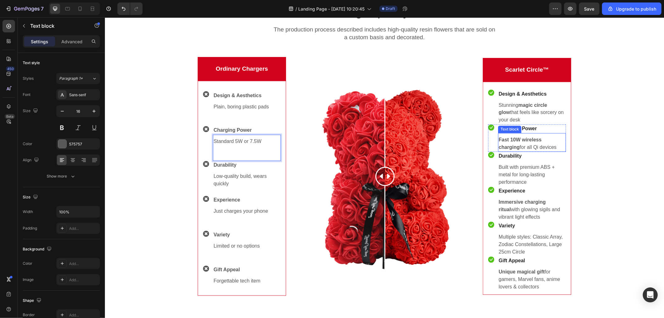
click at [539, 145] on p "Fast 10W wireless charging for all Qi devices" at bounding box center [531, 143] width 67 height 15
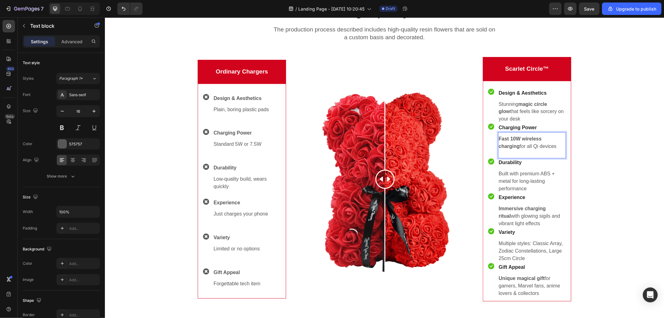
scroll to position [900, 0]
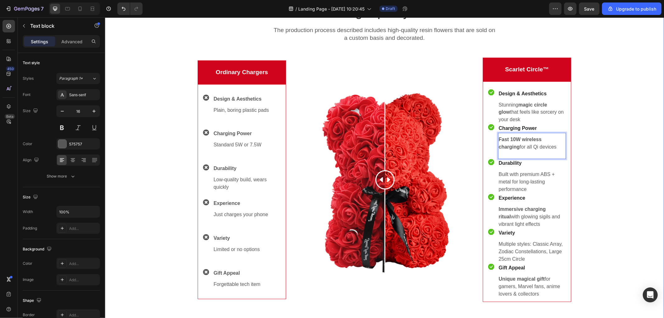
click at [153, 188] on div "Order a high-quality rose bear! Heading The production process described includ…" at bounding box center [383, 147] width 549 height 308
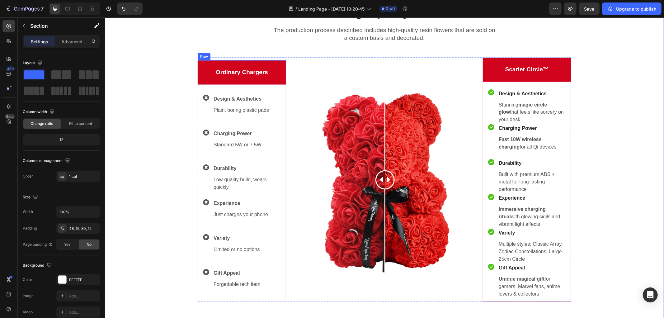
click at [277, 66] on div "Ordinary Chargers Text block Row" at bounding box center [241, 72] width 88 height 24
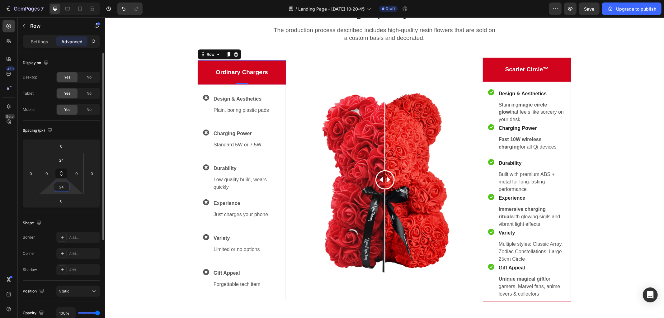
click at [60, 185] on input "24" at bounding box center [61, 186] width 12 height 9
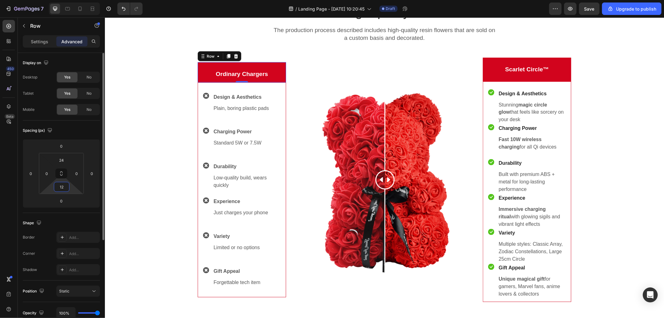
type input "24"
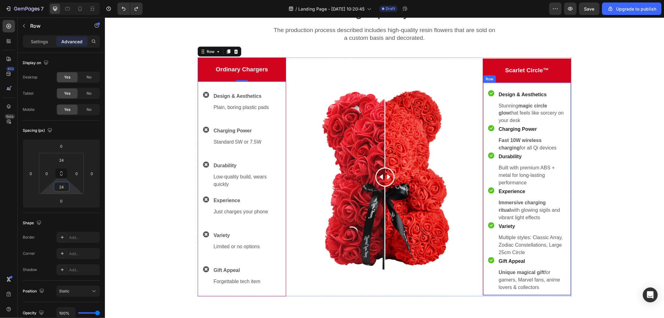
click at [564, 100] on div "Icon Design & Aesthetics Text block Stunning magic circle glow that feels like …" at bounding box center [526, 188] width 88 height 213
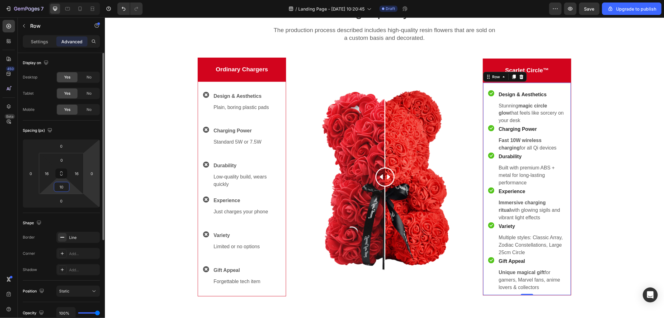
drag, startPoint x: 63, startPoint y: 188, endPoint x: 89, endPoint y: 187, distance: 26.1
click at [63, 188] on input "10" at bounding box center [61, 186] width 12 height 9
type input "0"
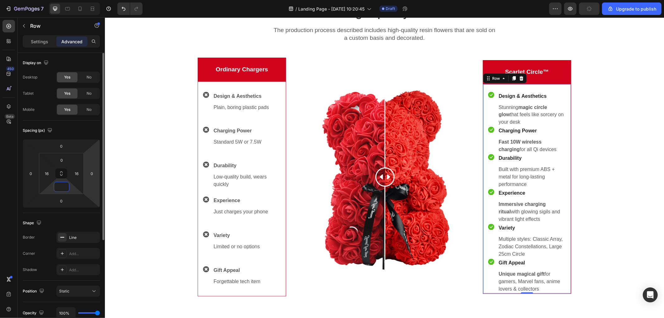
type input "7"
type input "10"
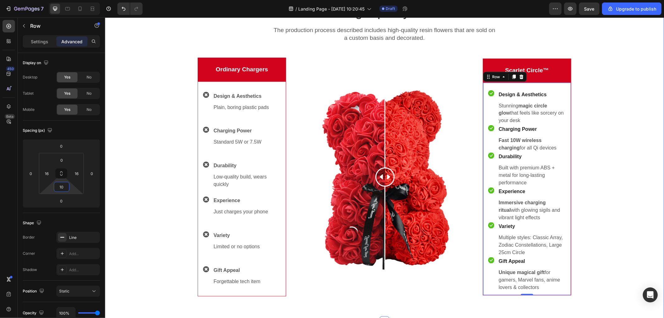
click at [628, 175] on div "Order a high-quality rose bear! Heading The production process described includ…" at bounding box center [383, 144] width 549 height 302
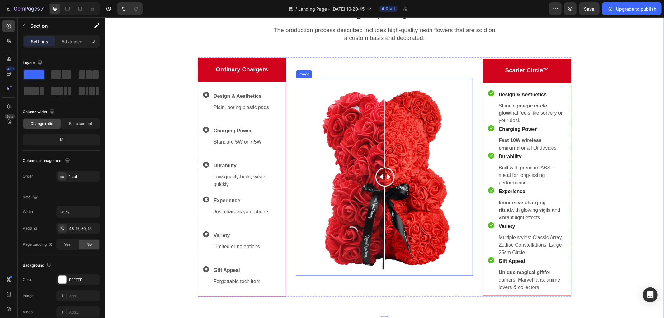
click at [390, 169] on img at bounding box center [384, 176] width 177 height 198
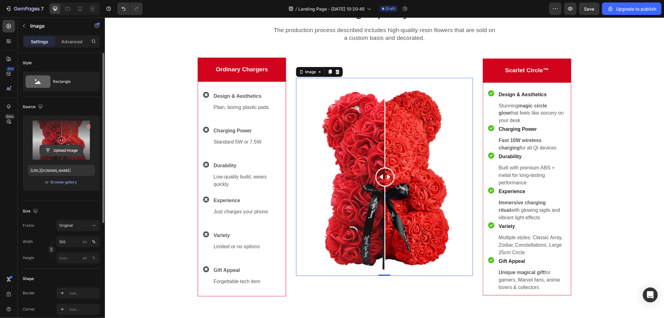
click at [62, 150] on input "file" at bounding box center [61, 150] width 43 height 11
type input "https://cdn.shopify.com/s/files/1/0718/5930/6667/files/gempages_580878038674178…"
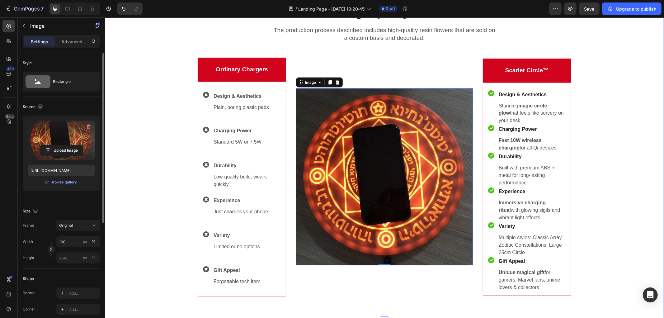
click at [639, 119] on div "Order a high-quality rose bear! Heading The production process described includ…" at bounding box center [383, 144] width 549 height 302
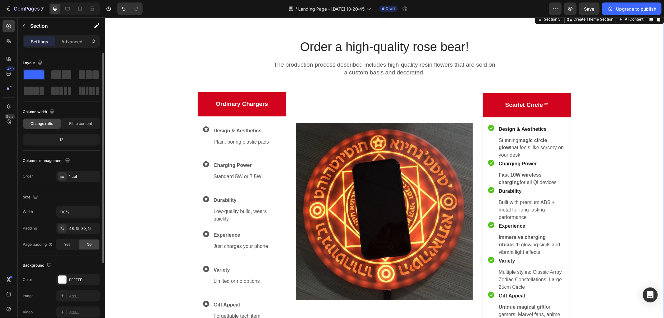
scroll to position [831, 0]
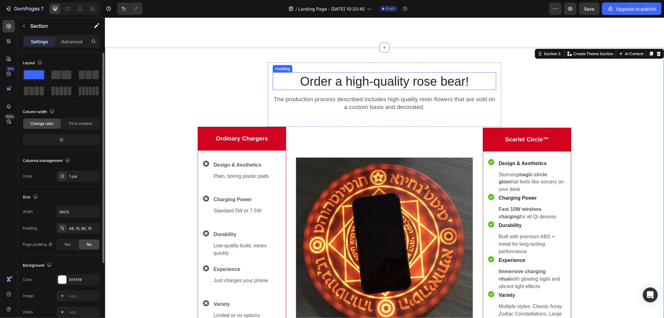
click at [347, 84] on p "Order a high-quality rose bear!" at bounding box center [384, 81] width 222 height 16
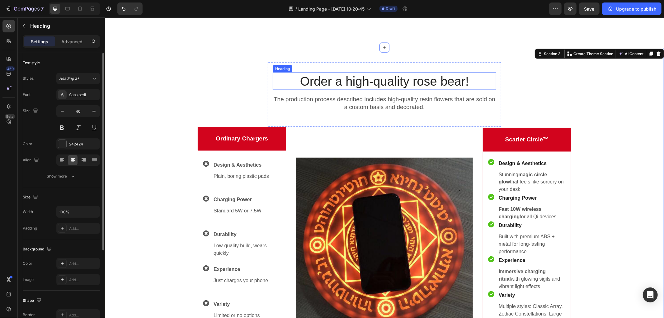
click at [347, 84] on p "Order a high-quality rose bear!" at bounding box center [384, 81] width 222 height 16
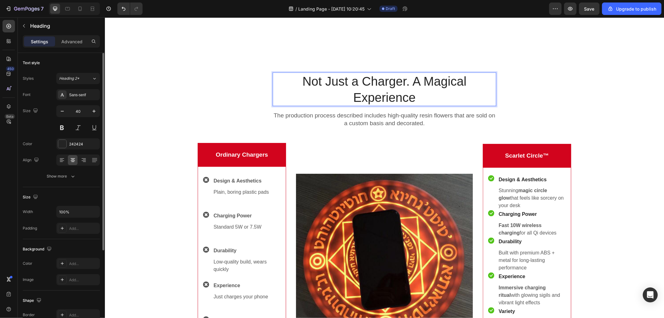
click at [492, 84] on h2 "Not Just a Charger. A Magical Experience" at bounding box center [383, 89] width 223 height 34
click at [483, 87] on p "Not Just a Charger. A Magical Experience" at bounding box center [384, 89] width 222 height 32
click at [64, 113] on icon "button" at bounding box center [62, 111] width 6 height 6
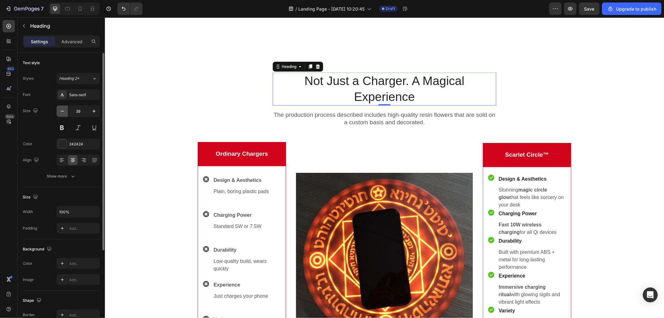
click at [64, 113] on icon "button" at bounding box center [62, 111] width 6 height 6
type input "38"
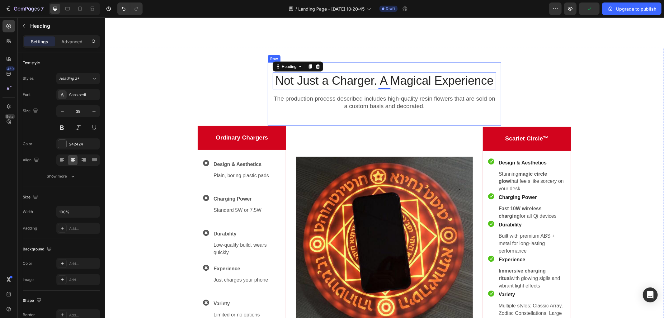
click at [344, 118] on div "Not Just a Charger. A Magical Experience Heading 0 The production process descr…" at bounding box center [383, 93] width 233 height 63
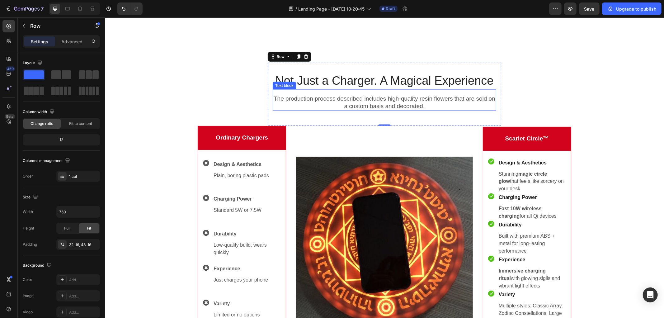
click at [319, 101] on p "The production process described includes high-quality resin flowers that are s…" at bounding box center [384, 102] width 222 height 15
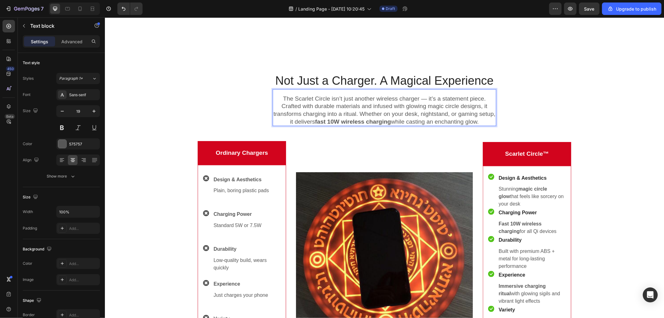
click at [360, 103] on p "The Scarlet Circle isn’t just another wireless charger — it’s a statement piece…" at bounding box center [384, 110] width 222 height 31
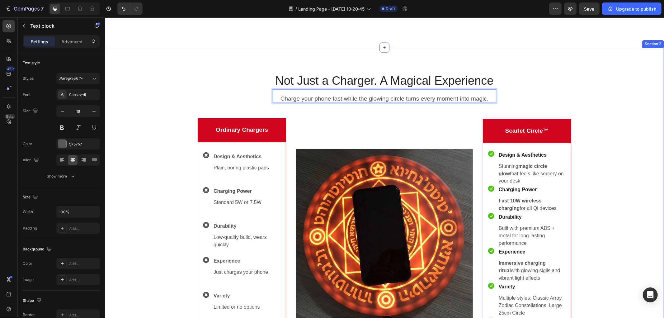
click at [633, 113] on div "Not Just a Charger. A Magical Experience Heading Charge your phone fast while t…" at bounding box center [383, 209] width 549 height 294
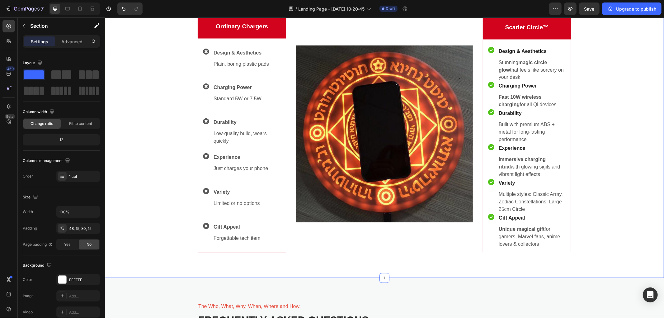
scroll to position [900, 0]
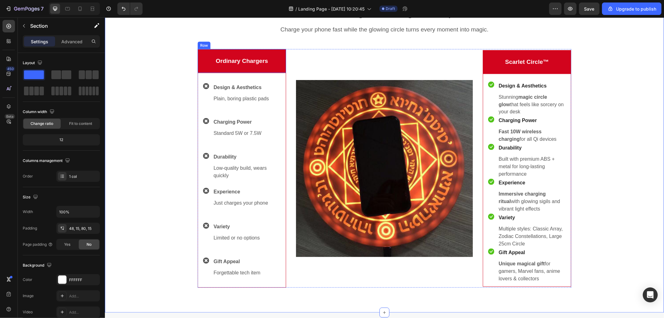
click at [278, 50] on div "Ordinary Chargers Text block Row" at bounding box center [241, 61] width 88 height 24
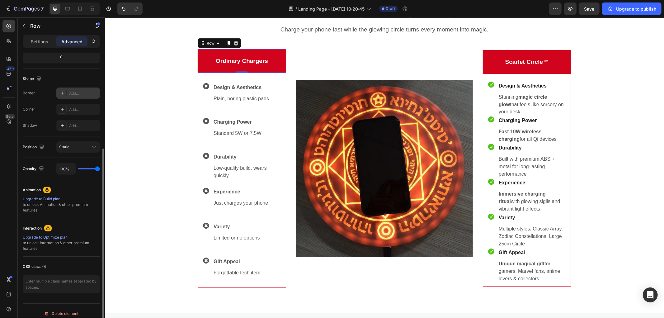
scroll to position [0, 0]
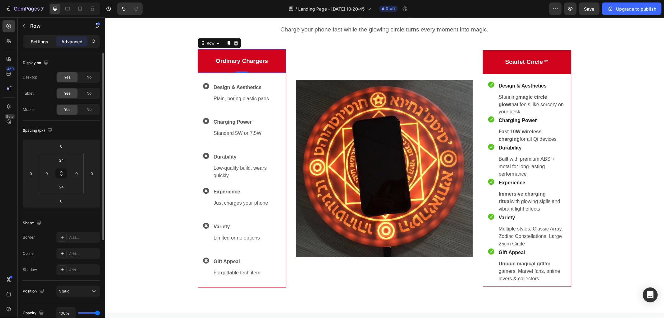
click at [34, 38] on p "Settings" at bounding box center [39, 41] width 17 height 7
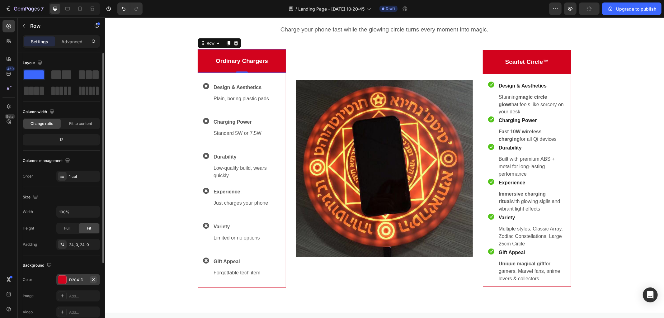
click at [91, 280] on icon "button" at bounding box center [93, 279] width 5 height 5
click at [78, 278] on div "D2041D" at bounding box center [78, 280] width 18 height 6
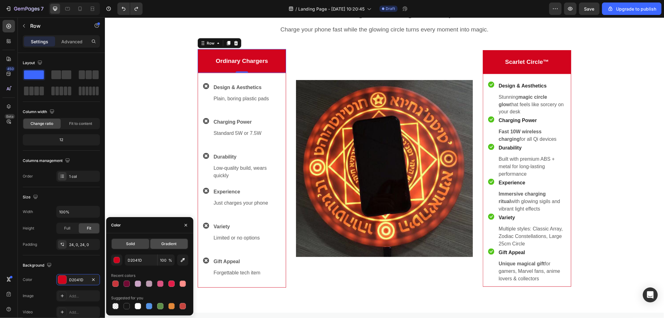
click at [164, 241] on span "Gradient" at bounding box center [168, 244] width 15 height 6
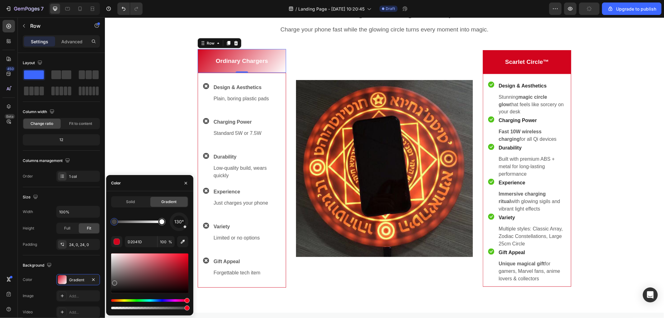
click at [114, 282] on div at bounding box center [149, 273] width 77 height 40
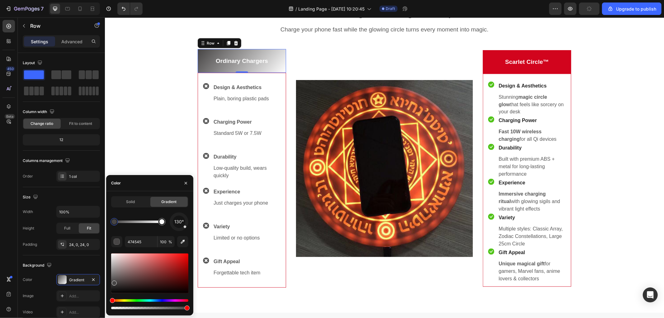
click at [112, 271] on div at bounding box center [149, 273] width 77 height 40
click at [113, 282] on div at bounding box center [149, 273] width 77 height 40
click at [118, 240] on div "button" at bounding box center [117, 242] width 6 height 6
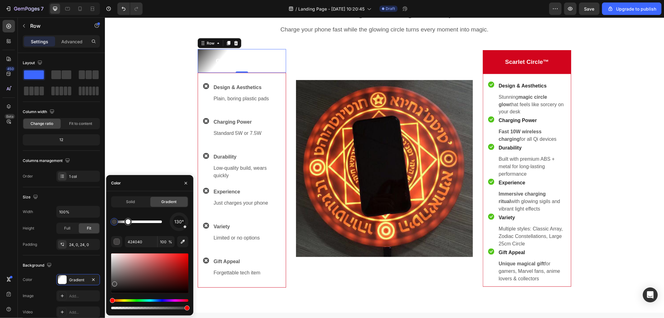
drag, startPoint x: 163, startPoint y: 224, endPoint x: 171, endPoint y: 224, distance: 8.7
drag, startPoint x: 128, startPoint y: 222, endPoint x: 128, endPoint y: 228, distance: 5.9
click at [171, 223] on div "130°" at bounding box center [149, 221] width 77 height 19
type input "424040"
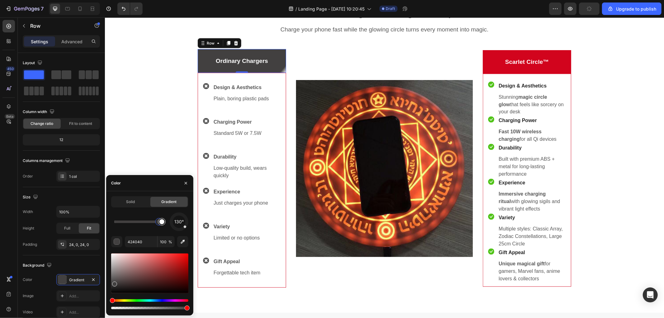
drag, startPoint x: 114, startPoint y: 222, endPoint x: 165, endPoint y: 224, distance: 50.8
click at [153, 115] on div "Not Just a Charger. A Magical Experience Heading Charge your phone fast while t…" at bounding box center [383, 140] width 549 height 294
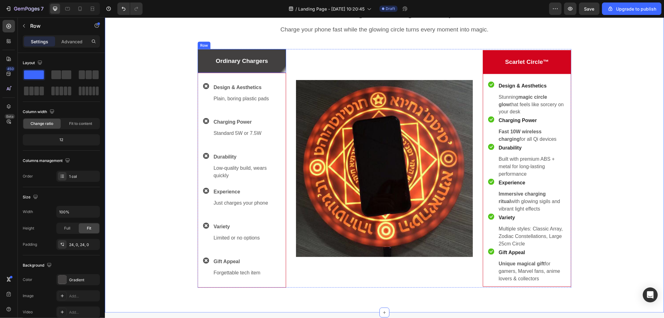
click at [275, 52] on div "Ordinary Chargers Text block Row" at bounding box center [241, 61] width 88 height 24
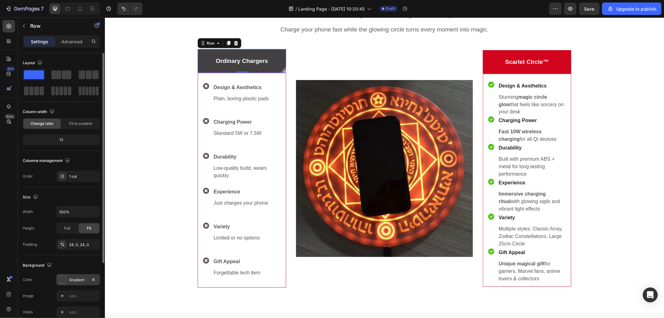
click at [86, 279] on div "Gradient" at bounding box center [78, 280] width 18 height 6
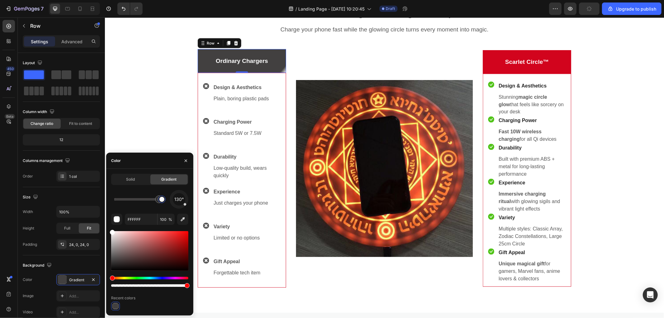
drag, startPoint x: 156, startPoint y: 201, endPoint x: 168, endPoint y: 201, distance: 11.8
click at [168, 201] on div "130°" at bounding box center [149, 199] width 77 height 19
drag, startPoint x: 156, startPoint y: 202, endPoint x: 150, endPoint y: 203, distance: 6.3
click at [150, 203] on div at bounding box center [152, 199] width 11 height 11
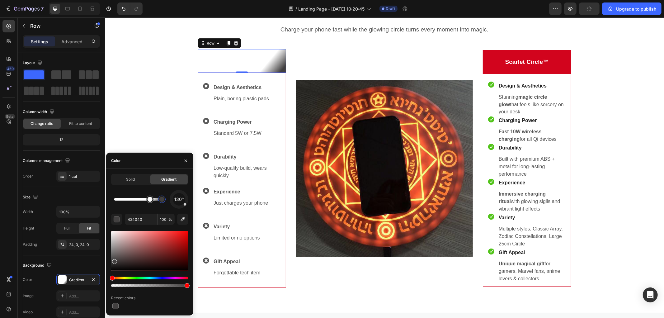
drag, startPoint x: 156, startPoint y: 203, endPoint x: 178, endPoint y: 201, distance: 22.4
click at [178, 201] on div "130°" at bounding box center [149, 199] width 77 height 19
drag, startPoint x: 152, startPoint y: 201, endPoint x: 174, endPoint y: 200, distance: 22.1
click at [174, 200] on div "130°" at bounding box center [149, 199] width 77 height 19
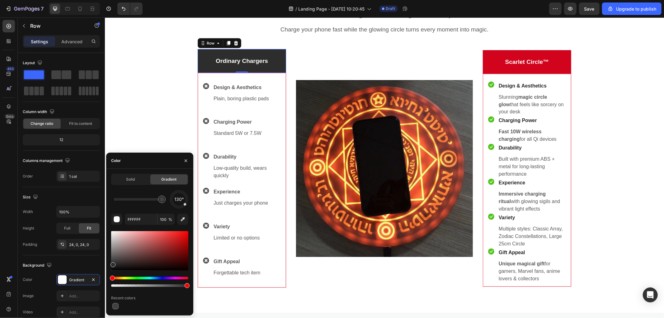
click at [112, 263] on div at bounding box center [149, 251] width 77 height 40
click at [112, 258] on div at bounding box center [149, 251] width 77 height 40
click at [113, 255] on div at bounding box center [149, 251] width 77 height 40
type input "605E5E"
click at [172, 122] on div "Not Just a Charger. A Magical Experience Heading Charge your phone fast while t…" at bounding box center [383, 140] width 549 height 294
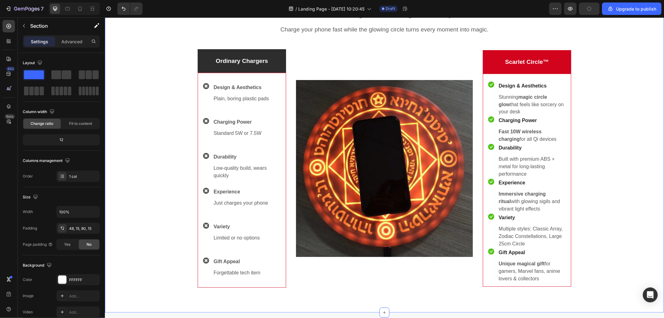
click at [155, 117] on div "Not Just a Charger. A Magical Experience Heading Charge your phone fast while t…" at bounding box center [383, 140] width 549 height 294
click at [278, 52] on div "Ordinary Chargers Text block Row" at bounding box center [241, 61] width 88 height 24
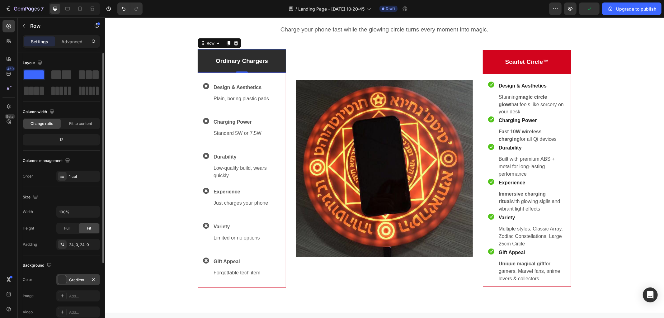
click at [83, 278] on div "Gradient" at bounding box center [78, 280] width 18 height 6
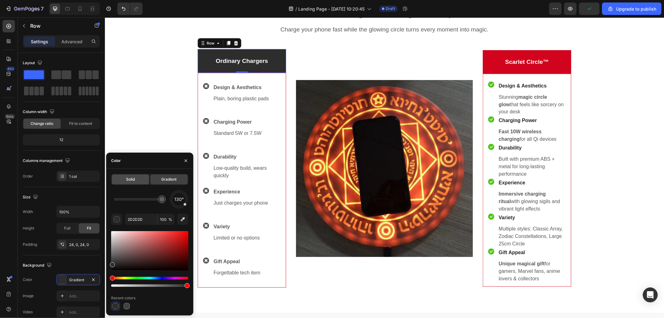
drag, startPoint x: 132, startPoint y: 176, endPoint x: 42, endPoint y: 171, distance: 90.0
click at [132, 176] on div "Solid" at bounding box center [130, 179] width 37 height 10
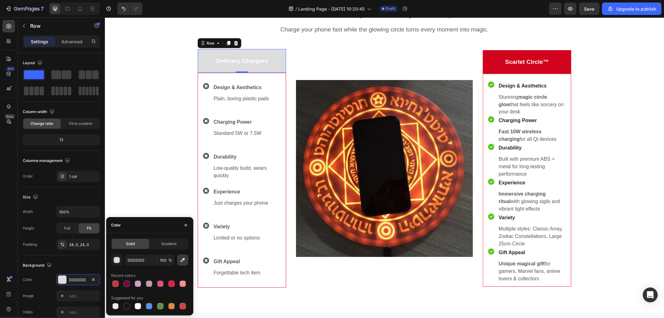
click at [181, 258] on icon "button" at bounding box center [183, 260] width 6 height 6
type input "575757"
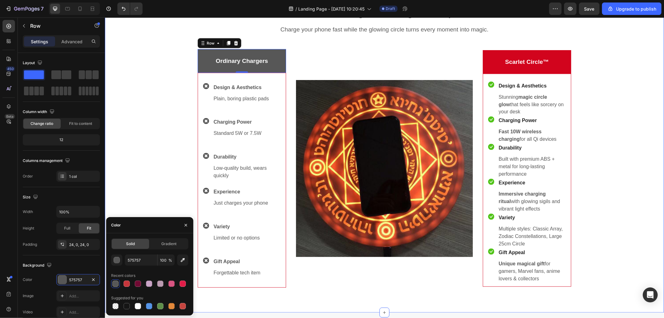
click at [156, 140] on div "Not Just a Charger. A Magical Experience Heading Charge your phone fast while t…" at bounding box center [383, 140] width 549 height 294
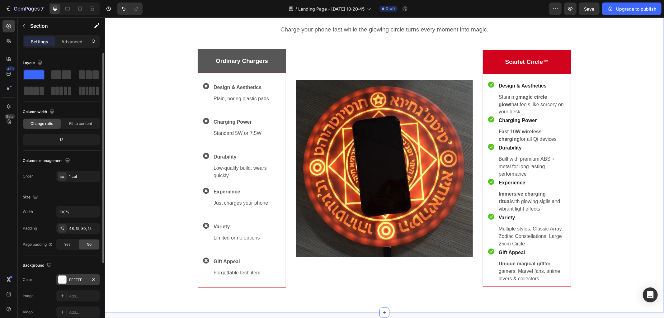
click at [82, 276] on div "FFFFFF" at bounding box center [78, 279] width 44 height 11
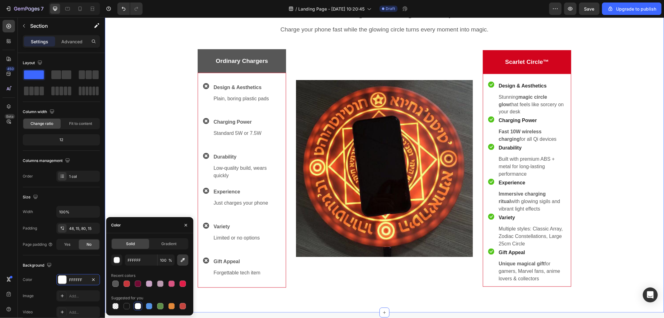
click at [184, 258] on icon "button" at bounding box center [183, 260] width 4 height 4
type input "ABABAB"
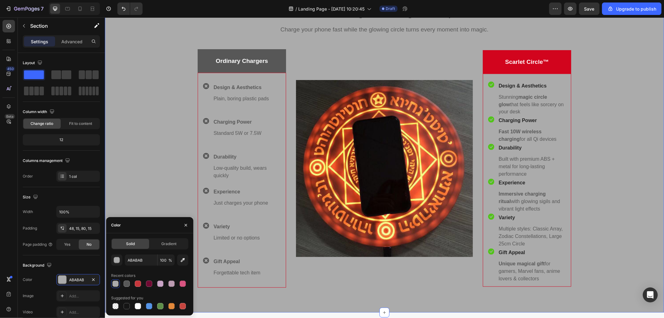
click at [159, 113] on div "Not Just a Charger. A Magical Experience Heading Charge your phone fast while t…" at bounding box center [383, 140] width 549 height 294
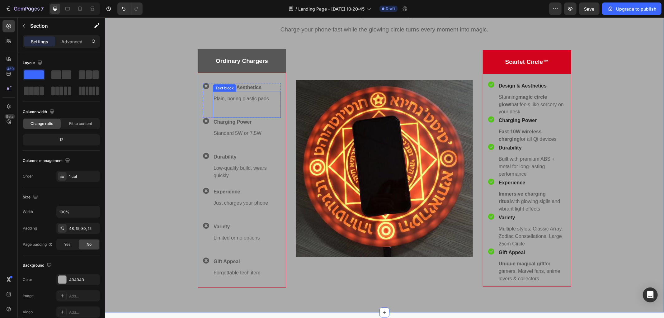
click at [369, 51] on div "Image" at bounding box center [384, 168] width 177 height 239
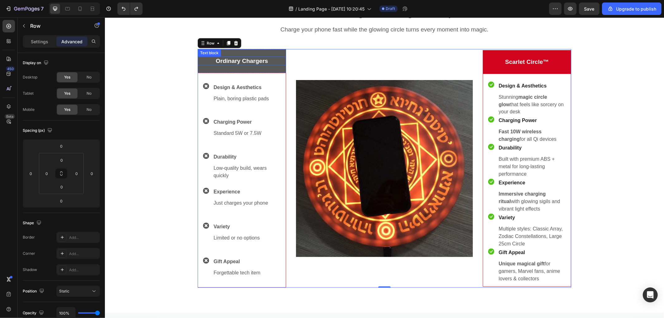
click at [275, 58] on p "Ordinary Chargers" at bounding box center [241, 61] width 87 height 8
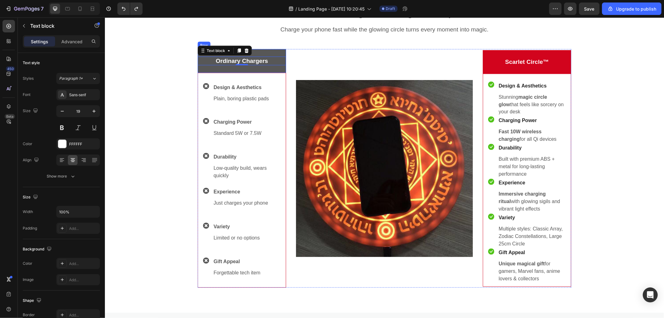
click at [279, 52] on div "Ordinary Chargers Text block 0 Row" at bounding box center [241, 61] width 88 height 24
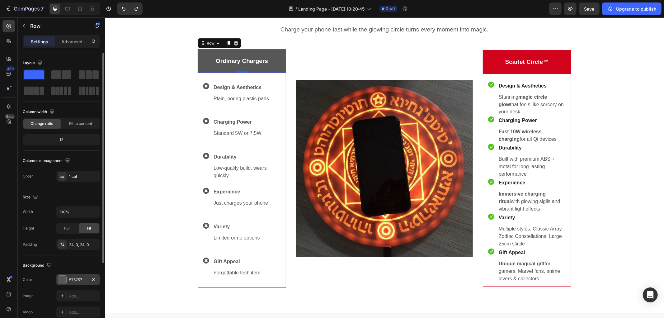
click at [80, 278] on div "575757" at bounding box center [78, 280] width 18 height 6
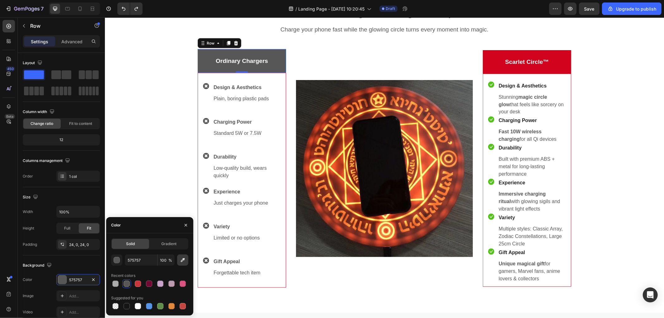
click at [180, 260] on icon "button" at bounding box center [183, 260] width 6 height 6
type input "969696"
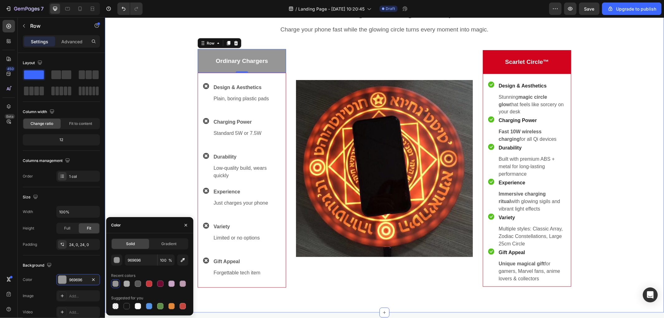
click at [152, 130] on div "Not Just a Charger. A Magical Experience Heading Charge your phone fast while t…" at bounding box center [383, 140] width 549 height 294
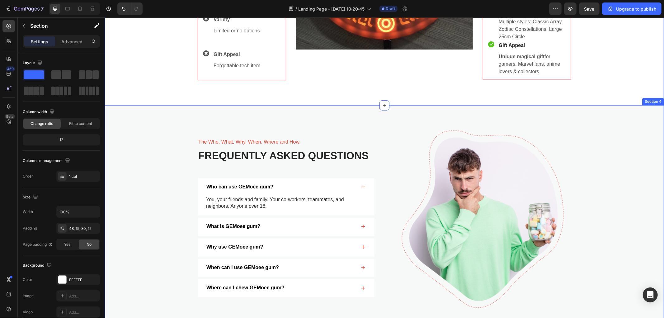
scroll to position [1142, 0]
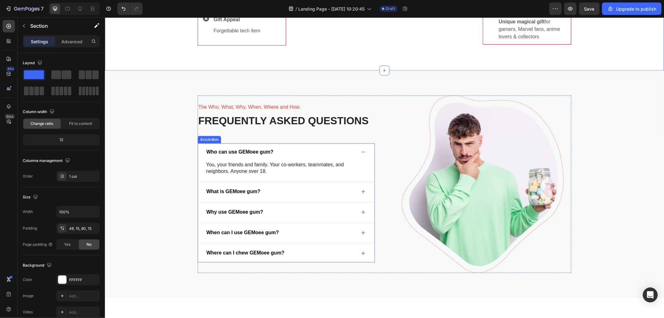
click at [240, 147] on div "Who can use GEMoee gum?" at bounding box center [286, 152] width 176 height 18
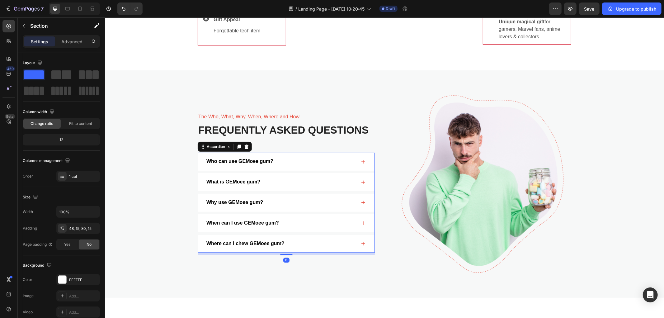
click at [240, 152] on div "Who can use GEMoee gum?" at bounding box center [286, 161] width 176 height 18
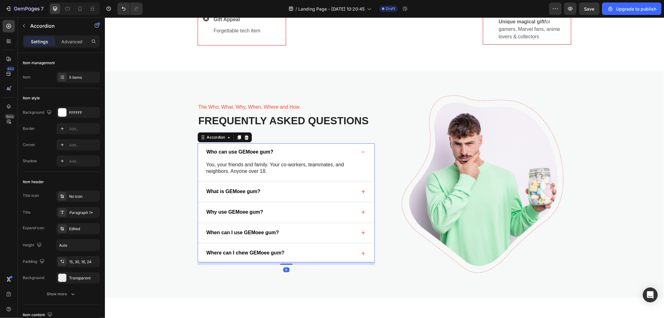
click at [244, 152] on p "Who can use GEMoee gum?" at bounding box center [239, 151] width 67 height 7
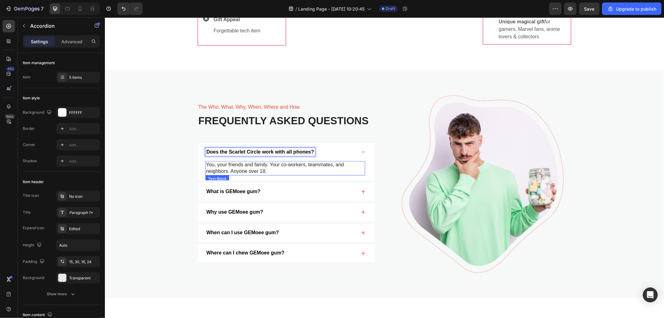
click at [222, 165] on p "You, your friends and family. Your co-workers, teammates, and neighbors. Anyone…" at bounding box center [285, 167] width 158 height 13
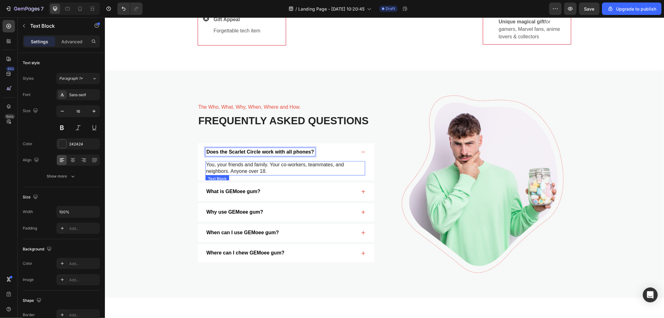
click at [222, 165] on p "You, your friends and family. Your co-workers, teammates, and neighbors. Anyone…" at bounding box center [285, 167] width 158 height 13
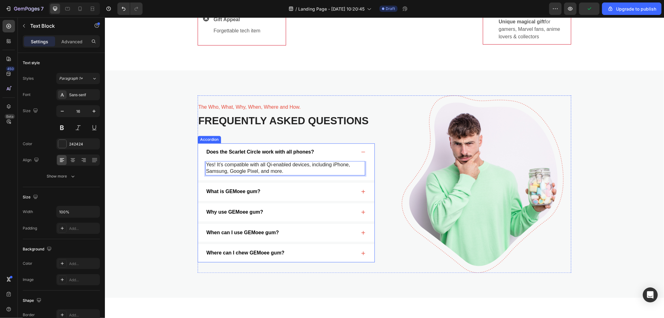
click at [239, 188] on p "What is GEMoee gum?" at bounding box center [233, 191] width 54 height 7
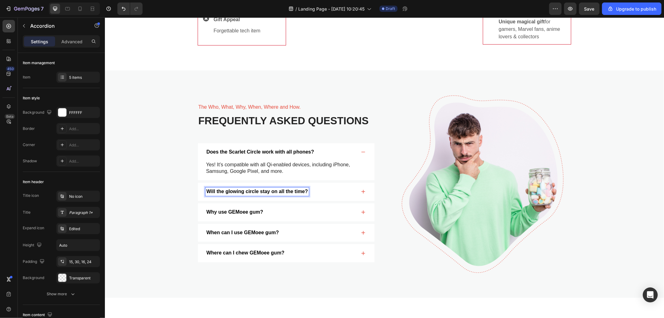
click at [334, 191] on div "Will the glowing circle stay on all the time?" at bounding box center [280, 191] width 151 height 8
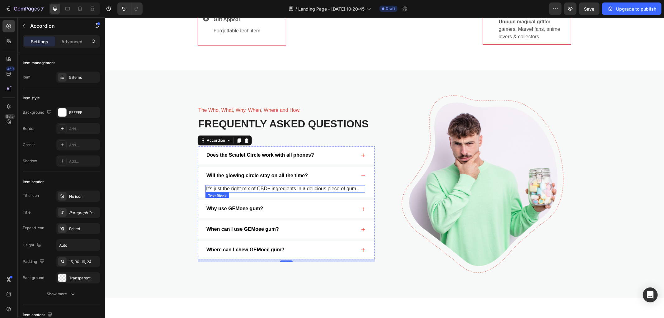
click at [250, 189] on p "It’s just the right mix of CBD+ ingredients in a delicious piece of gum." at bounding box center [285, 188] width 158 height 7
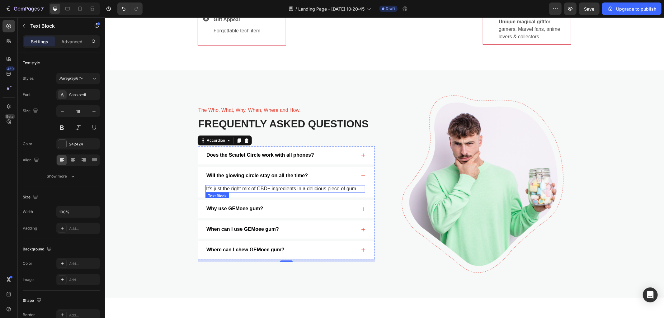
click at [250, 189] on p "It’s just the right mix of CBD+ ingredients in a delicious piece of gum." at bounding box center [285, 188] width 158 height 7
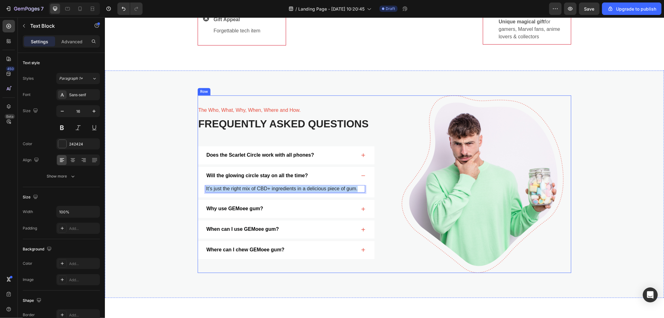
scroll to position [1138, 0]
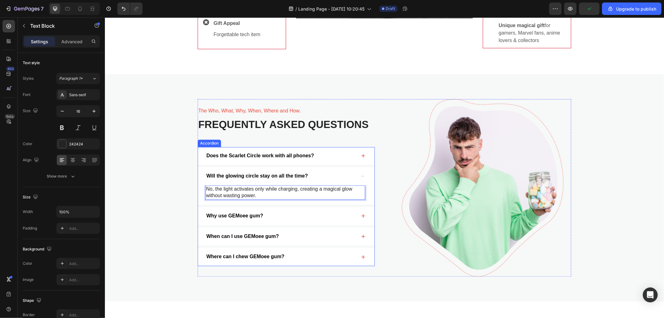
click at [242, 214] on p "Why use GEMoee gum?" at bounding box center [234, 215] width 57 height 7
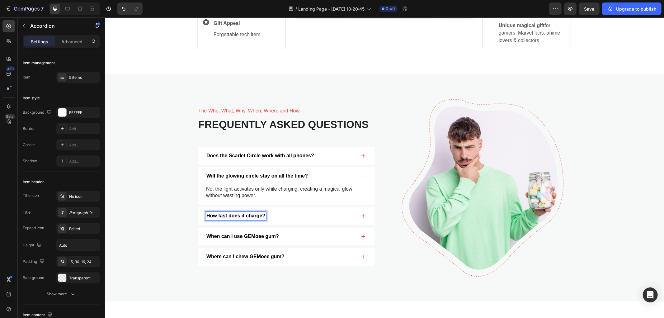
click at [292, 215] on div "How fast does it charge?" at bounding box center [280, 215] width 151 height 8
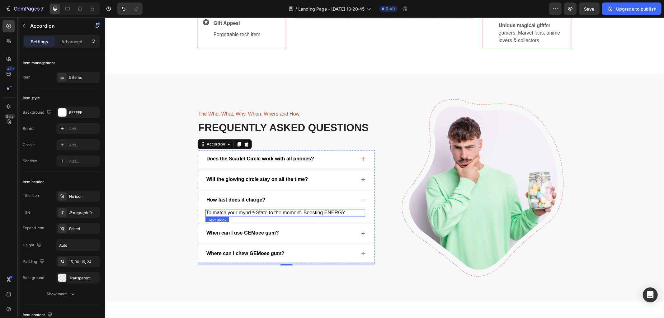
click at [262, 213] on p "To match your mynd™State to the moment. Boosting ENERGY." at bounding box center [285, 212] width 158 height 7
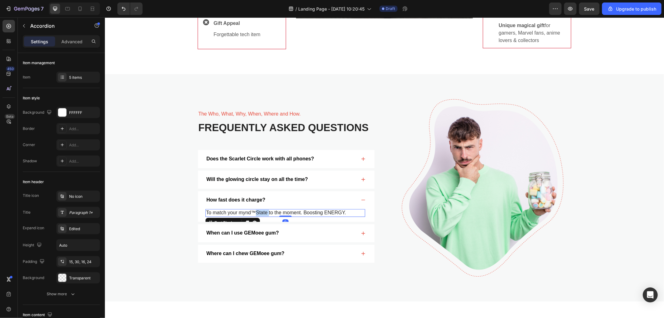
click at [262, 213] on p "To match your mynd™State to the moment. Boosting ENERGY." at bounding box center [285, 212] width 158 height 7
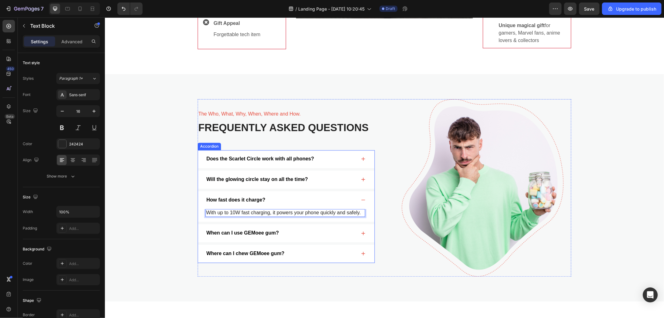
click at [231, 231] on p "When can I use GEMoee gum?" at bounding box center [242, 232] width 72 height 7
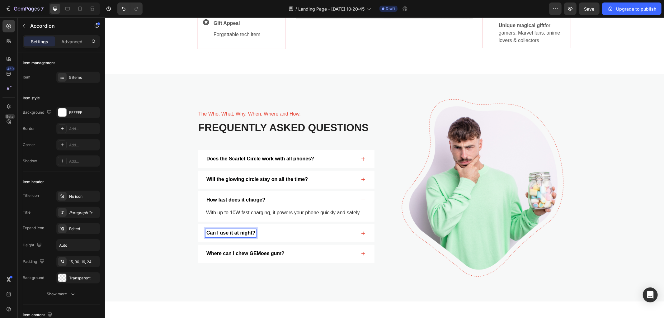
click at [299, 232] on div "Can I use it at night?" at bounding box center [280, 232] width 151 height 8
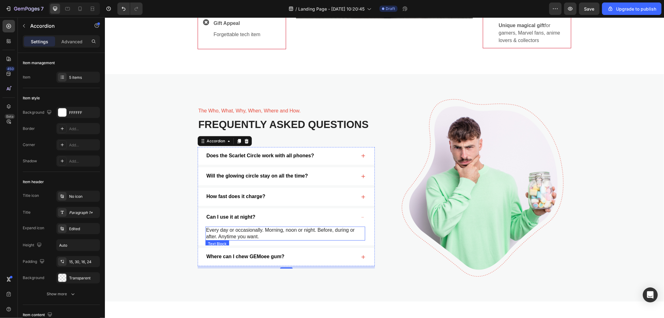
click at [259, 227] on p "Every day or occasionally. Morning, noon or night. Before, during or after. Any…" at bounding box center [285, 232] width 158 height 13
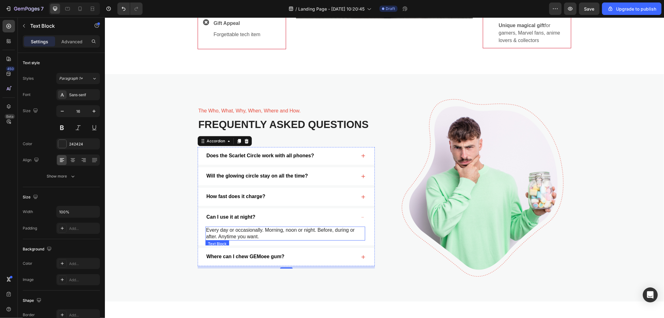
click at [259, 227] on p "Every day or occasionally. Morning, noon or night. Before, during or after. Any…" at bounding box center [285, 232] width 158 height 13
click at [232, 256] on p "Where can I chew GEMoee gum?" at bounding box center [245, 256] width 78 height 7
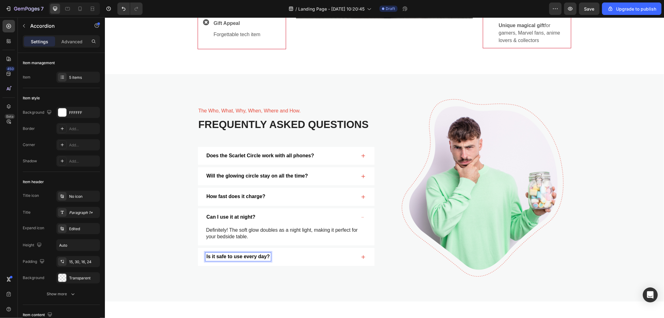
click at [322, 259] on div "Is it safe to use every day?" at bounding box center [280, 256] width 151 height 8
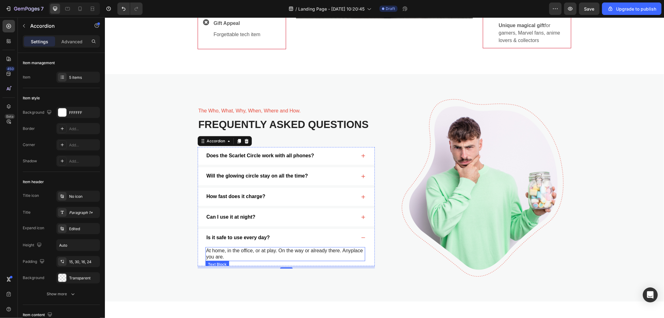
click at [237, 252] on p "At home, in the office, or at play. On the way or already there. Anyplace you a…" at bounding box center [285, 253] width 158 height 13
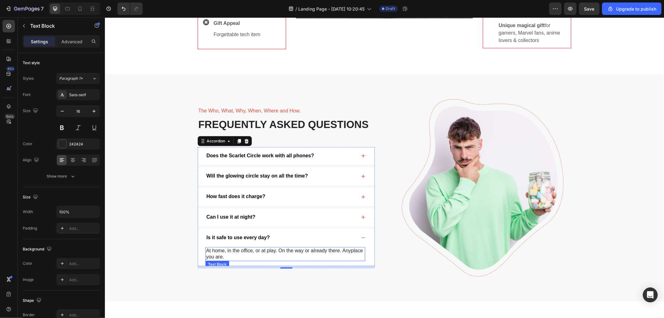
click at [237, 252] on p "At home, in the office, or at play. On the way or already there. Anyplace you a…" at bounding box center [285, 253] width 158 height 13
click at [353, 235] on div "Is it safe to use every day?" at bounding box center [286, 237] width 176 height 18
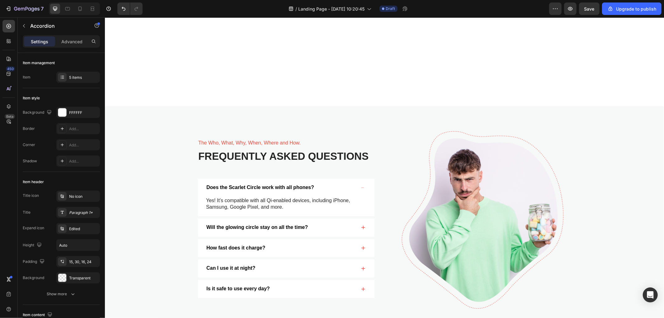
scroll to position [1210, 0]
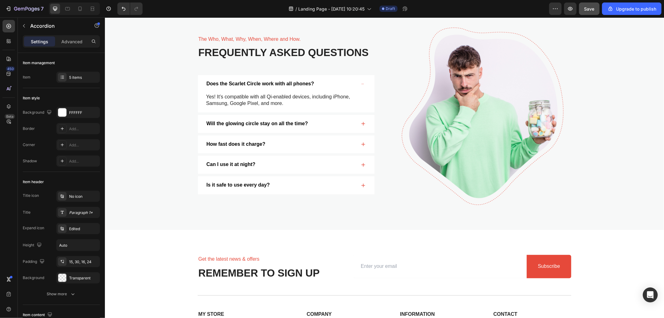
click at [590, 8] on span "Save" at bounding box center [589, 8] width 10 height 5
